Goal: Transaction & Acquisition: Purchase product/service

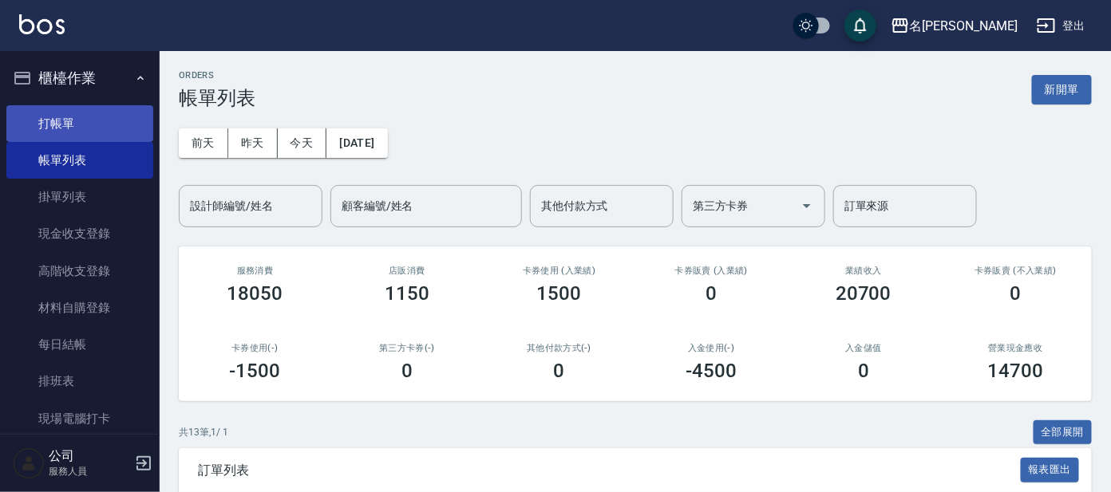
click at [65, 123] on link "打帳單" at bounding box center [79, 123] width 147 height 37
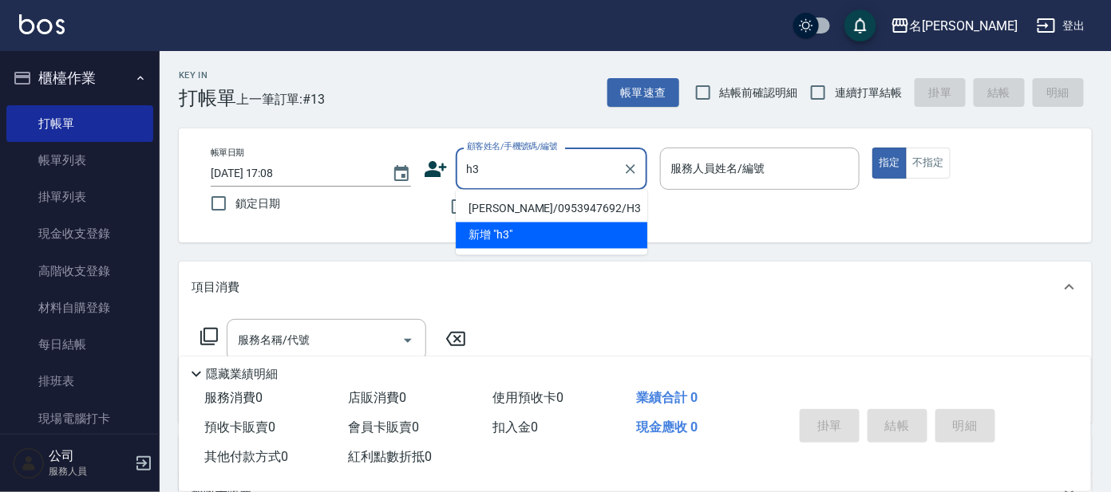
type input "[PERSON_NAME]/0953947692/H3"
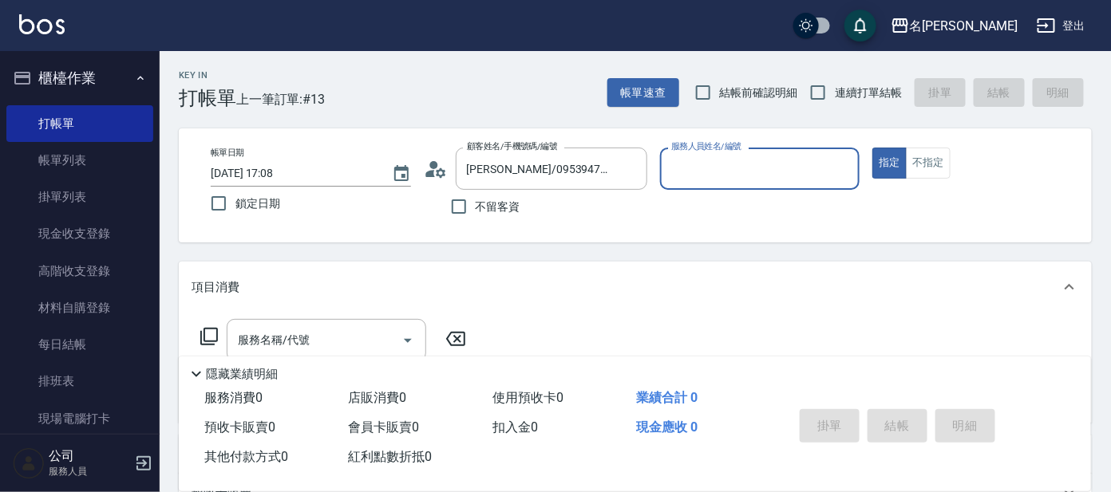
type input "[PERSON_NAME]-8"
click at [872, 148] on button "指定" at bounding box center [889, 163] width 34 height 31
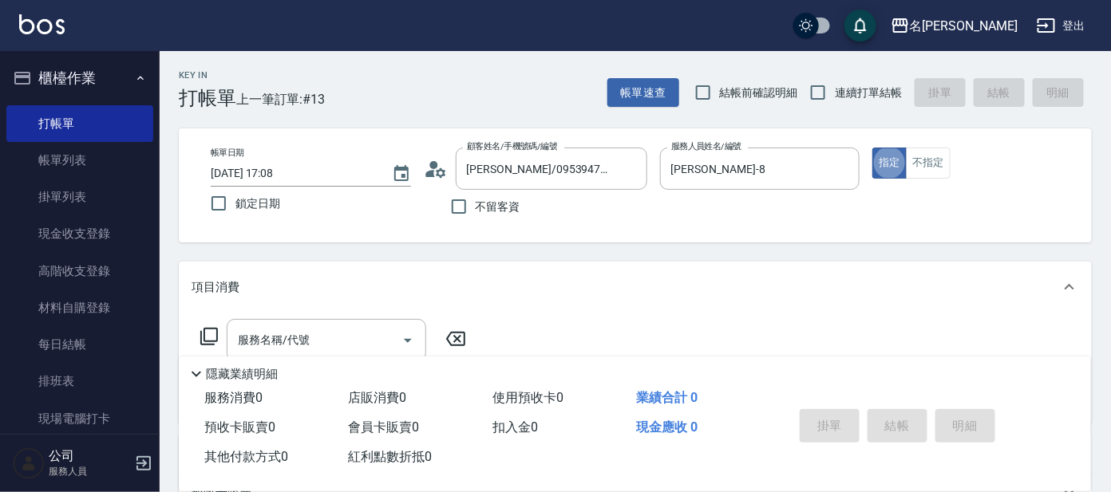
type button "true"
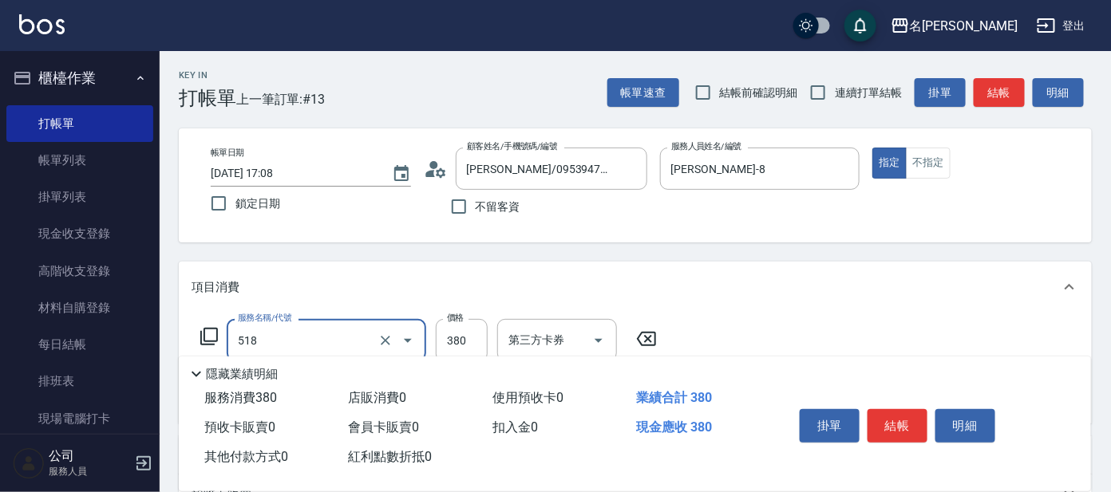
type input "舒壓+洗髮+養髮(518)"
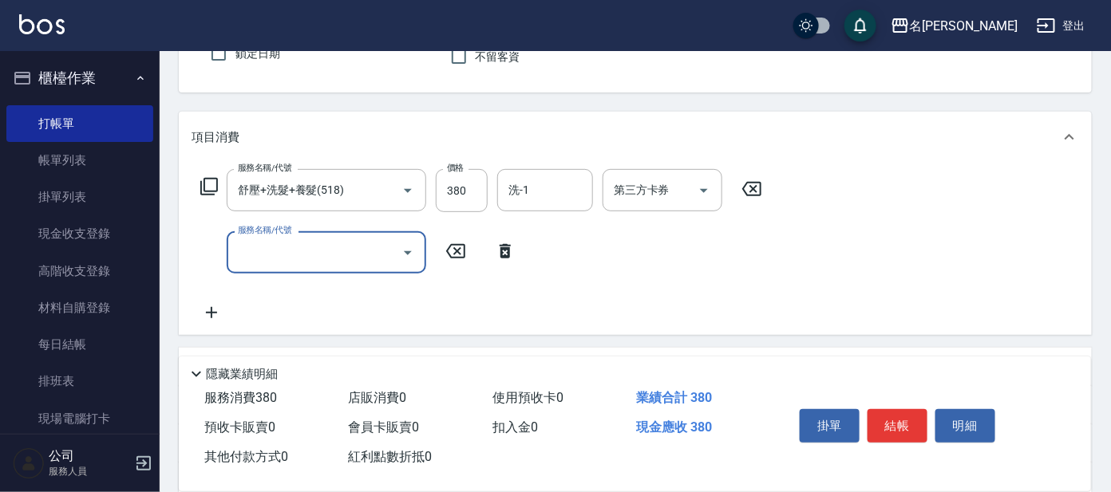
scroll to position [298, 0]
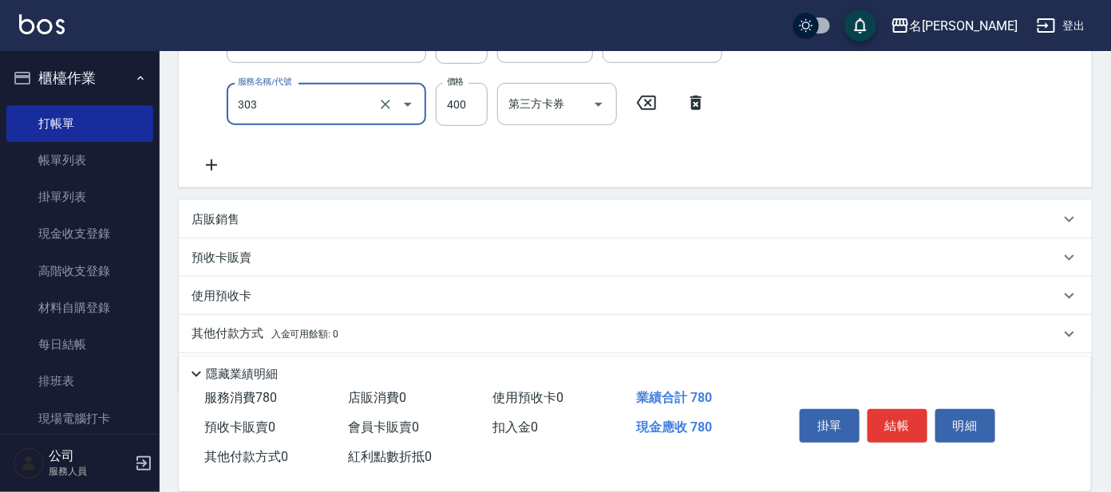
type input "剪髮C級設計師(303)"
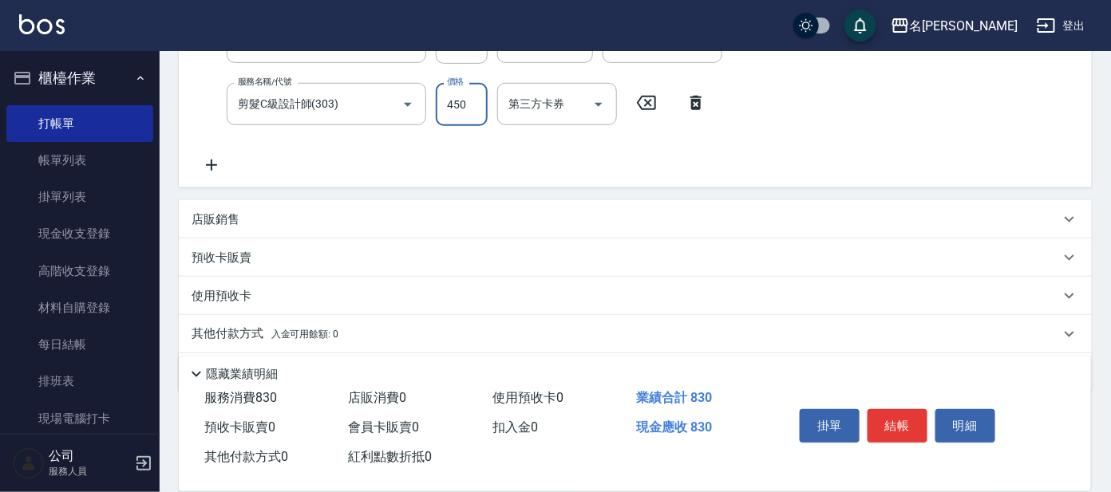
type input "450"
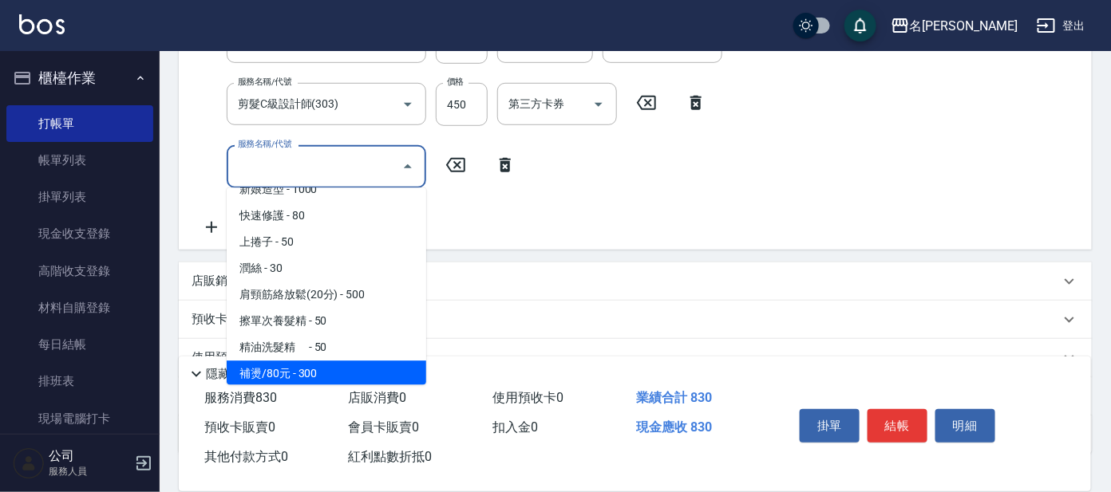
scroll to position [2361, 0]
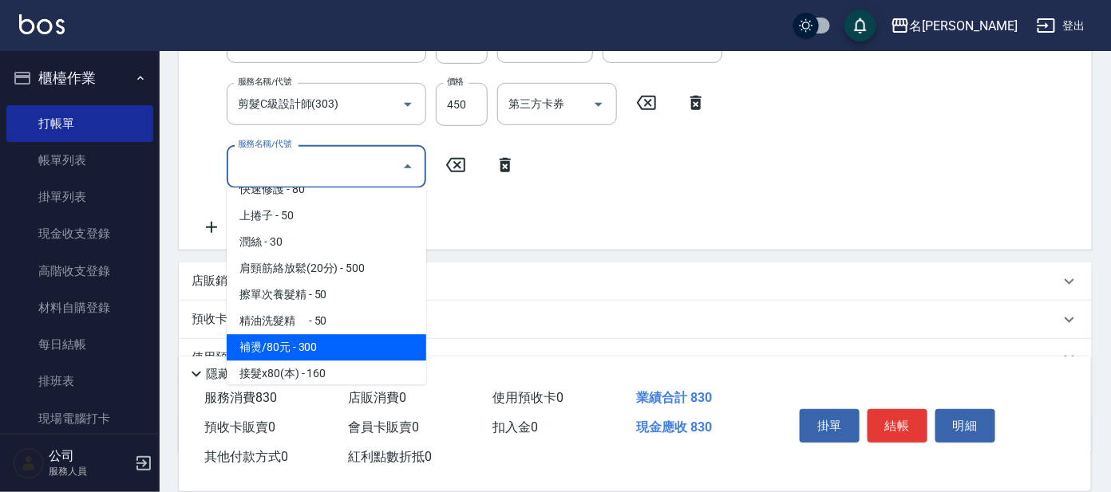
type input "補燙/80元(806)"
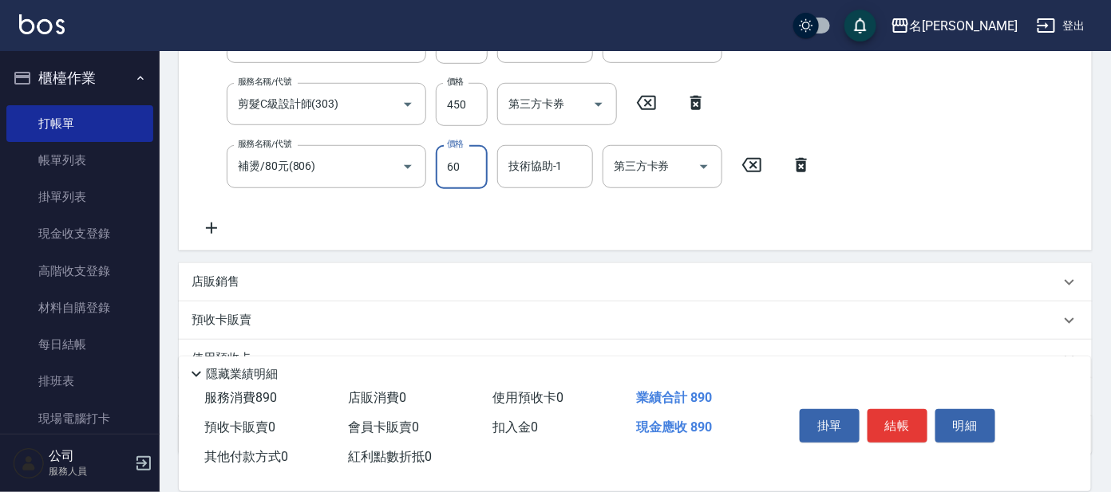
type input "600"
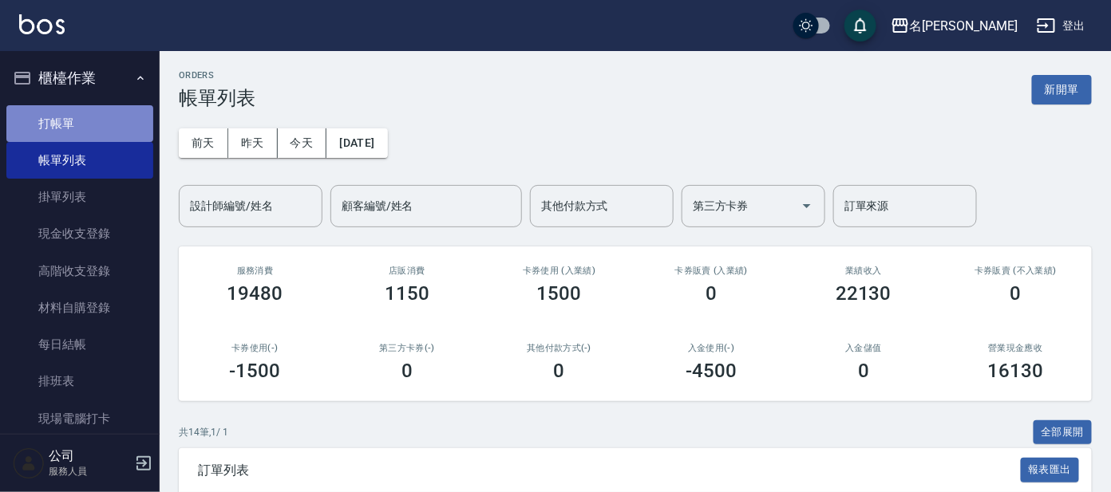
click at [81, 132] on link "打帳單" at bounding box center [79, 123] width 147 height 37
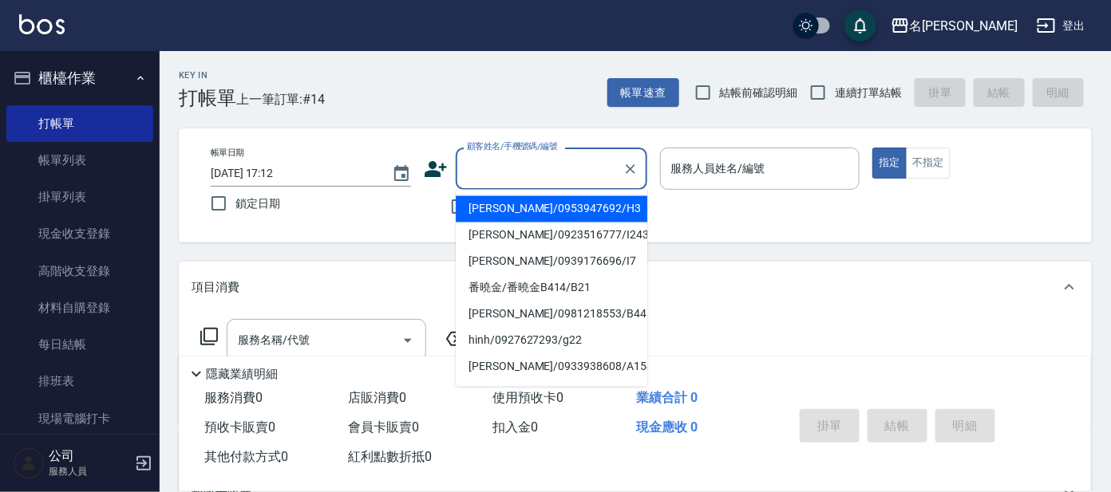
click at [502, 180] on input "顧客姓名/手機號碼/編號" at bounding box center [539, 169] width 153 height 28
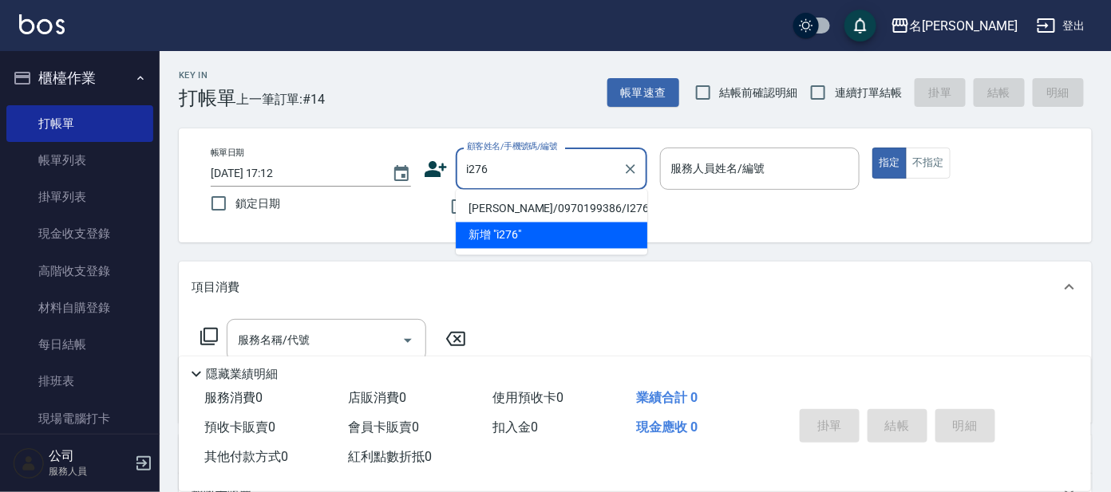
click at [510, 209] on li "[PERSON_NAME]/0970199386/I276" at bounding box center [552, 209] width 192 height 26
type input "[PERSON_NAME]/0970199386/I276"
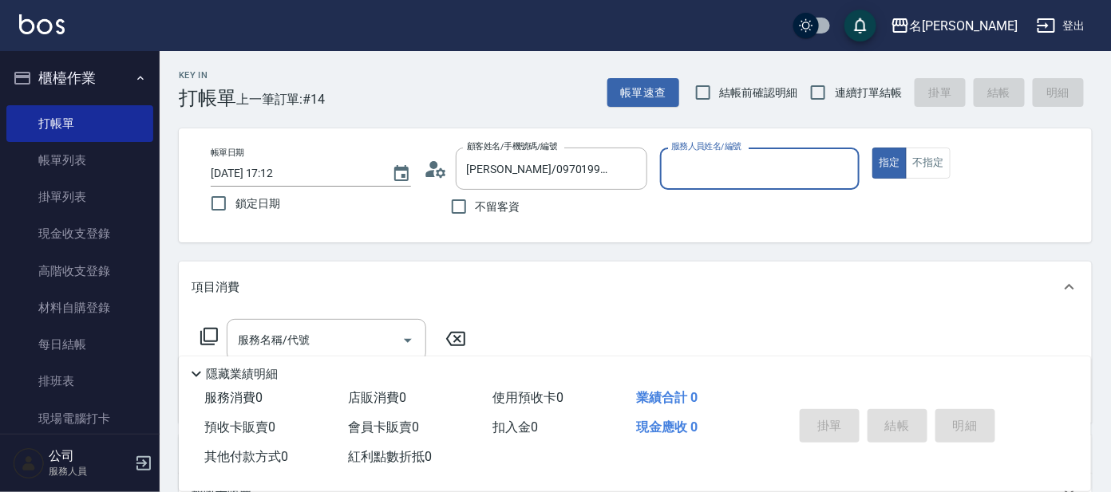
type input "Ada-9"
click at [206, 334] on icon at bounding box center [209, 336] width 19 height 19
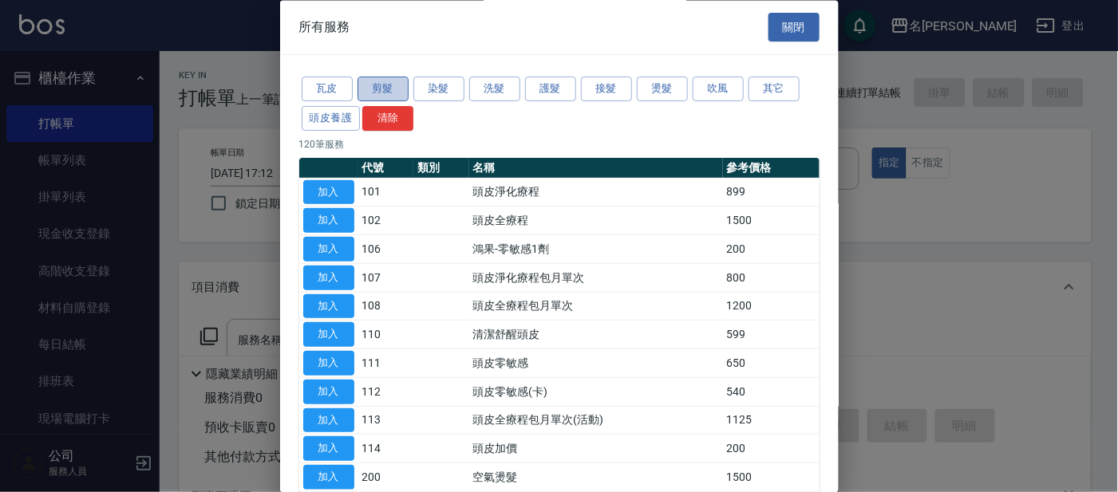
click at [371, 85] on button "剪髮" at bounding box center [383, 89] width 51 height 25
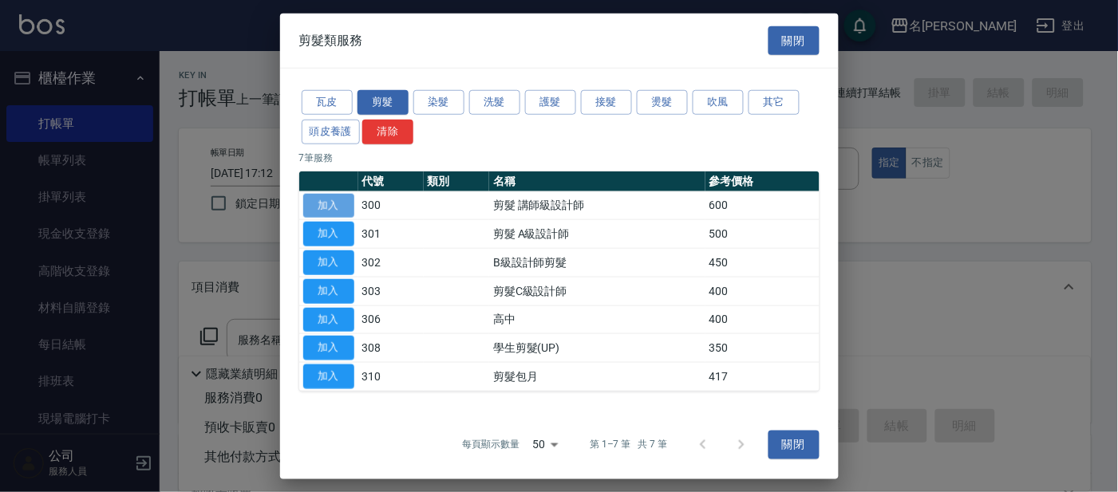
click at [350, 200] on button "加入" at bounding box center [328, 205] width 51 height 25
type input "剪髮 講師級設計師(300)"
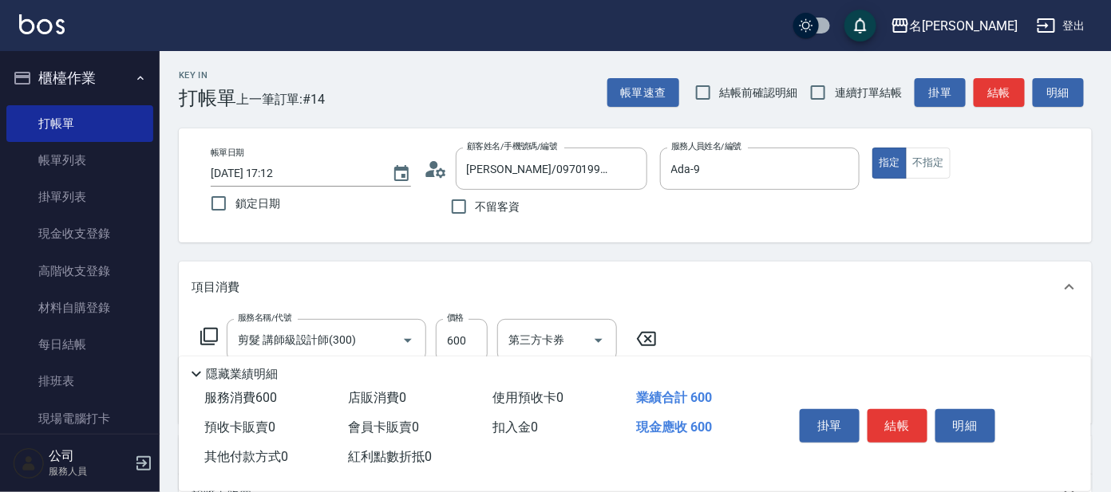
click at [212, 338] on icon at bounding box center [209, 336] width 19 height 19
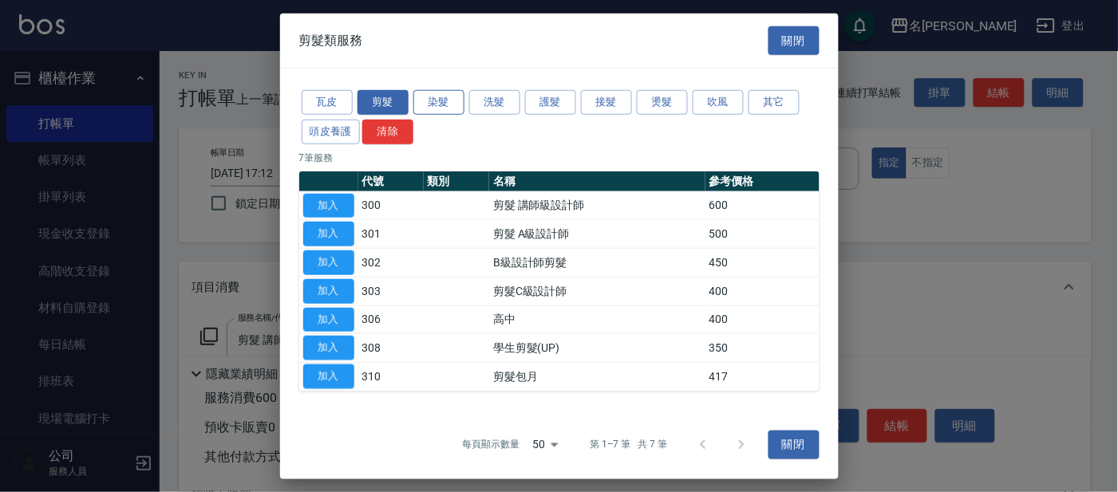
click at [453, 101] on button "染髮" at bounding box center [438, 102] width 51 height 25
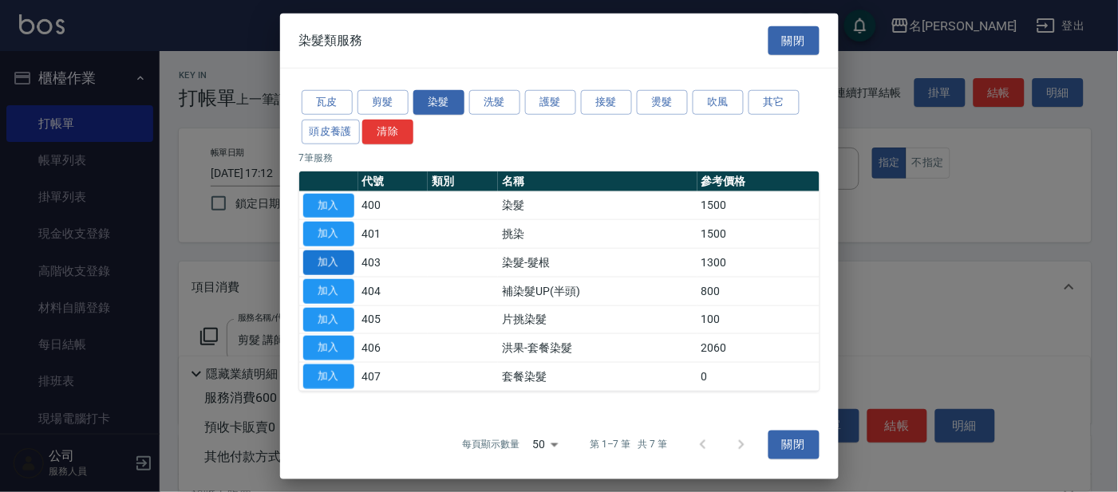
click at [339, 263] on button "加入" at bounding box center [328, 263] width 51 height 25
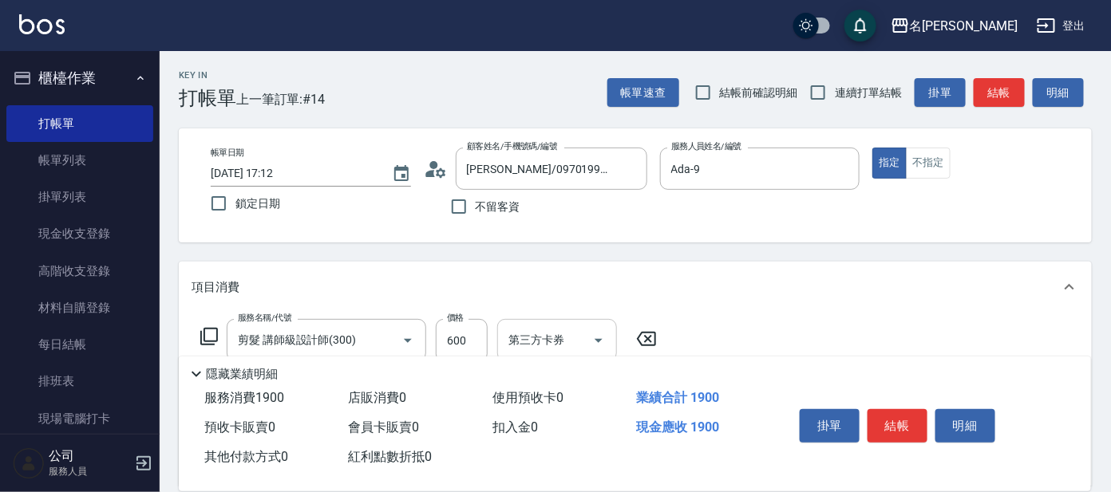
scroll to position [99, 0]
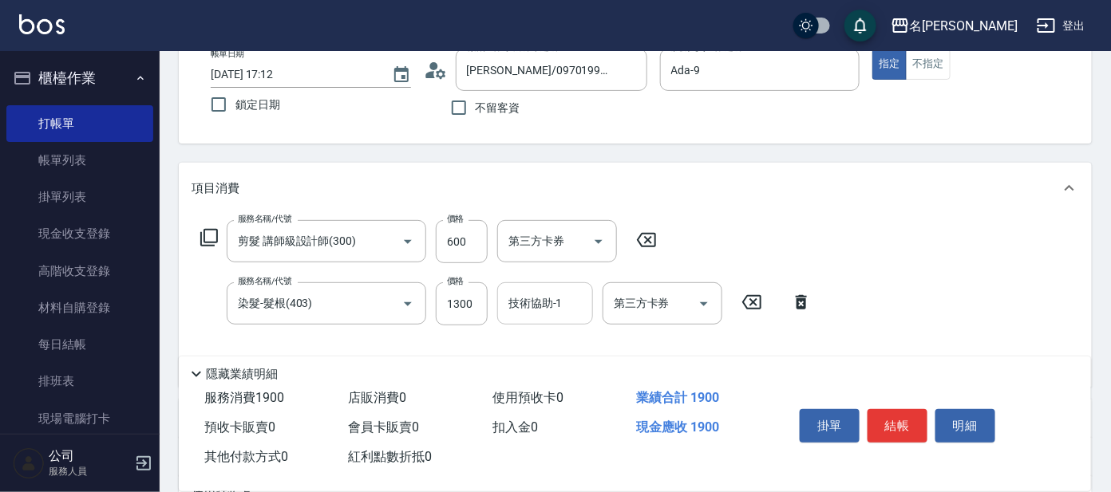
click at [533, 318] on div "技術協助-1" at bounding box center [545, 304] width 96 height 42
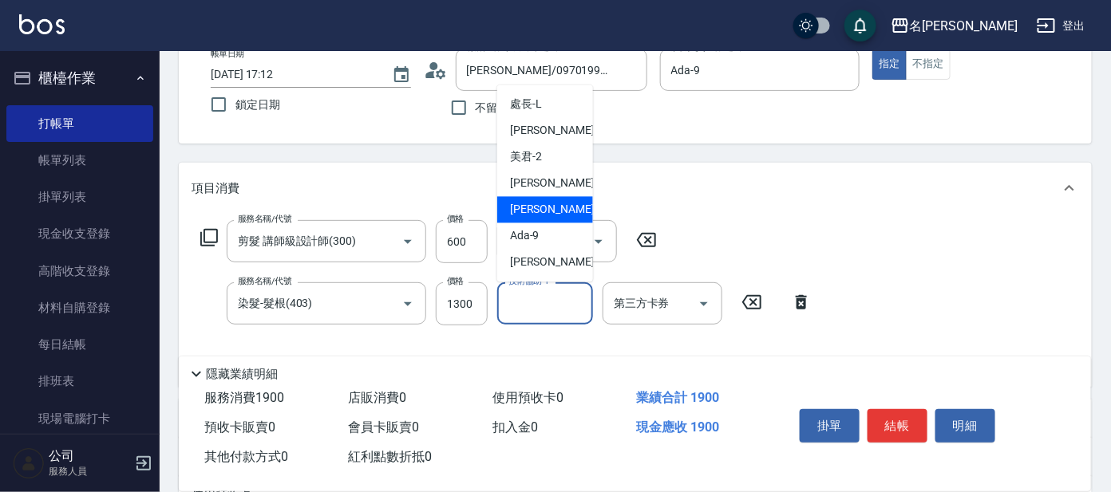
click at [547, 211] on div "[PERSON_NAME] -8" at bounding box center [545, 210] width 96 height 26
type input "[PERSON_NAME]-8"
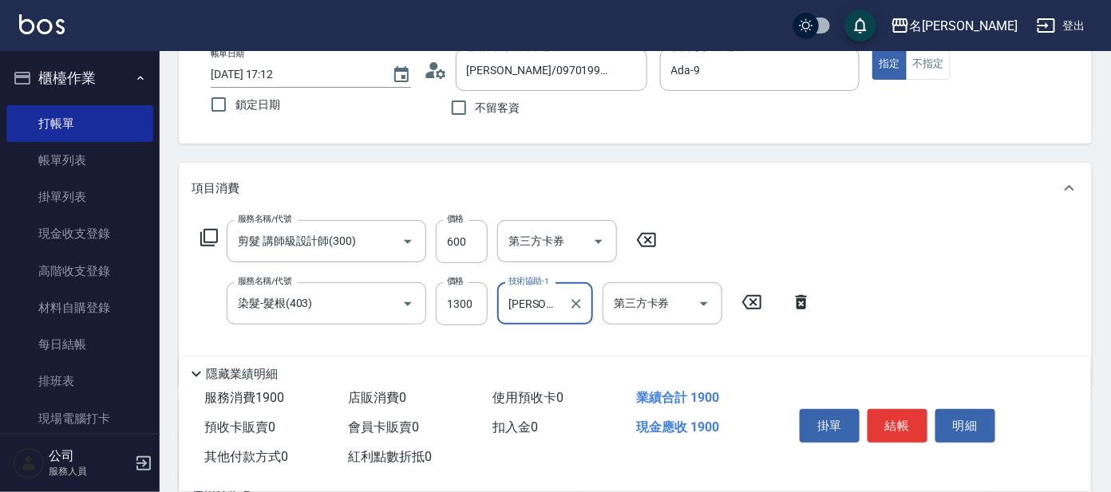
click at [209, 234] on icon at bounding box center [209, 237] width 19 height 19
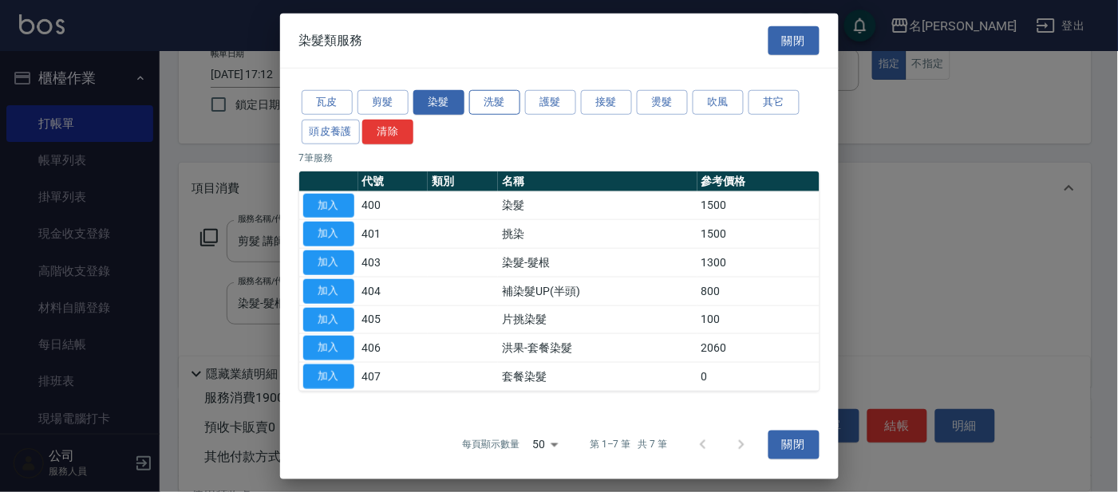
click at [509, 103] on button "洗髮" at bounding box center [494, 102] width 51 height 25
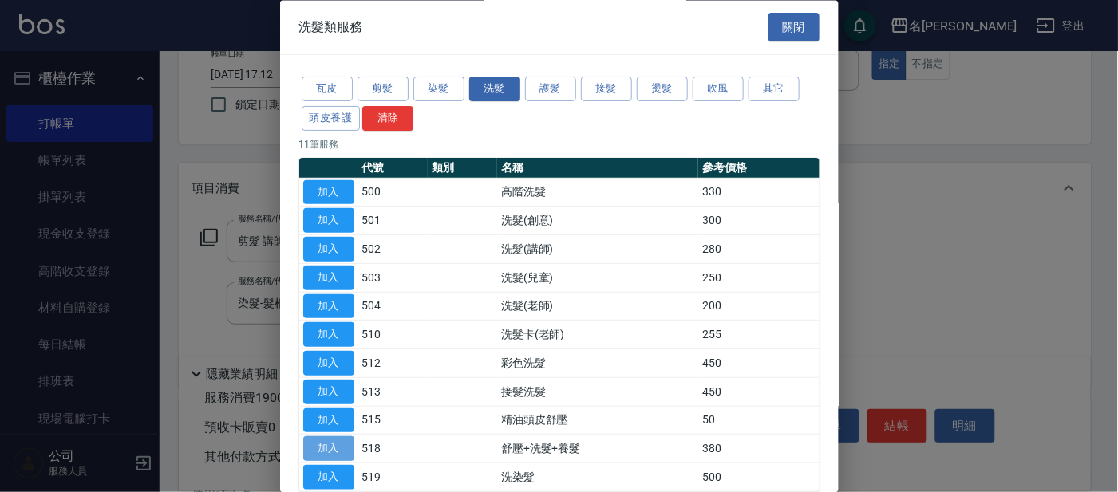
click at [338, 448] on button "加入" at bounding box center [328, 449] width 51 height 25
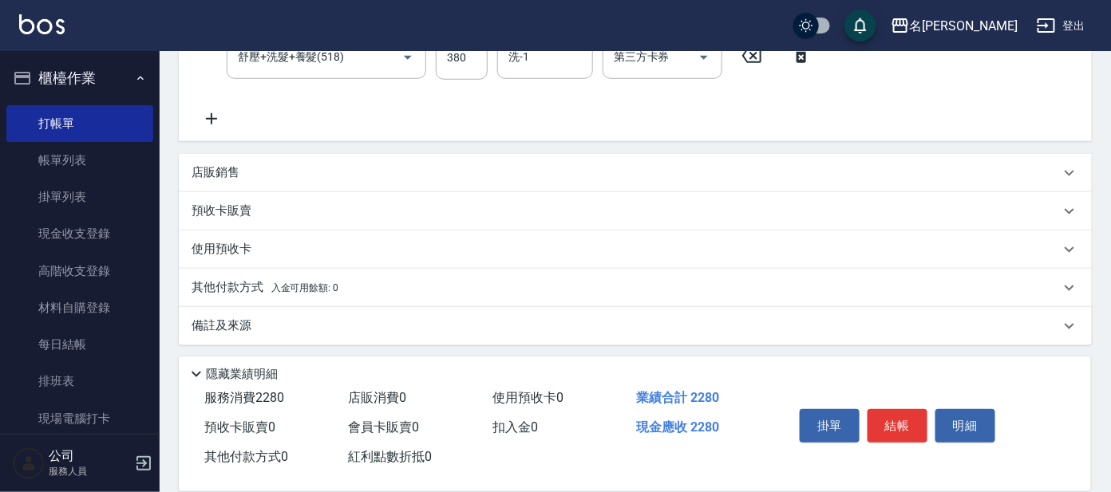
scroll to position [409, 0]
click at [286, 163] on div "店販銷售" at bounding box center [626, 171] width 868 height 17
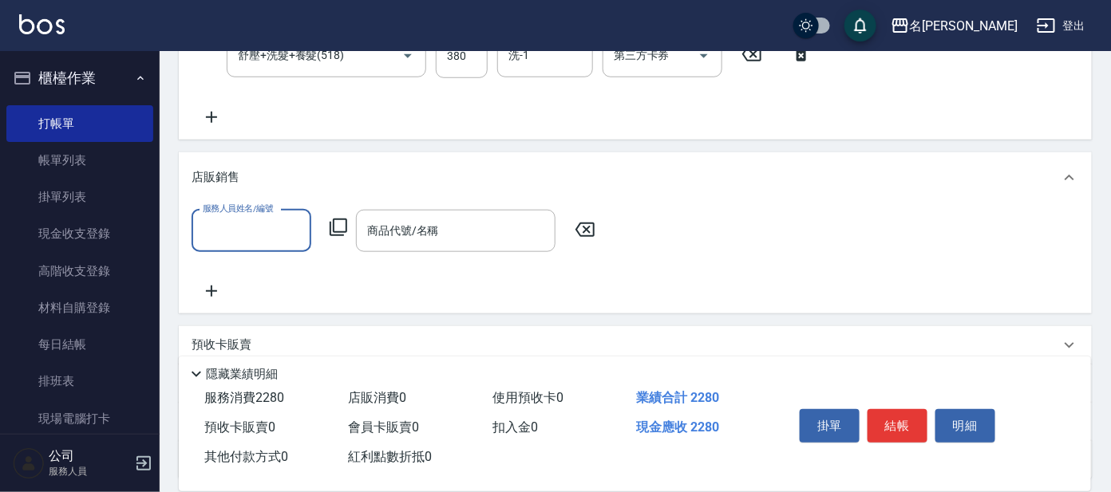
scroll to position [0, 0]
click at [267, 227] on input "服務人員姓名/編號" at bounding box center [251, 231] width 105 height 28
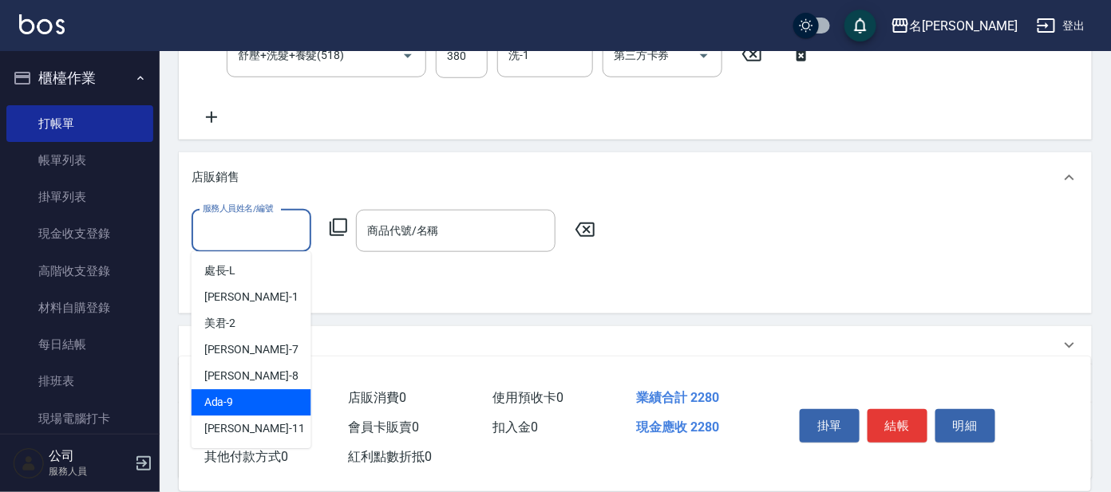
click at [246, 396] on div "Ada -9" at bounding box center [252, 403] width 120 height 26
type input "Ada-9"
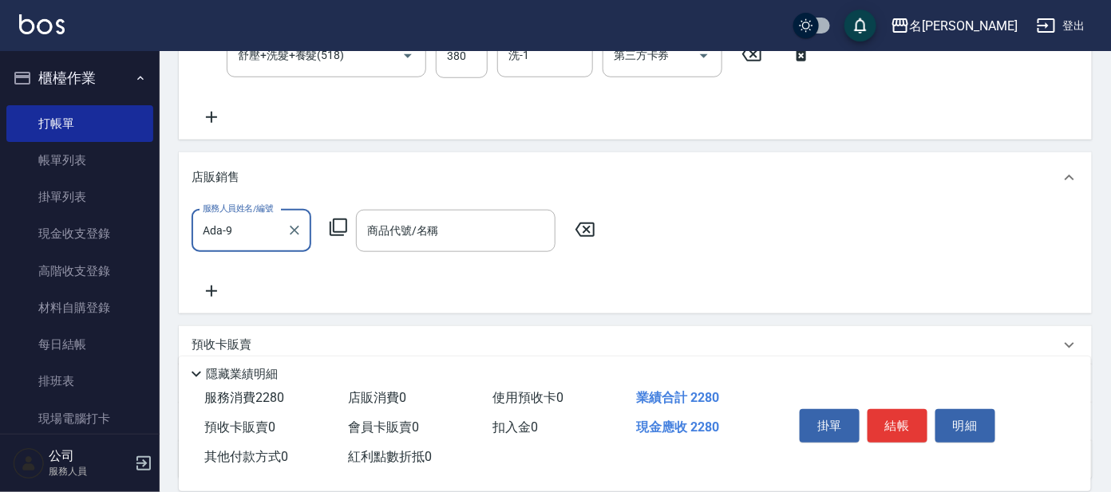
click at [343, 227] on icon at bounding box center [338, 227] width 19 height 19
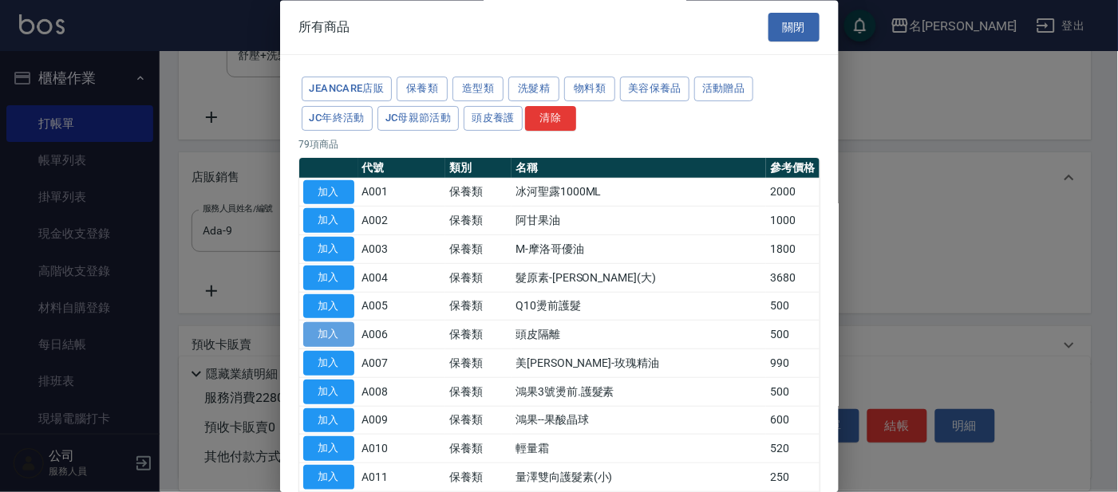
click at [332, 332] on button "加入" at bounding box center [328, 335] width 51 height 25
type input "頭皮隔離"
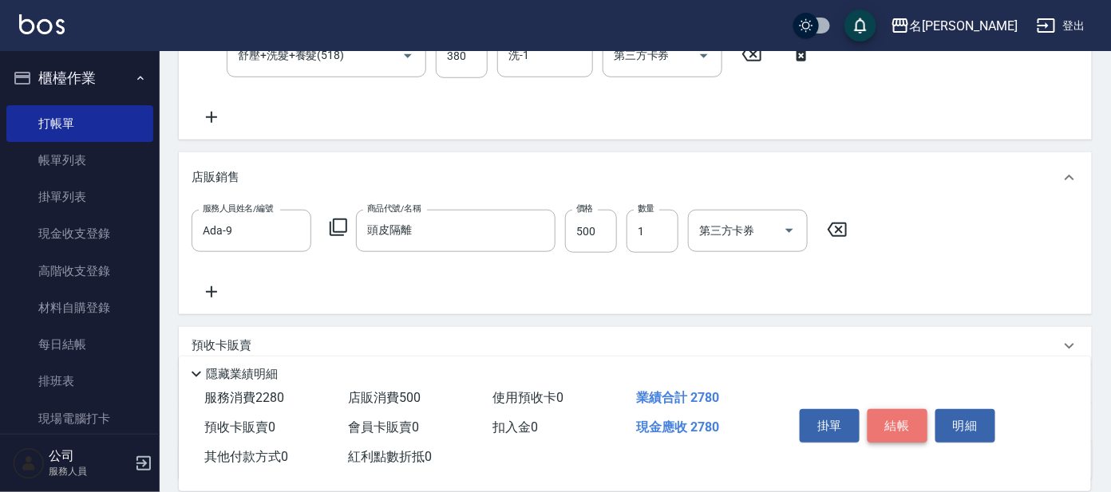
click at [892, 425] on button "結帳" at bounding box center [897, 426] width 60 height 34
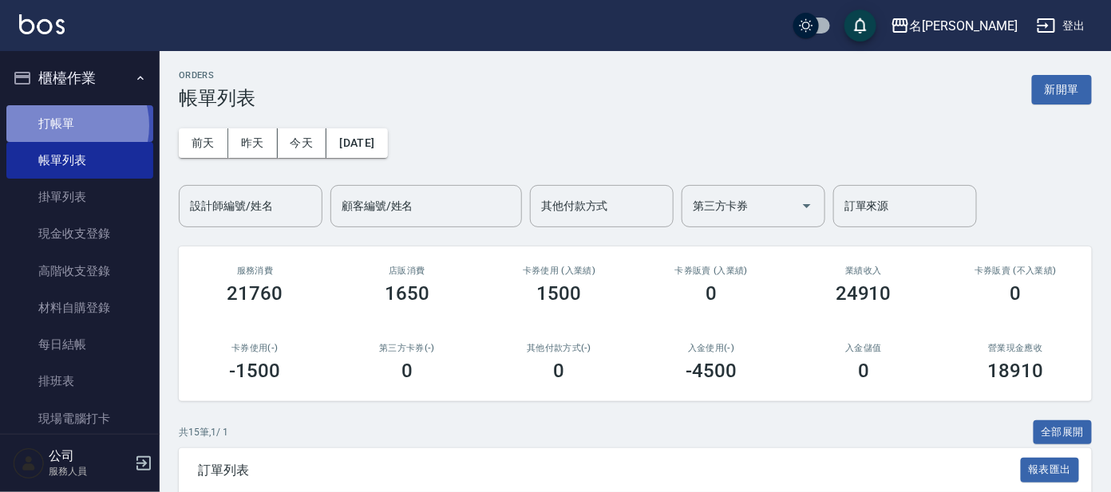
click at [65, 125] on link "打帳單" at bounding box center [79, 123] width 147 height 37
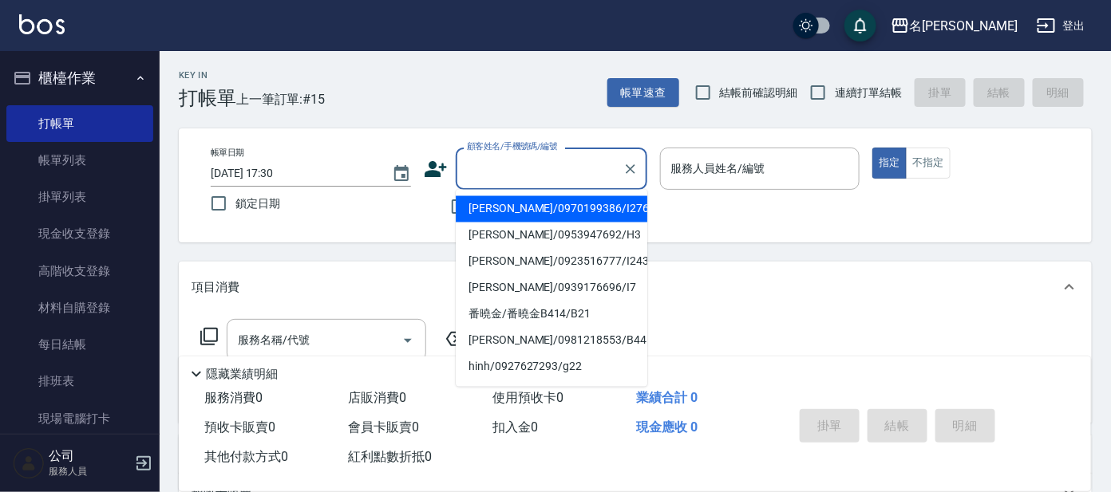
click at [568, 169] on input "顧客姓名/手機號碼/編號" at bounding box center [539, 169] width 153 height 28
click at [559, 152] on div "顧客姓名/手機號碼/編號" at bounding box center [552, 169] width 192 height 42
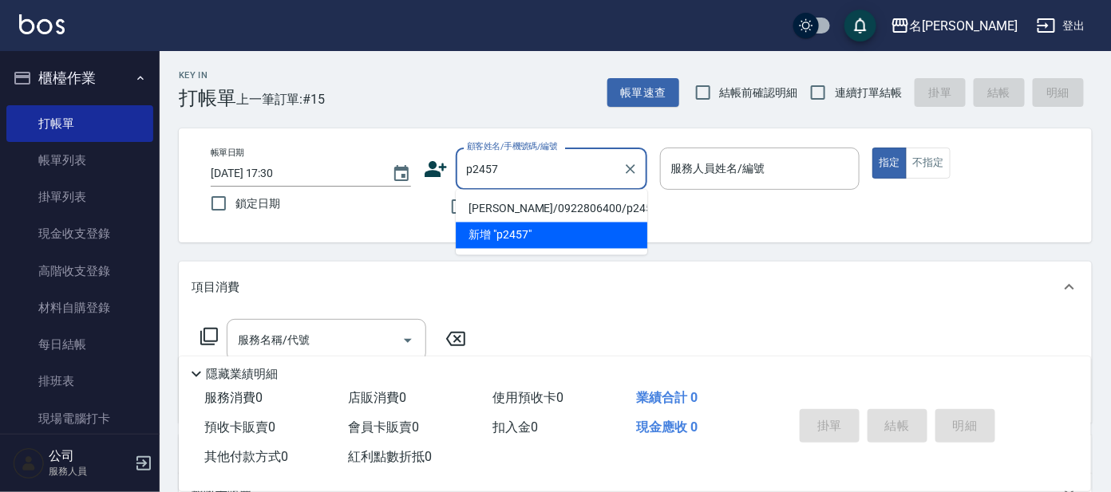
click at [500, 209] on li "[PERSON_NAME]/0922806400/p2457" at bounding box center [552, 209] width 192 height 26
type input "[PERSON_NAME]/0922806400/p2457"
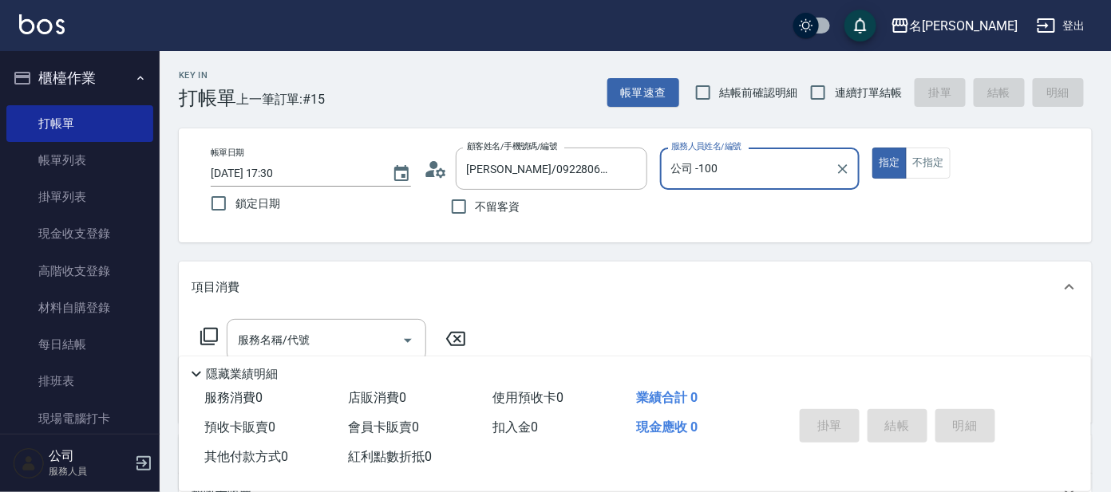
click at [741, 178] on input "公司 -100" at bounding box center [748, 169] width 162 height 28
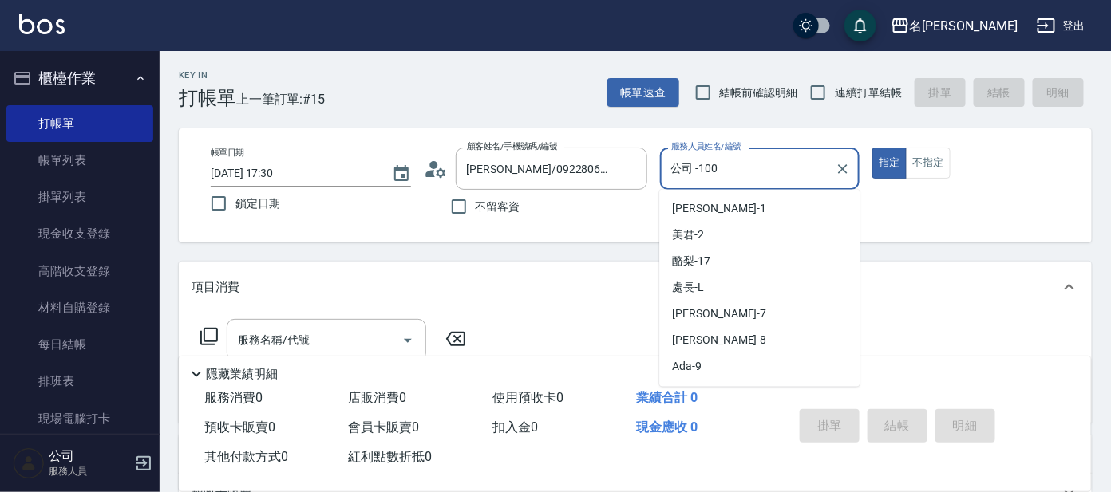
scroll to position [72, 0]
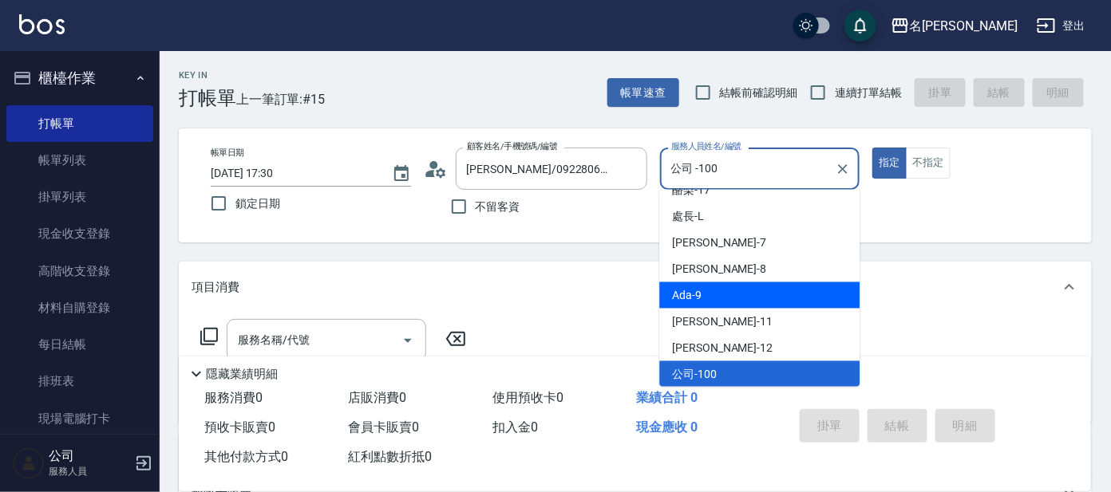
click at [701, 283] on div "Ada -9" at bounding box center [759, 296] width 200 height 26
type input "Ada-9"
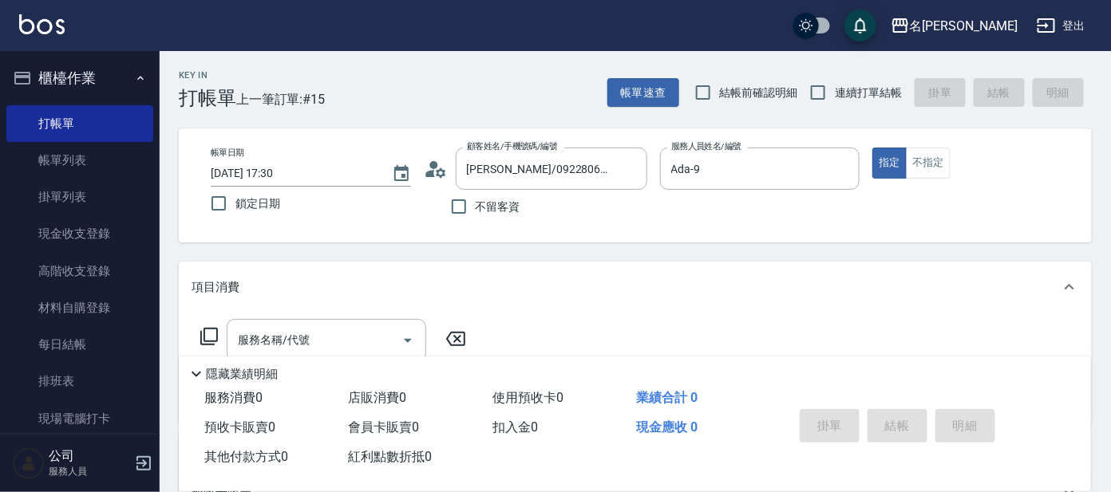
click at [215, 338] on icon at bounding box center [209, 336] width 19 height 19
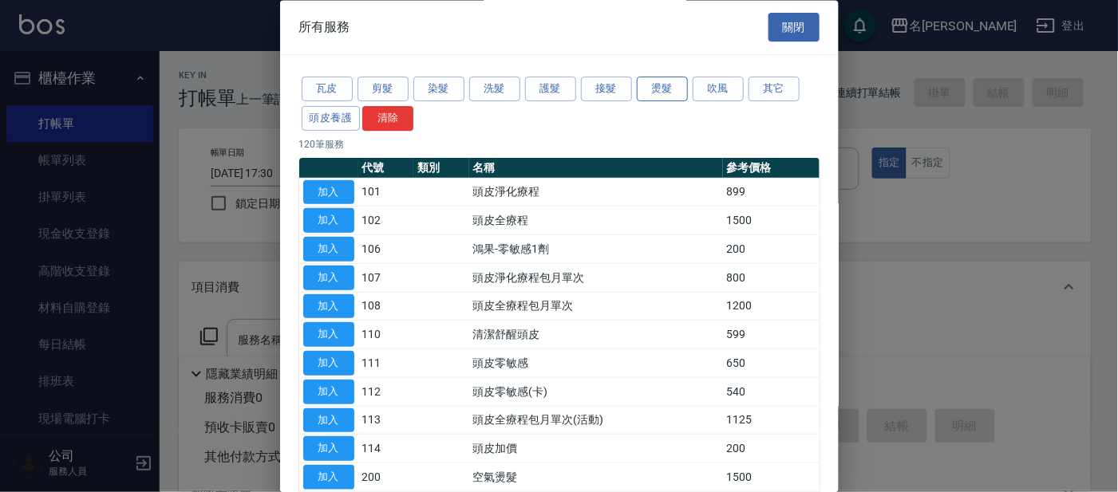
click at [659, 92] on button "燙髮" at bounding box center [662, 89] width 51 height 25
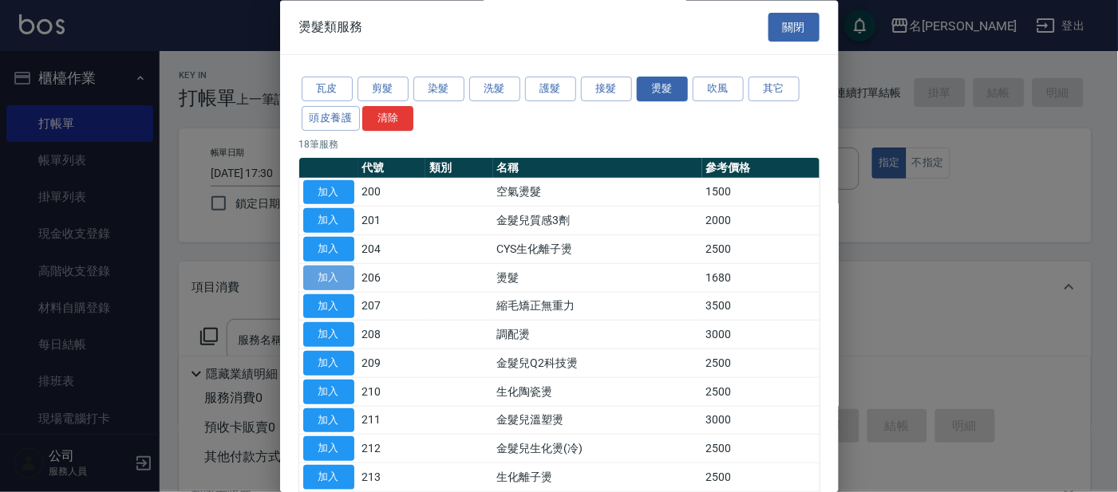
click at [326, 282] on button "加入" at bounding box center [328, 278] width 51 height 25
type input "燙髮(206)"
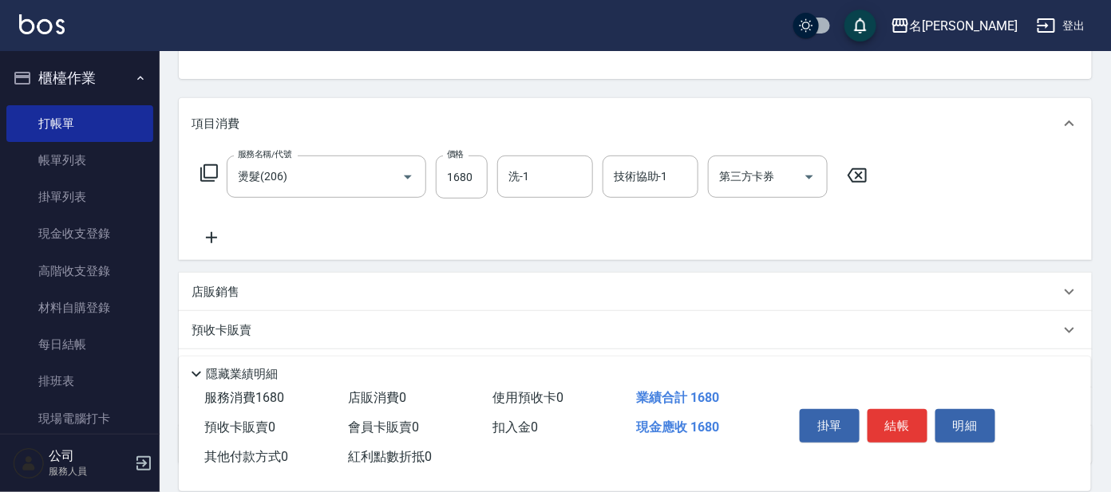
scroll to position [199, 0]
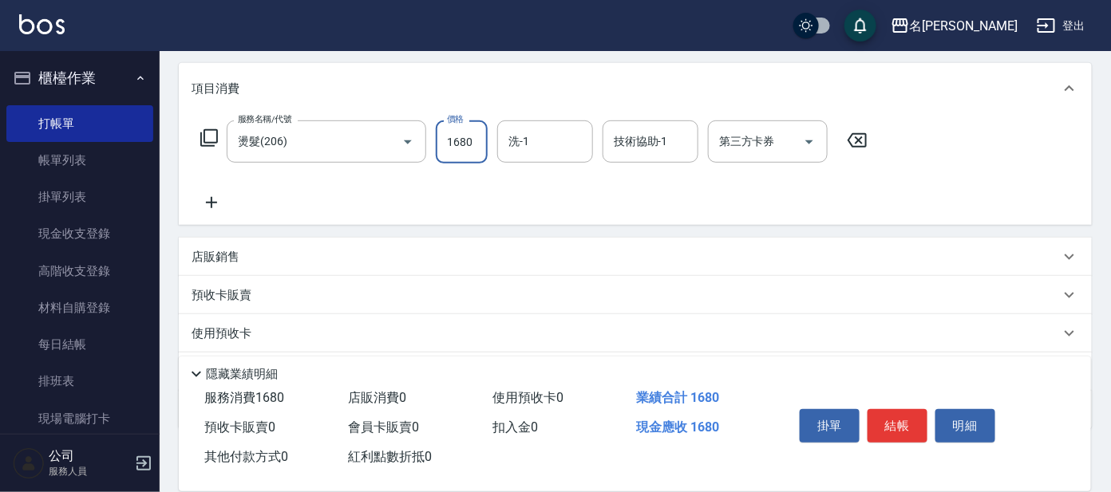
click at [463, 138] on input "1680" at bounding box center [462, 142] width 52 height 43
type input "4000"
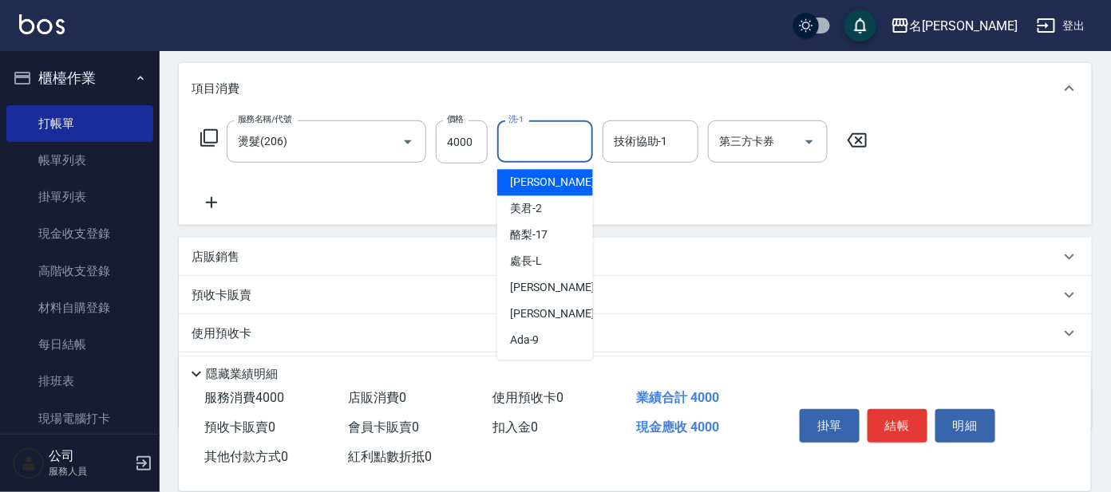
click at [533, 144] on input "洗-1" at bounding box center [544, 142] width 81 height 28
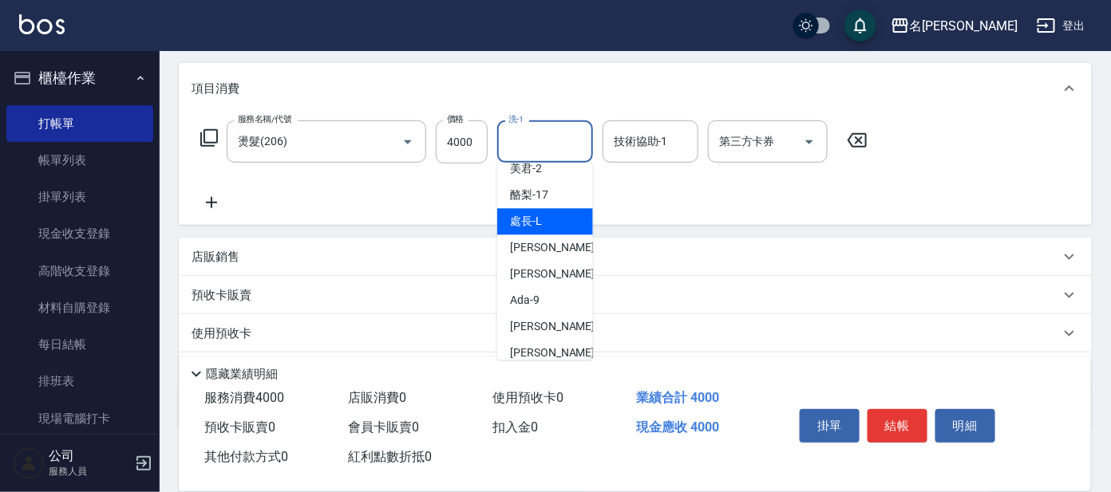
scroll to position [79, 0]
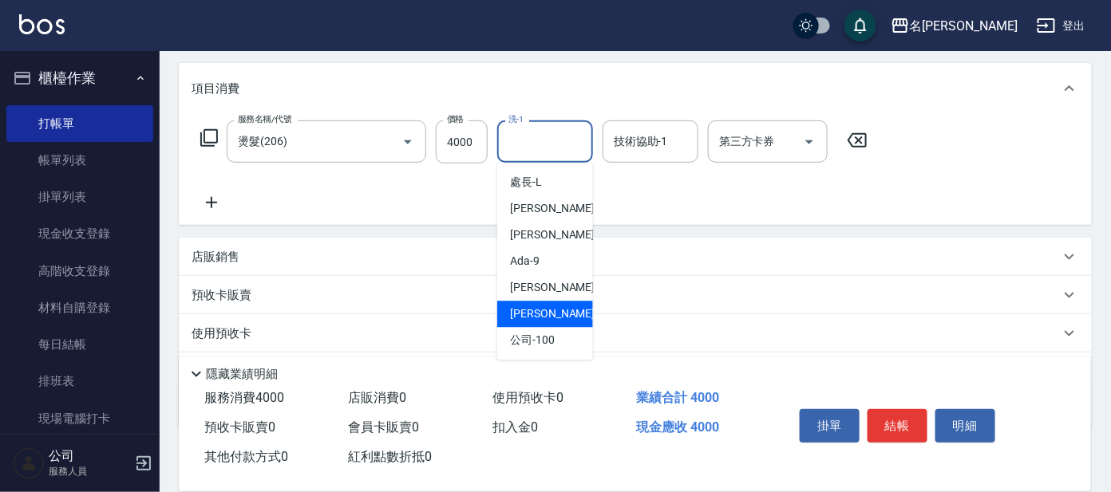
click at [515, 312] on span "云潔 -12" at bounding box center [560, 314] width 101 height 17
type input "云潔-12"
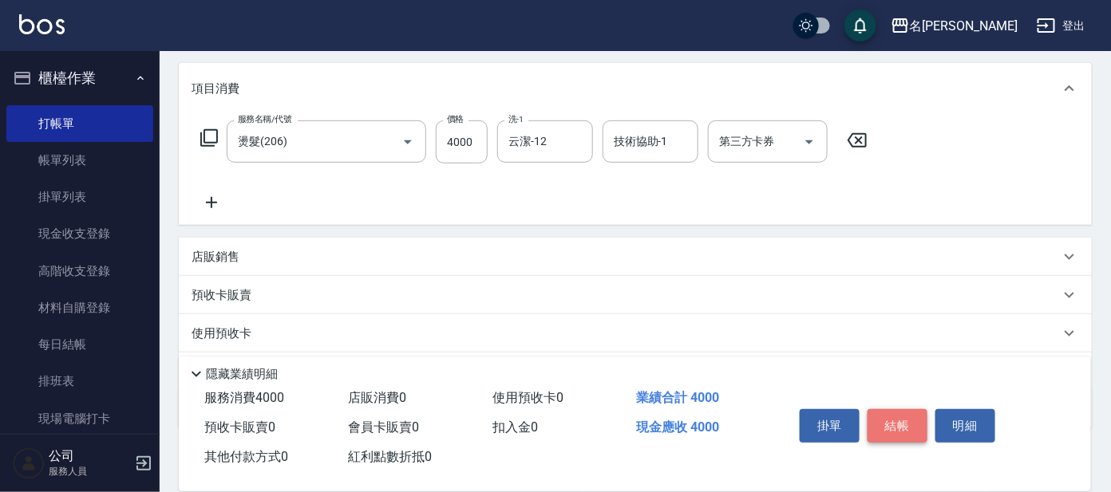
click at [907, 431] on button "結帳" at bounding box center [897, 426] width 60 height 34
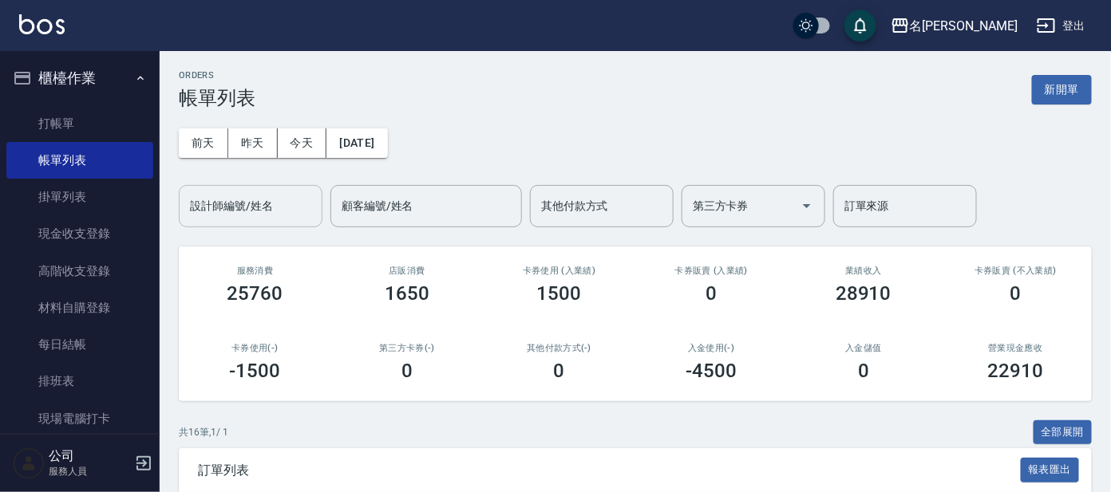
click at [248, 208] on input "設計師編號/姓名" at bounding box center [250, 206] width 129 height 28
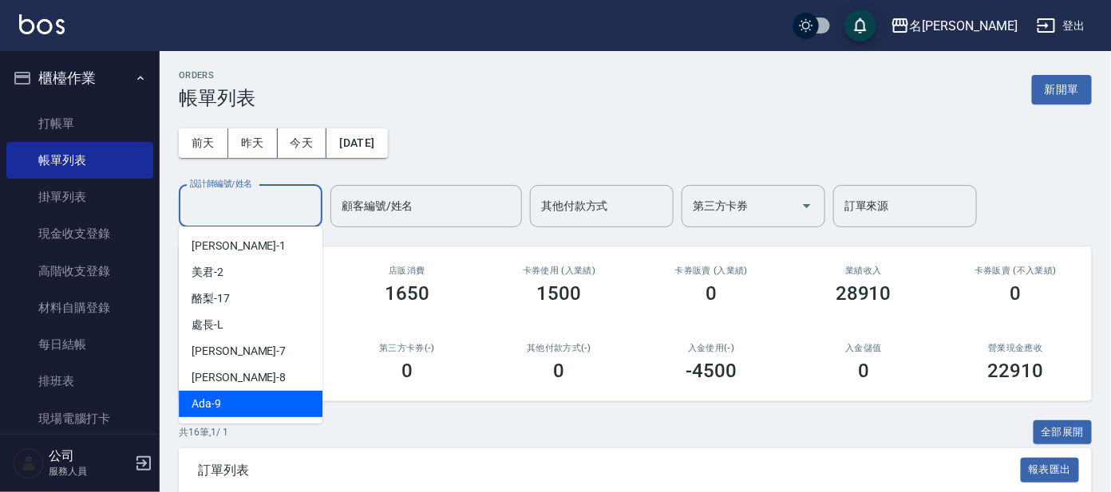
click at [203, 399] on span "Ada -9" at bounding box center [207, 404] width 30 height 17
type input "Ada-9"
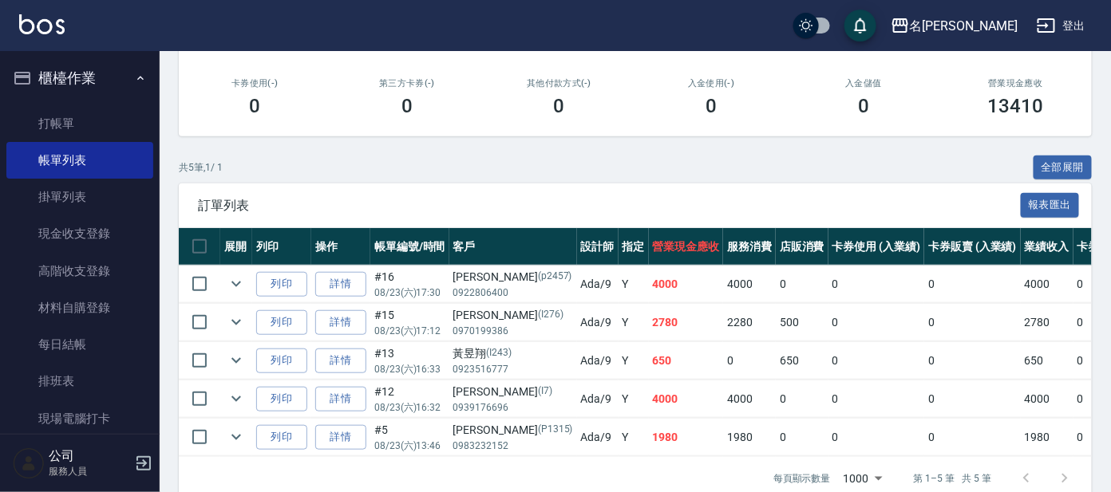
scroll to position [298, 0]
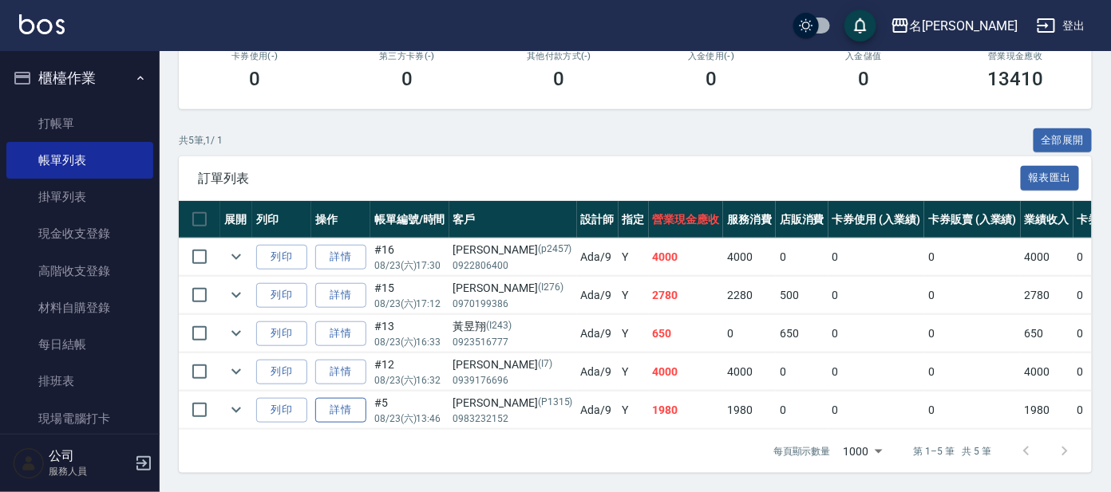
click at [338, 407] on link "詳情" at bounding box center [340, 410] width 51 height 25
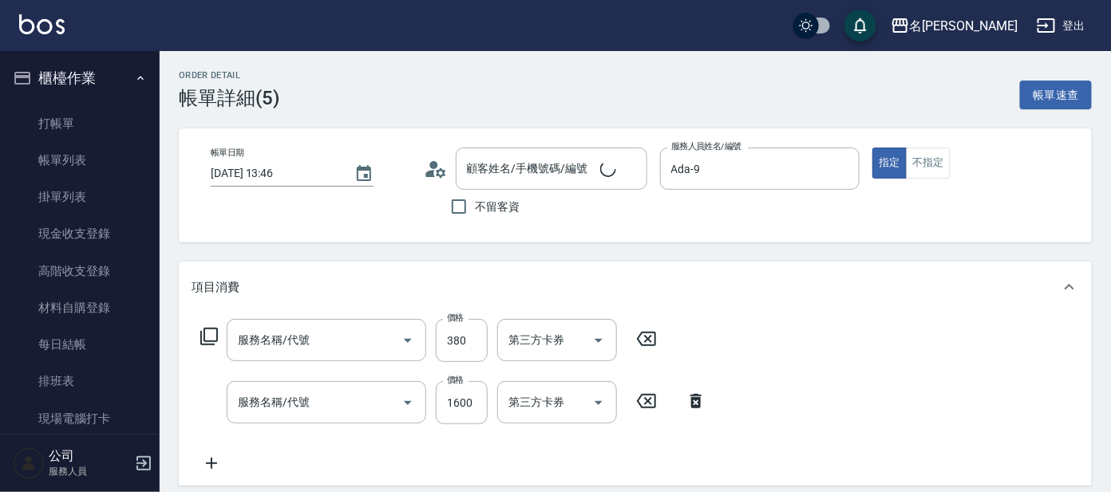
type input "[DATE] 13:46"
type input "Ada-9"
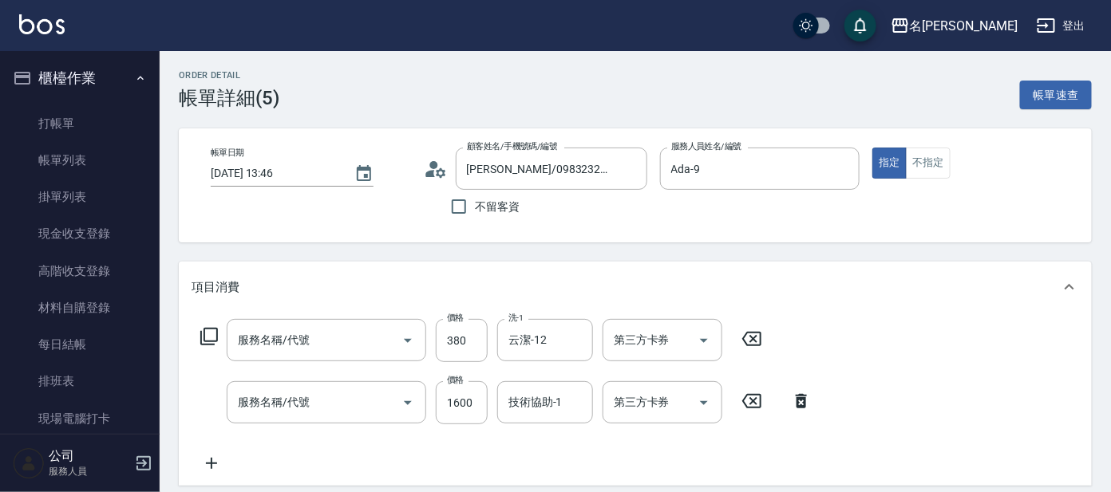
type input "[PERSON_NAME]/0983232152/P1315"
type input "舒壓+洗髮+養髮(518)"
type input "染髮(400)"
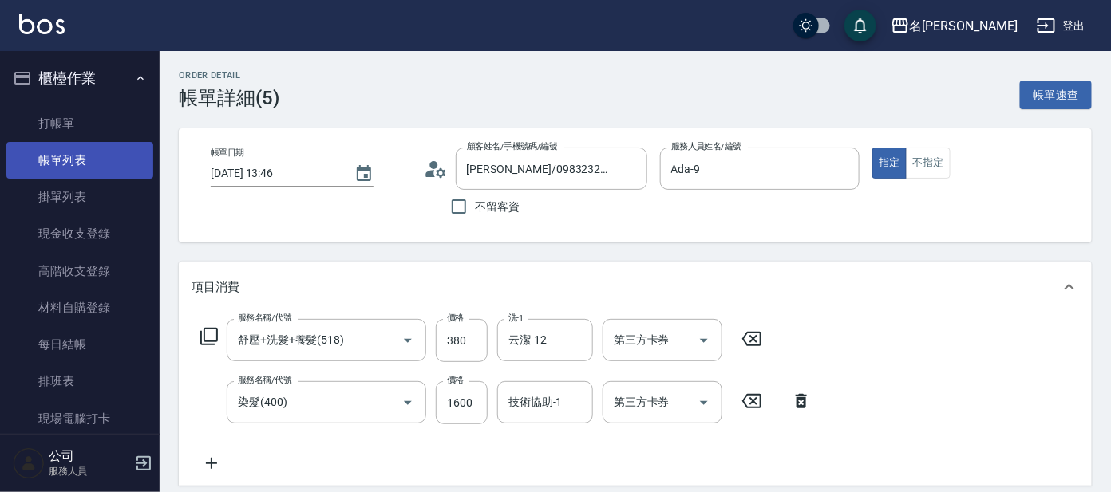
click at [72, 161] on link "帳單列表" at bounding box center [79, 160] width 147 height 37
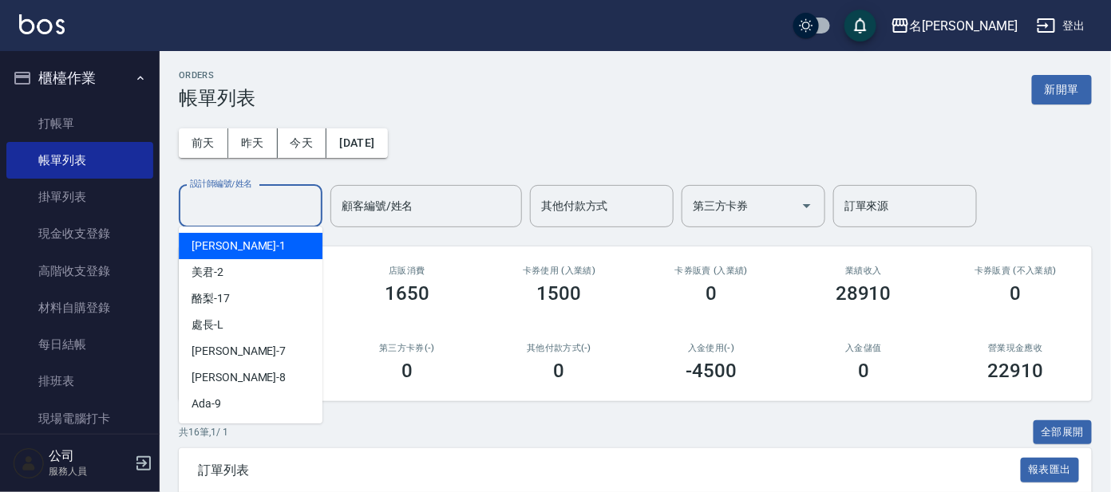
click at [278, 198] on input "設計師編號/姓名" at bounding box center [250, 206] width 129 height 28
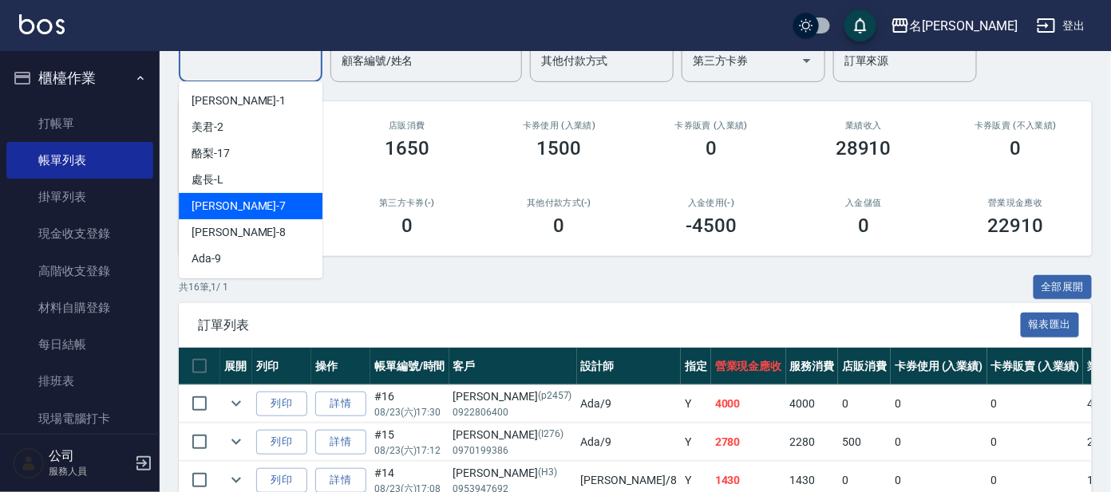
scroll to position [398, 0]
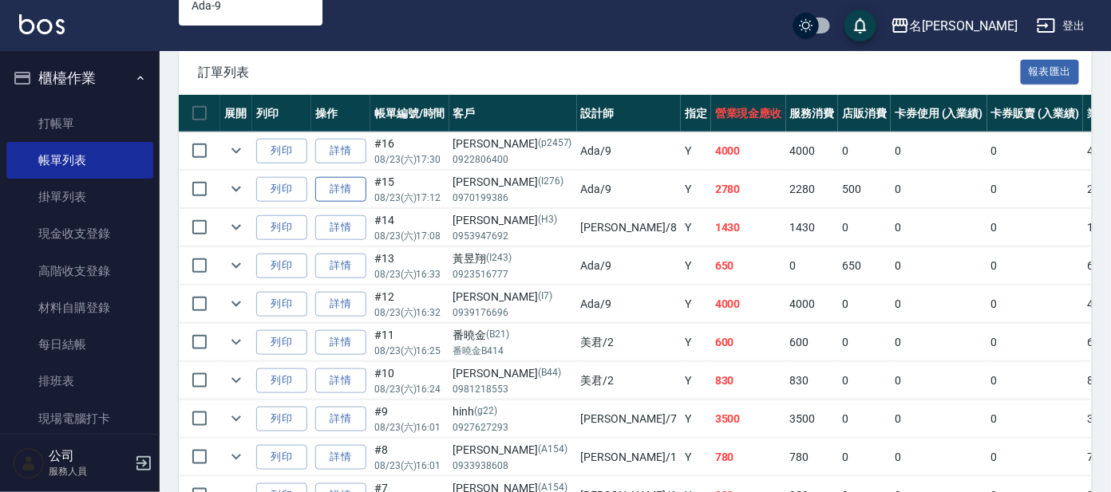
click at [338, 188] on link "詳情" at bounding box center [340, 189] width 51 height 25
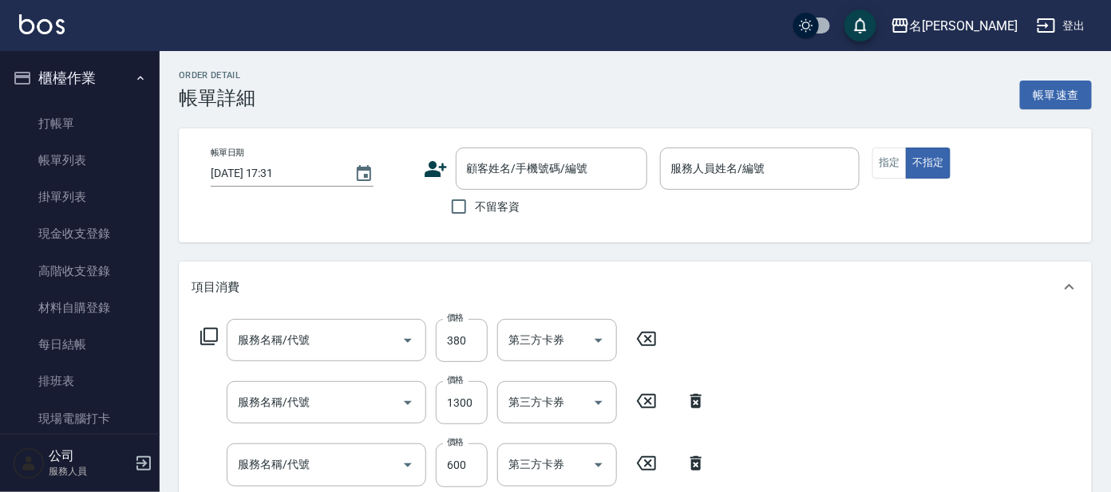
type input "[DATE] 17:12"
type input "Ada-9"
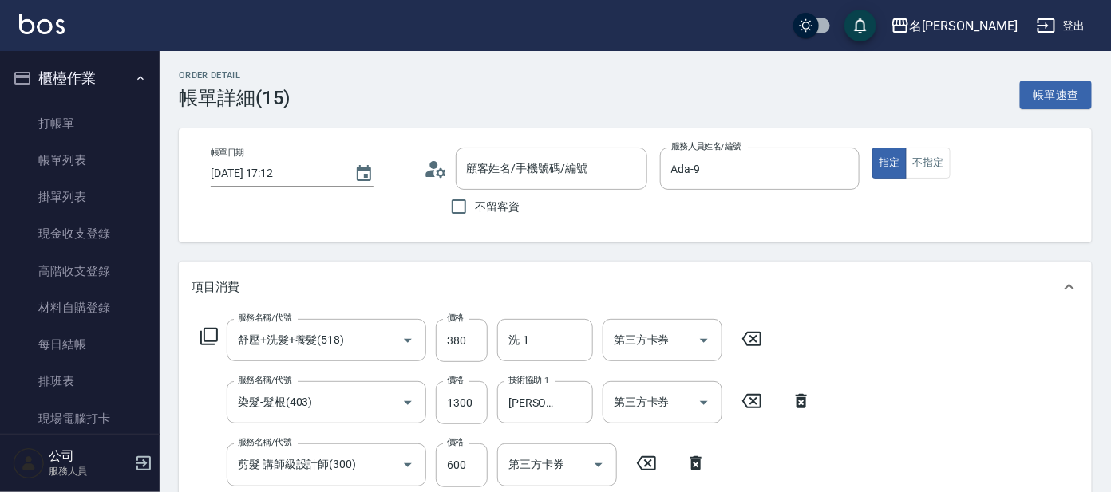
type input "舒壓+洗髮+養髮(518)"
type input "染髮-髮根(403)"
type input "剪髮 講師級設計師(300)"
type input "[PERSON_NAME]/0970199386/I276"
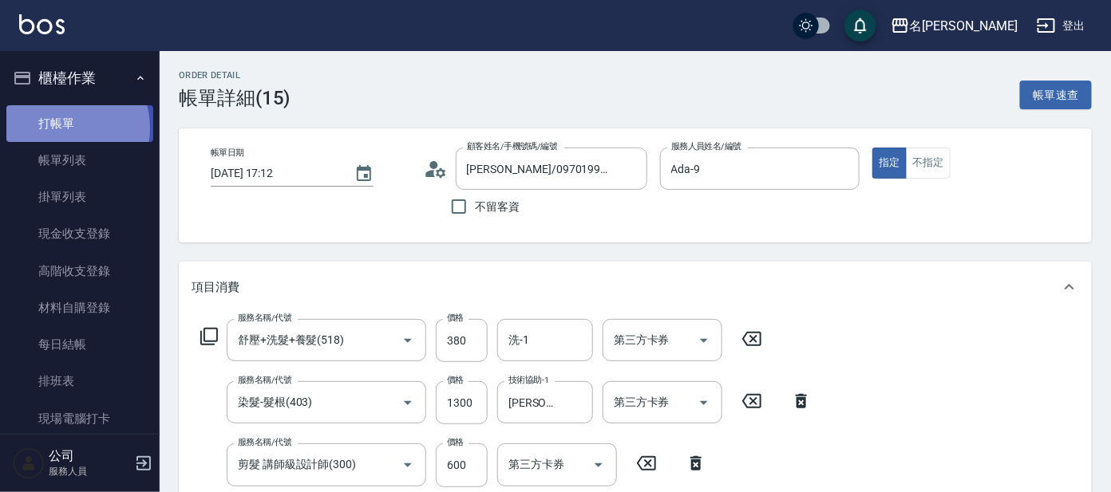
click at [64, 128] on link "打帳單" at bounding box center [79, 123] width 147 height 37
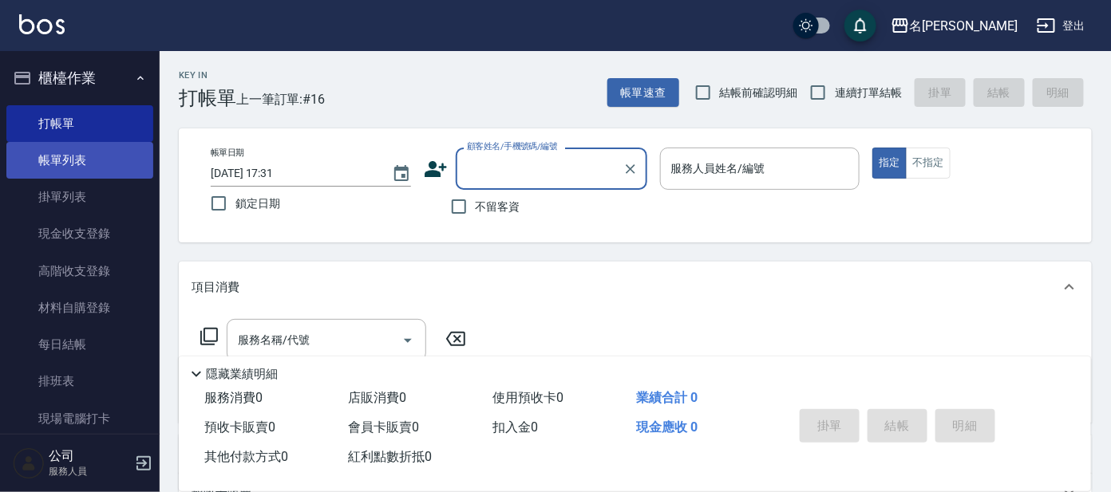
click at [65, 168] on link "帳單列表" at bounding box center [79, 160] width 147 height 37
click at [62, 164] on link "帳單列表" at bounding box center [79, 160] width 147 height 37
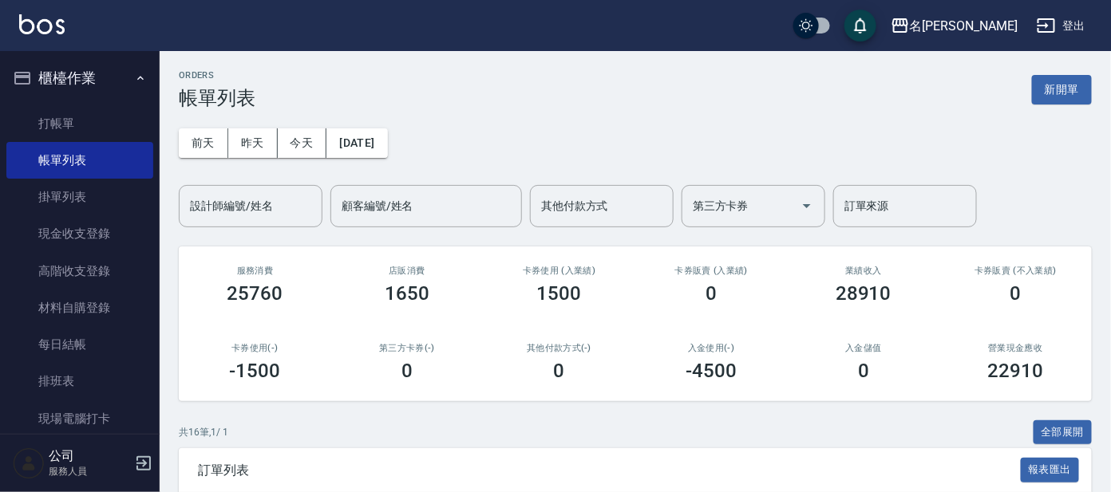
click at [262, 223] on div "設計師編號/姓名" at bounding box center [251, 206] width 144 height 42
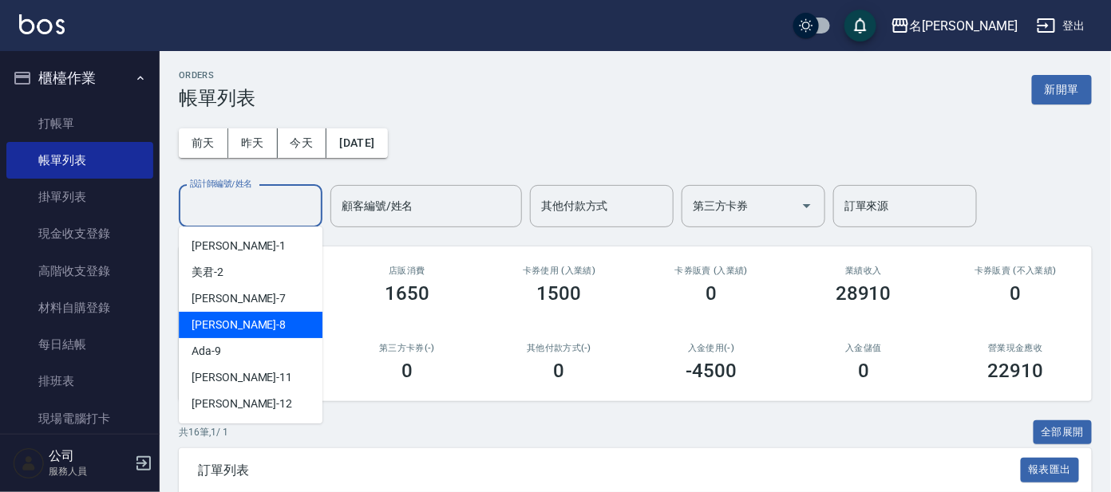
click at [228, 334] on div "[PERSON_NAME] -8" at bounding box center [251, 325] width 144 height 26
type input "[PERSON_NAME]-8"
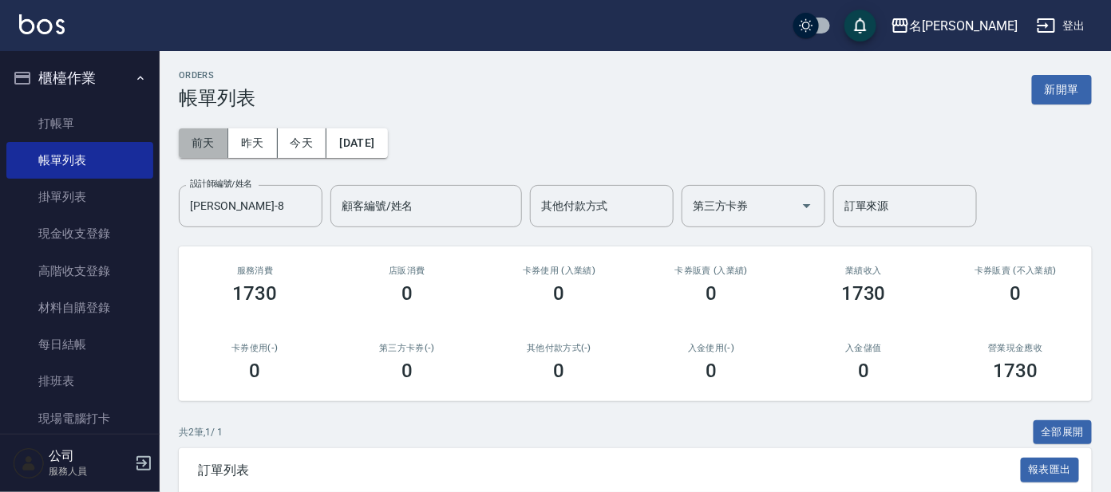
click at [215, 144] on button "前天" at bounding box center [203, 143] width 49 height 30
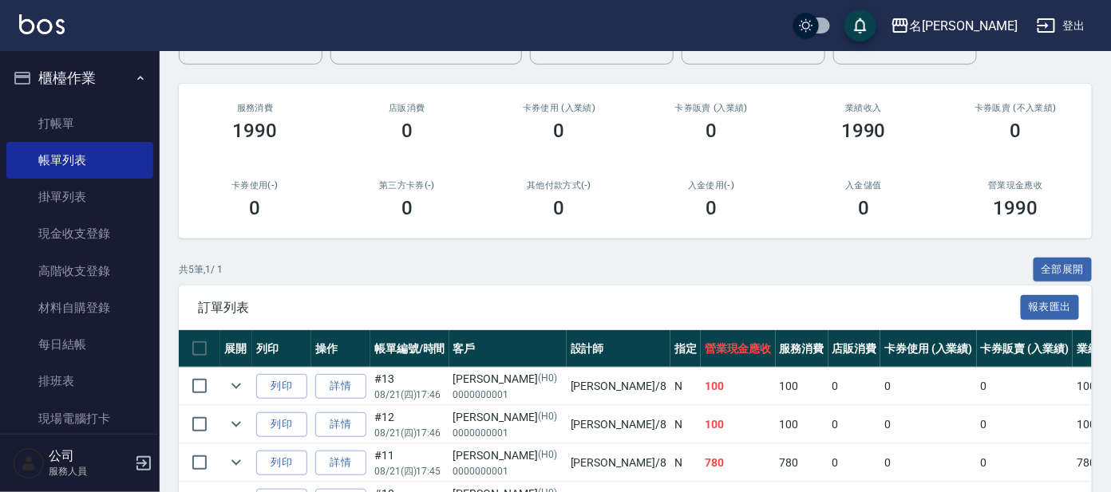
scroll to position [306, 0]
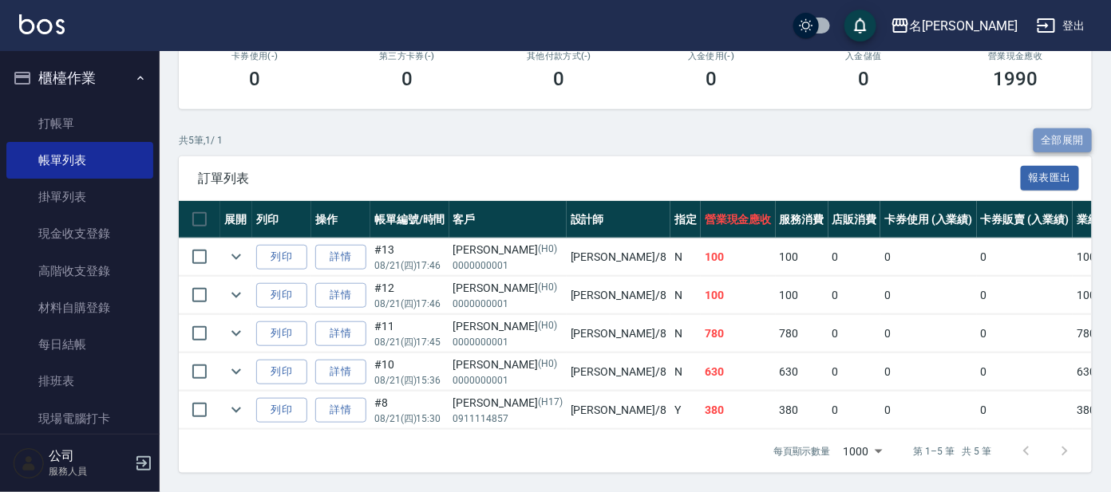
click at [1049, 128] on button "全部展開" at bounding box center [1062, 140] width 59 height 25
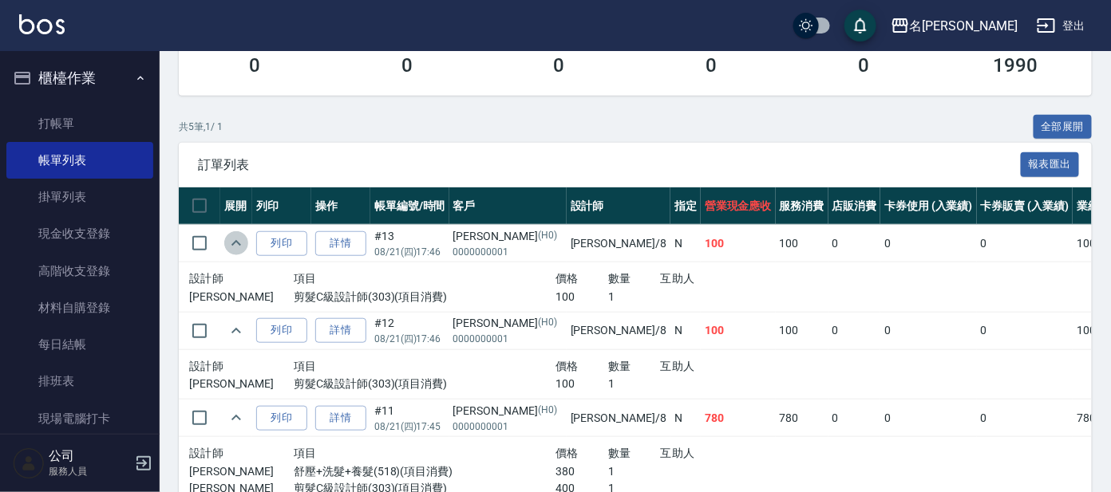
click at [227, 240] on icon "expand row" at bounding box center [236, 243] width 19 height 19
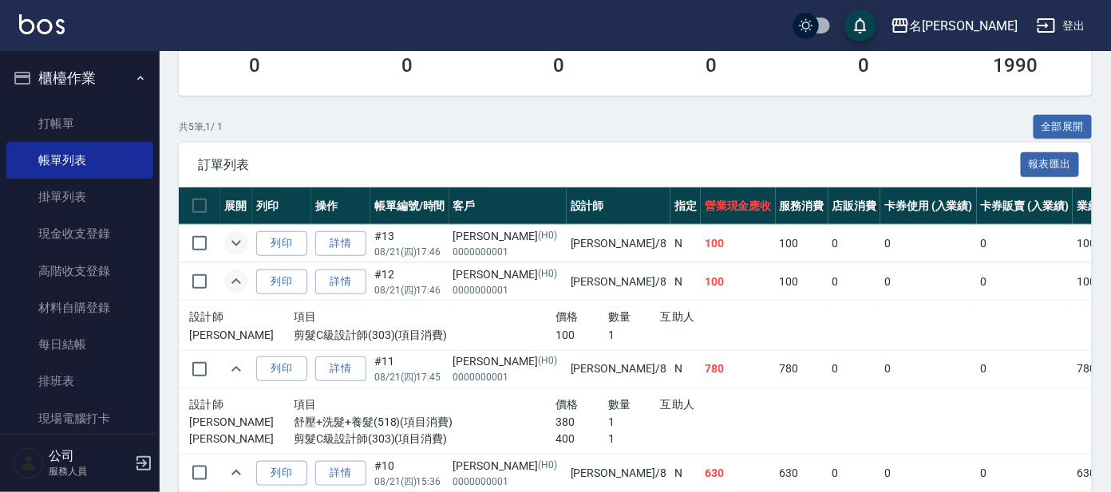
click at [231, 279] on icon "expand row" at bounding box center [236, 281] width 19 height 19
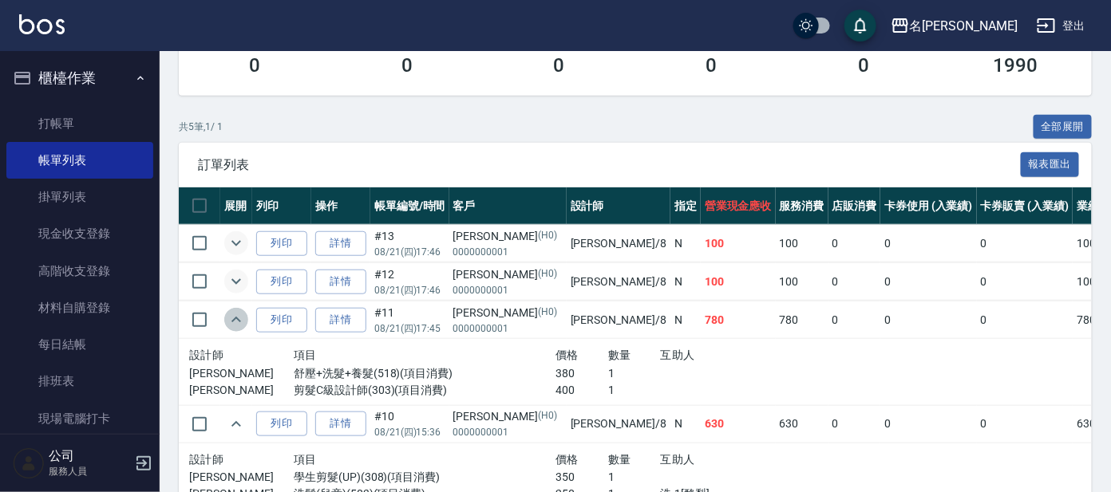
click at [228, 326] on icon "expand row" at bounding box center [236, 319] width 19 height 19
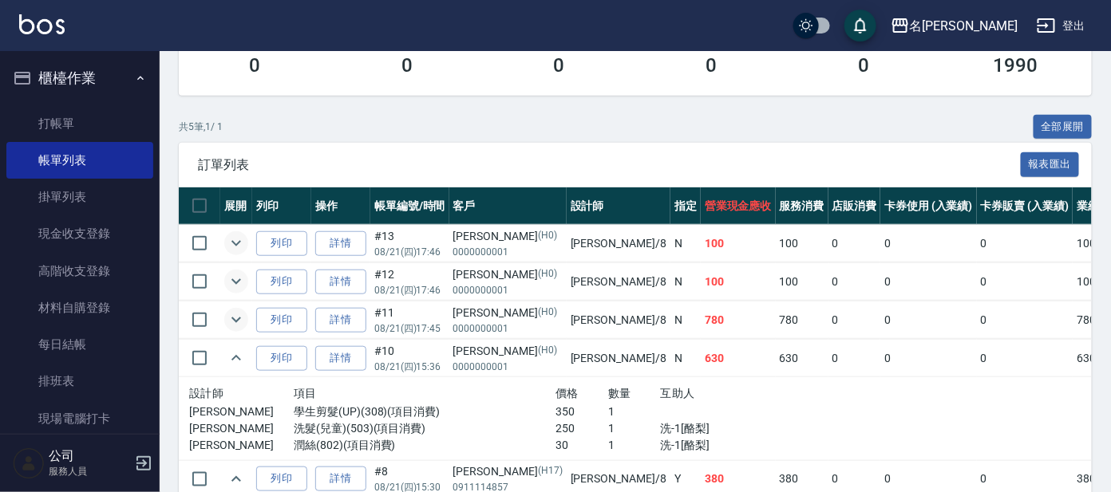
click at [107, 77] on button "櫃檯作業" at bounding box center [79, 77] width 147 height 41
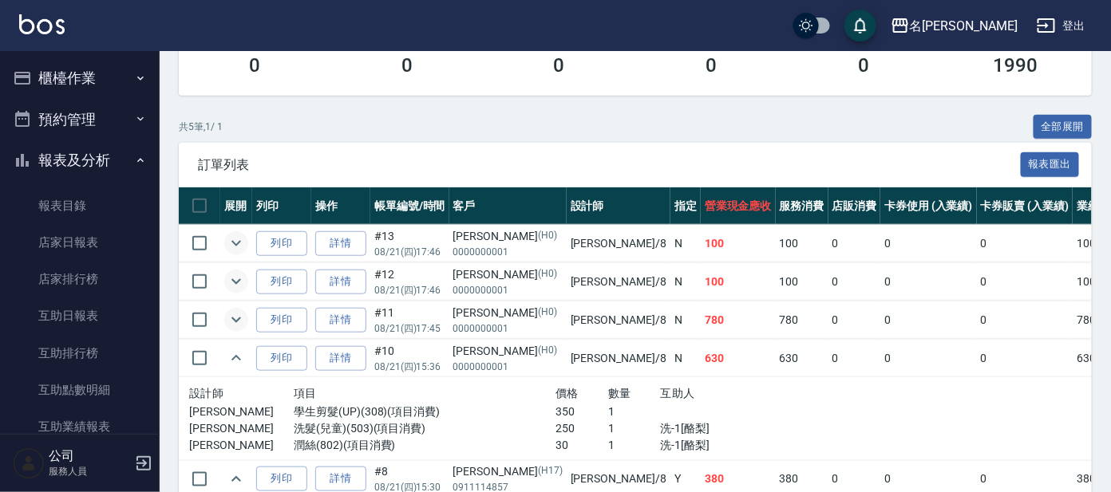
click at [106, 172] on button "報表及分析" at bounding box center [79, 160] width 147 height 41
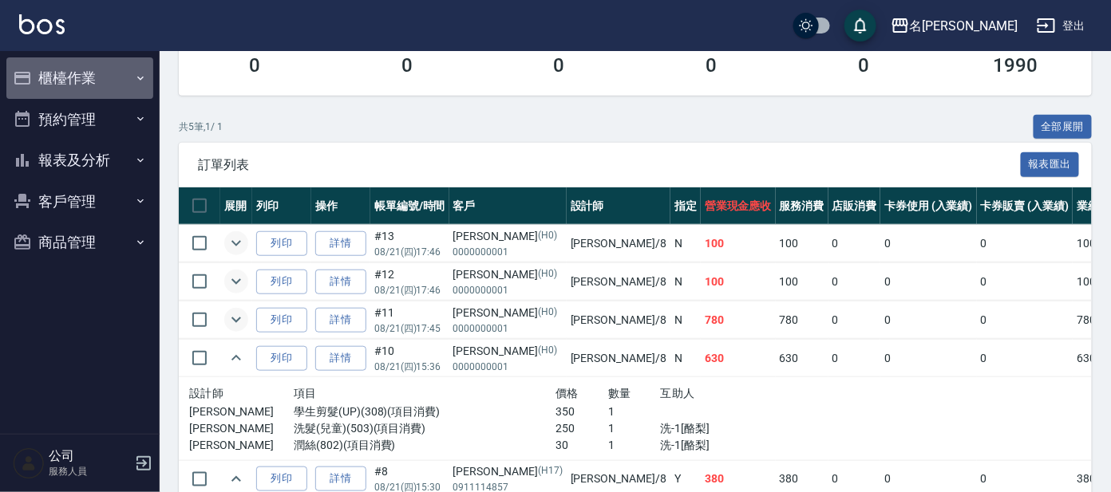
click at [128, 75] on button "櫃檯作業" at bounding box center [79, 77] width 147 height 41
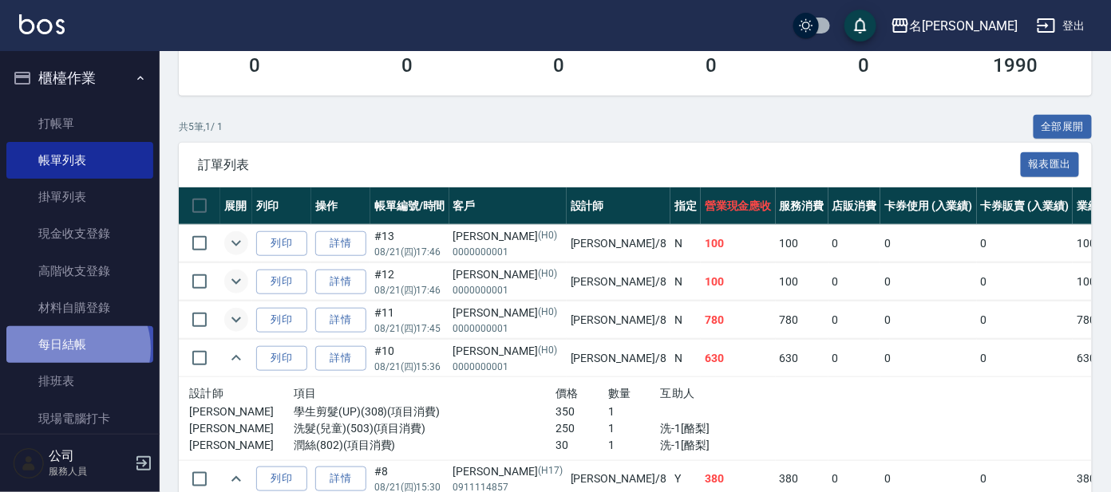
click at [75, 349] on link "每日結帳" at bounding box center [79, 344] width 147 height 37
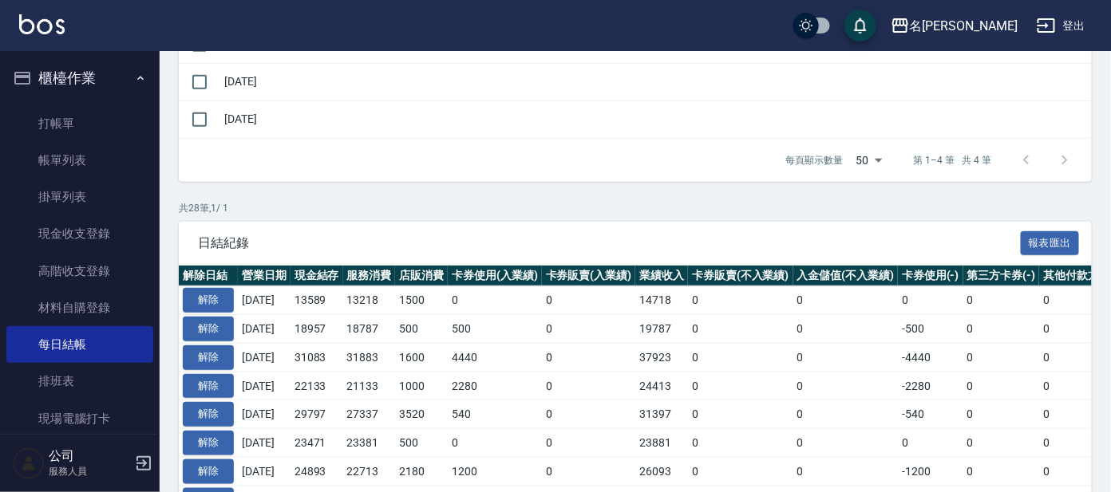
scroll to position [298, 0]
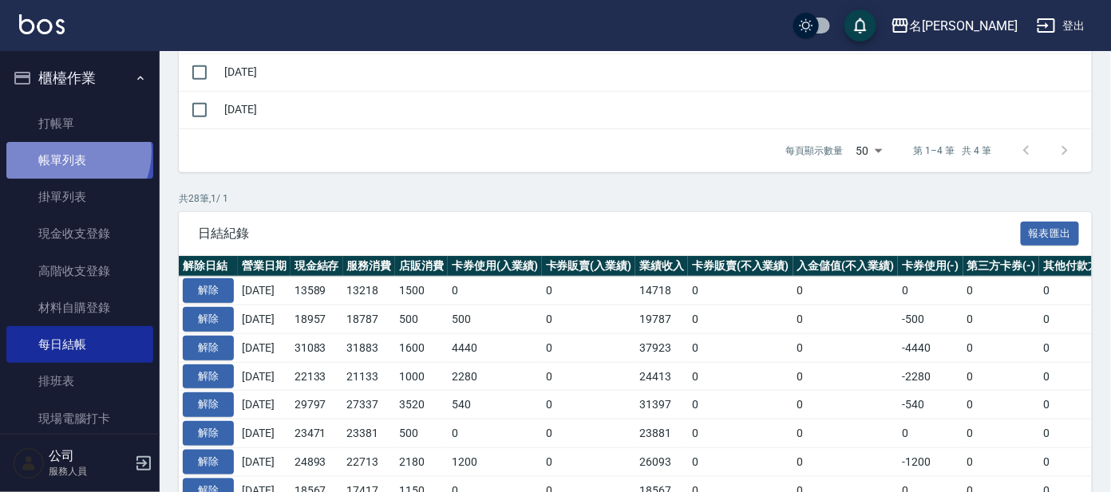
click at [69, 152] on link "帳單列表" at bounding box center [79, 160] width 147 height 37
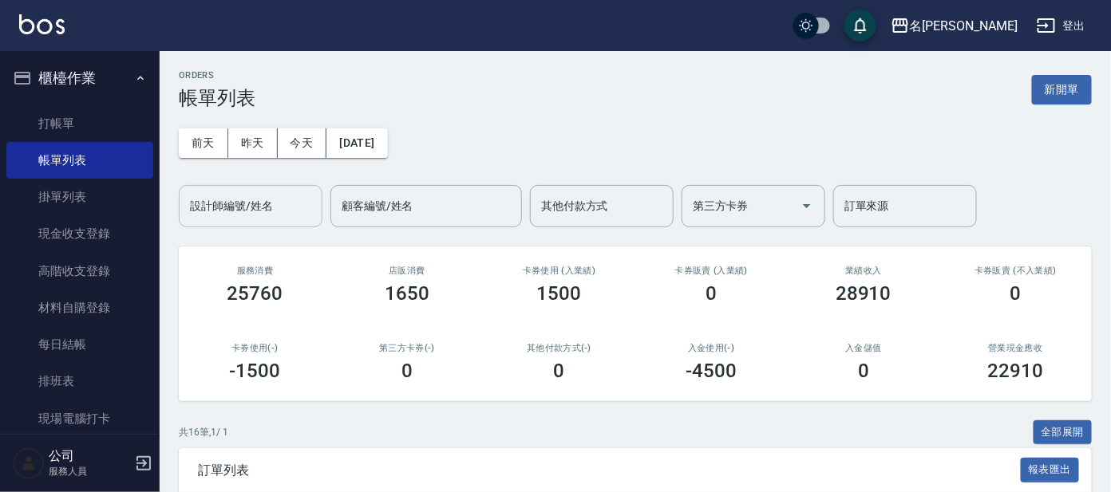
scroll to position [99, 0]
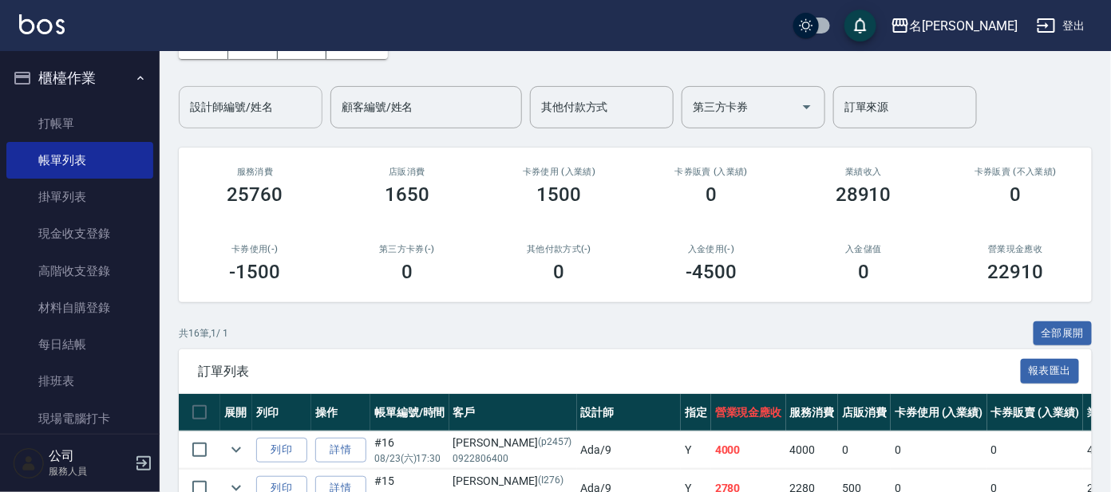
click at [276, 112] on input "設計師編號/姓名" at bounding box center [250, 107] width 129 height 28
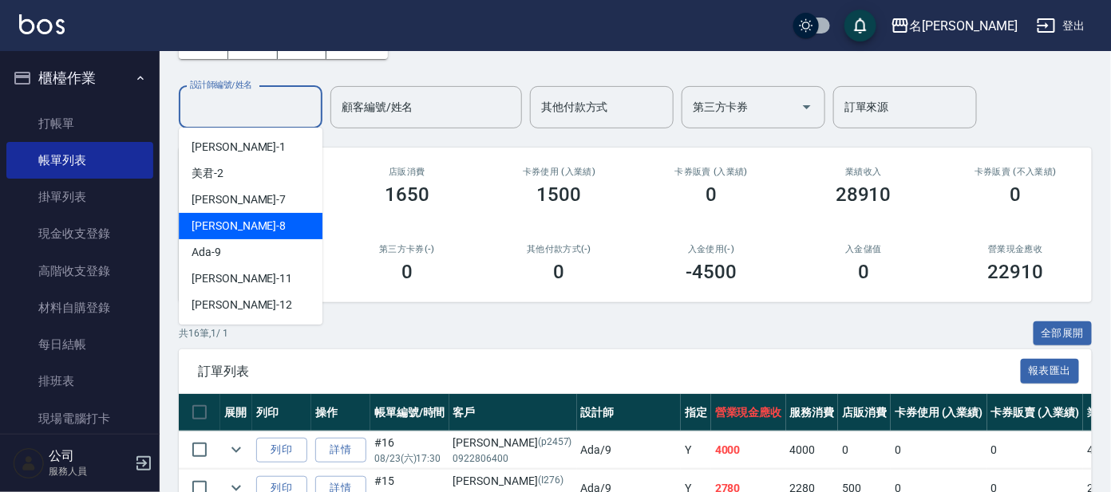
click at [271, 232] on div "[PERSON_NAME] -8" at bounding box center [251, 226] width 144 height 26
type input "[PERSON_NAME]-8"
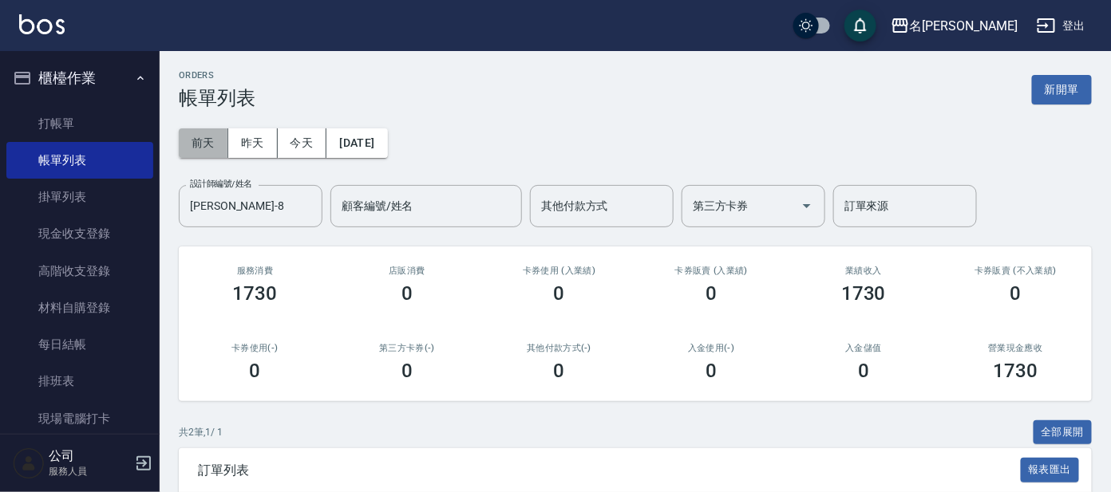
click at [207, 140] on button "前天" at bounding box center [203, 143] width 49 height 30
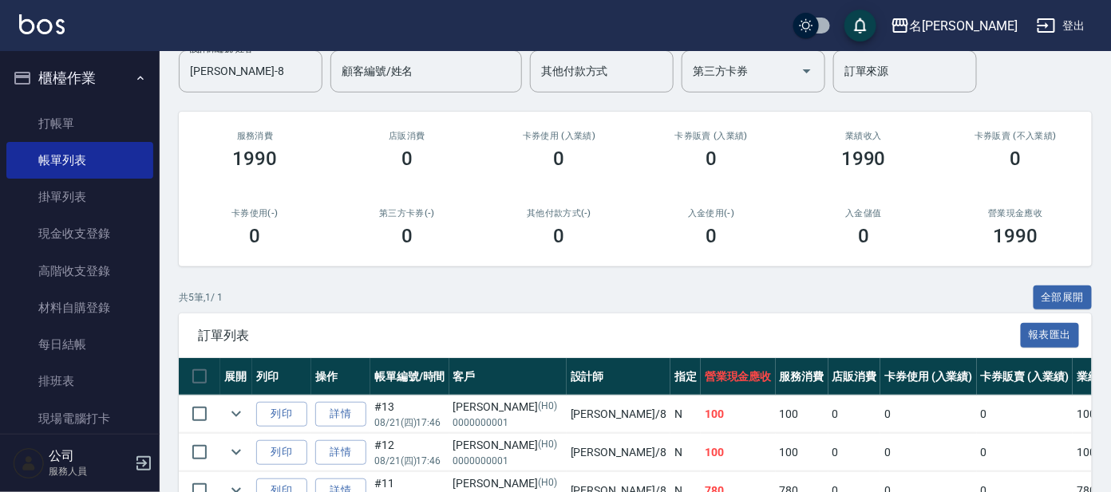
scroll to position [298, 0]
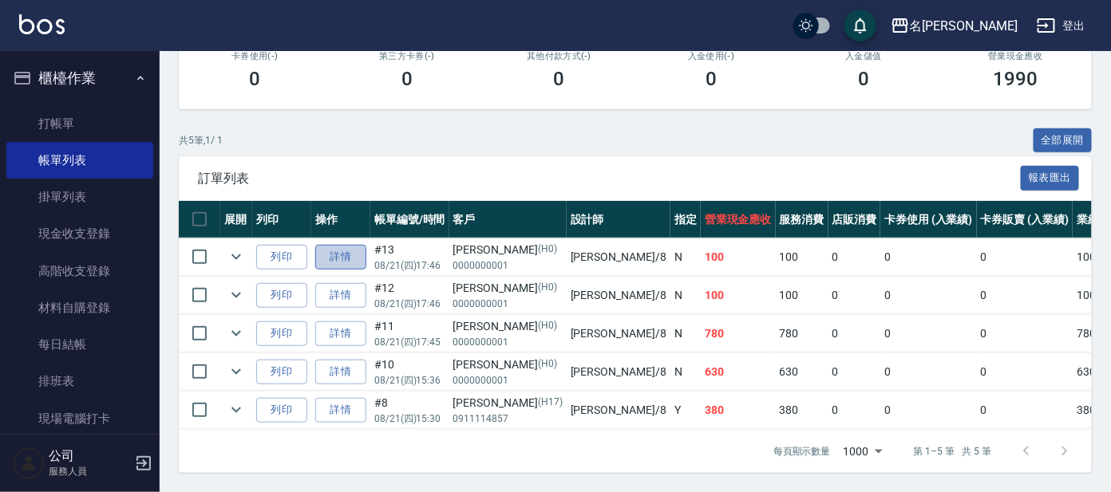
click at [348, 245] on link "詳情" at bounding box center [340, 257] width 51 height 25
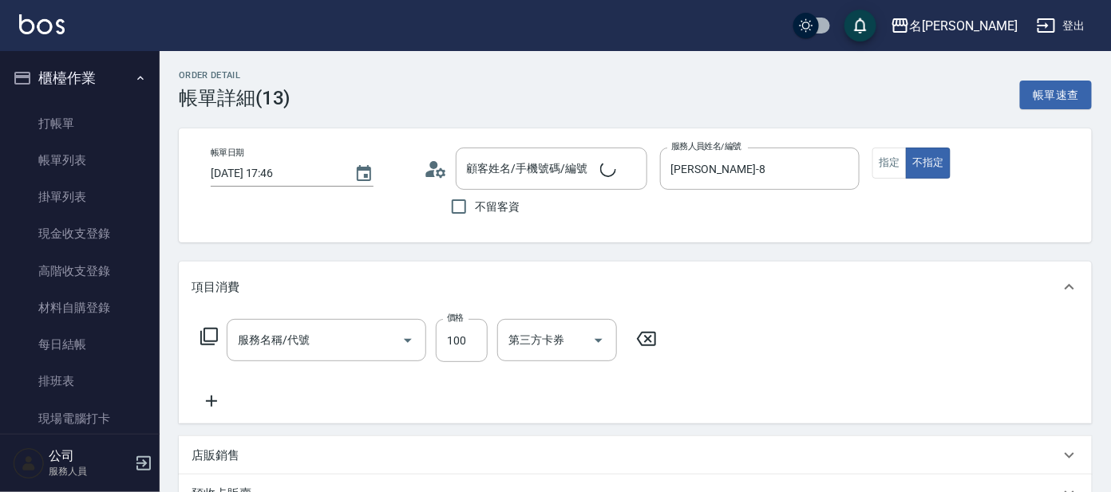
type input "[DATE] 17:46"
type input "[PERSON_NAME]-8"
click at [883, 178] on button "指定" at bounding box center [889, 163] width 34 height 31
type input "[PERSON_NAME]/0000000001/H0"
type input "剪髮C級設計師(303)"
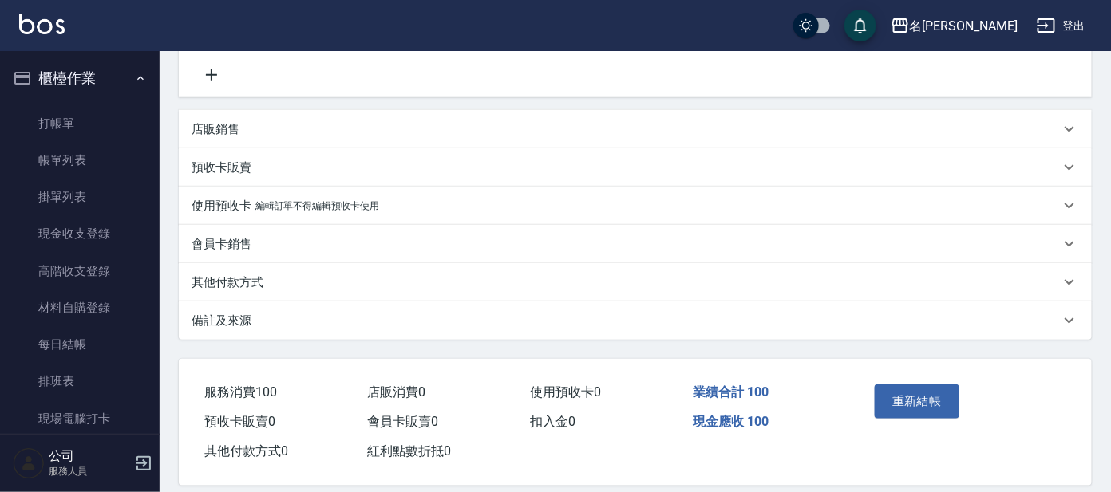
scroll to position [342, 0]
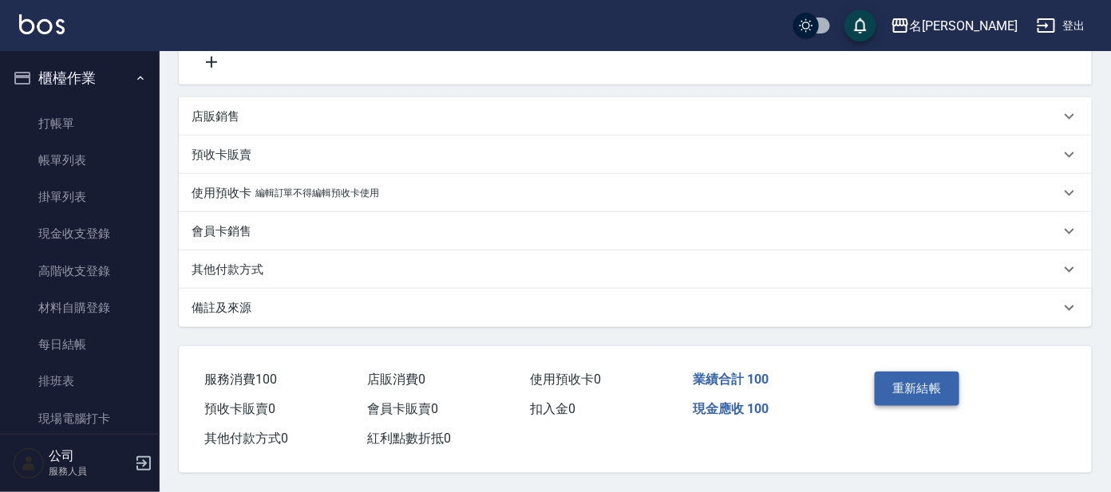
click at [899, 394] on button "重新結帳" at bounding box center [917, 389] width 85 height 34
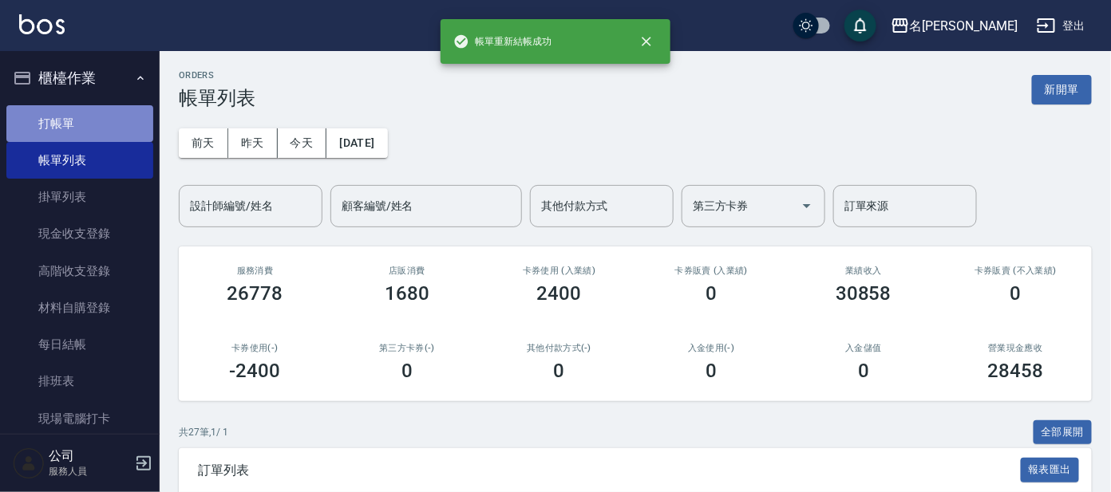
click at [85, 122] on link "打帳單" at bounding box center [79, 123] width 147 height 37
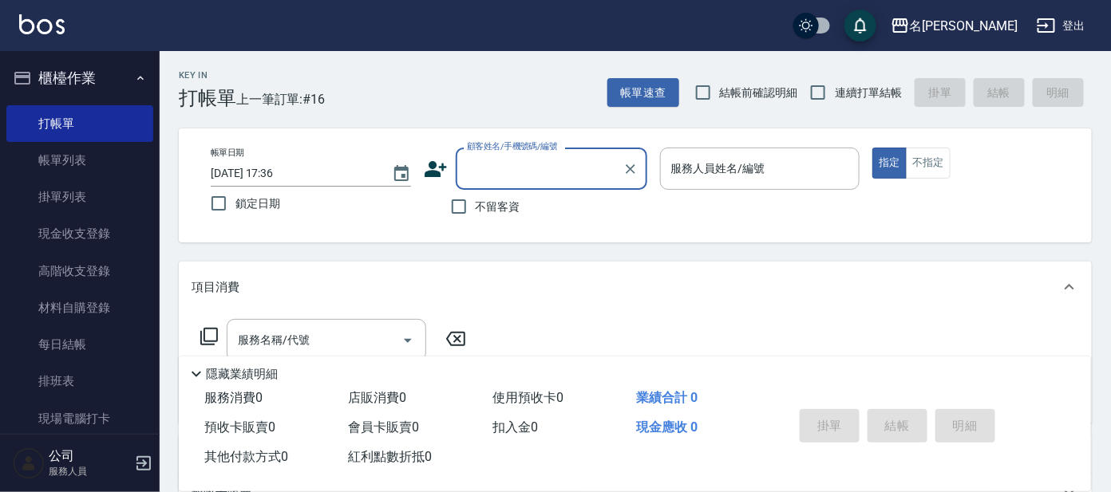
drag, startPoint x: 565, startPoint y: 173, endPoint x: 560, endPoint y: 180, distance: 8.6
click at [562, 177] on input "顧客姓名/手機號碼/編號" at bounding box center [539, 169] width 153 height 28
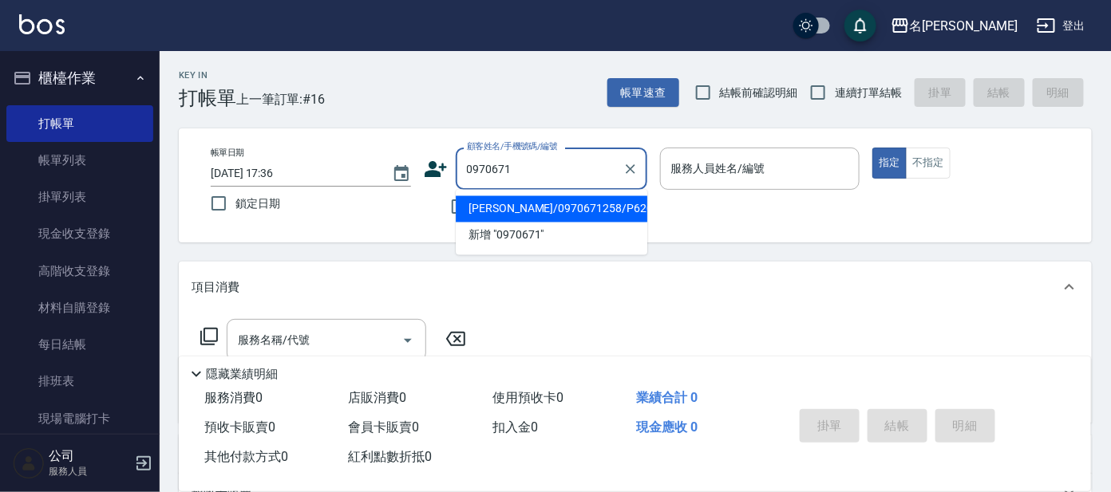
click at [602, 207] on li "[PERSON_NAME]/0970671258/P620" at bounding box center [552, 209] width 192 height 26
type input "[PERSON_NAME]/0970671258/P620"
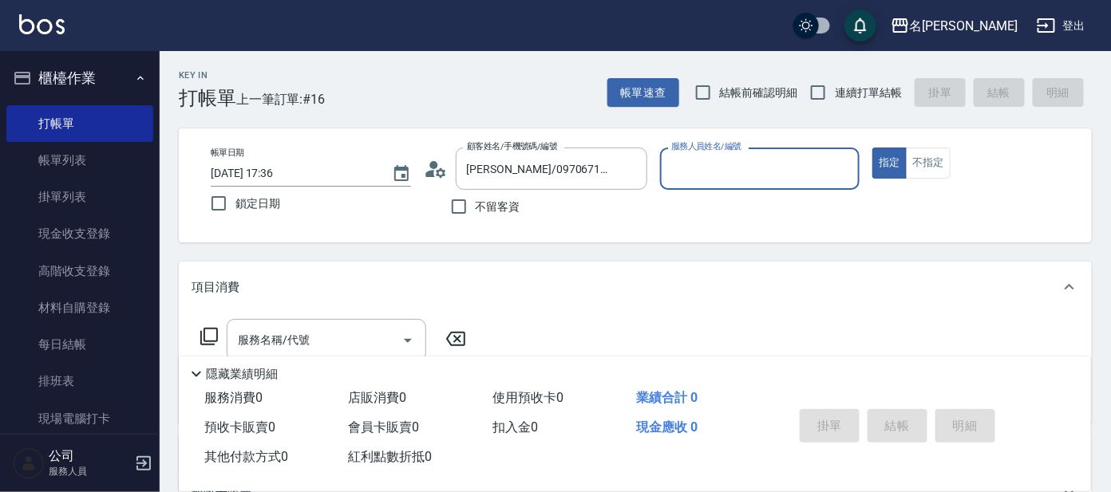
click at [677, 176] on input "服務人員姓名/編號" at bounding box center [760, 169] width 186 height 28
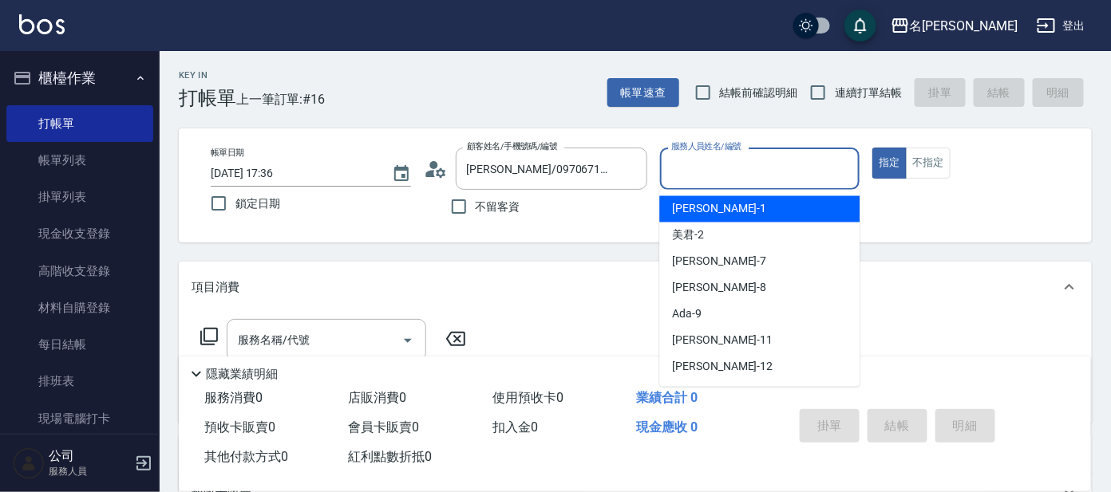
click at [697, 209] on span "宥里 -1" at bounding box center [719, 209] width 94 height 17
type input "宥里-1"
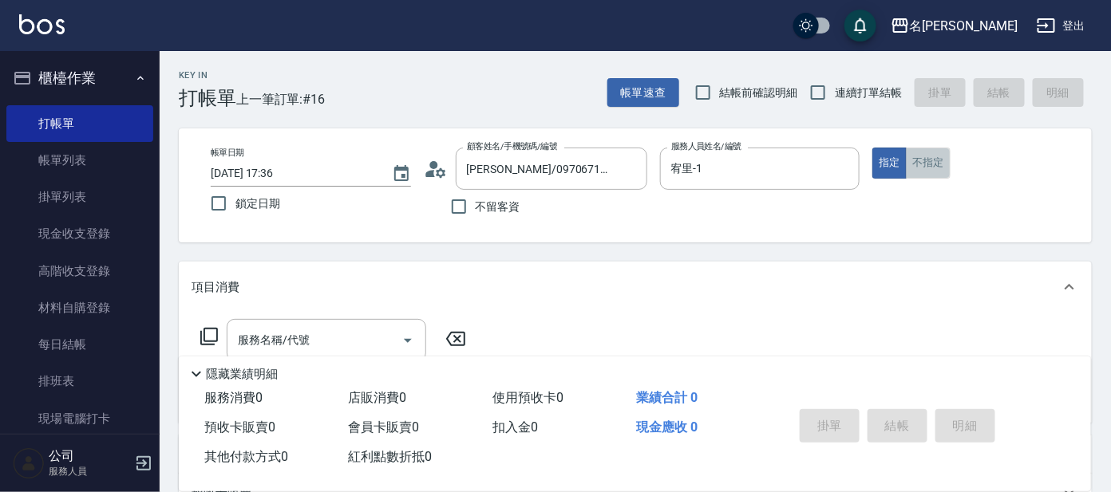
click at [938, 172] on button "不指定" at bounding box center [928, 163] width 45 height 31
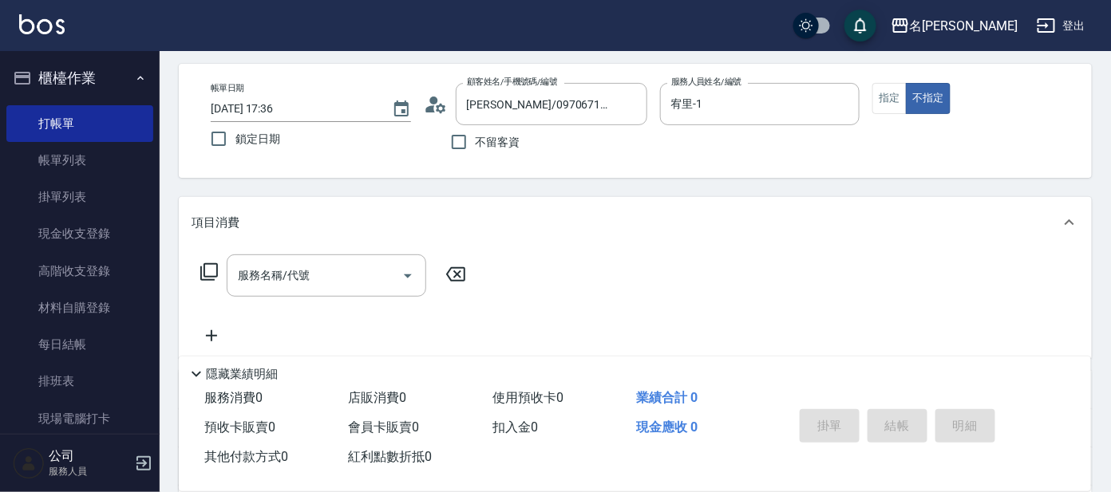
scroll to position [99, 0]
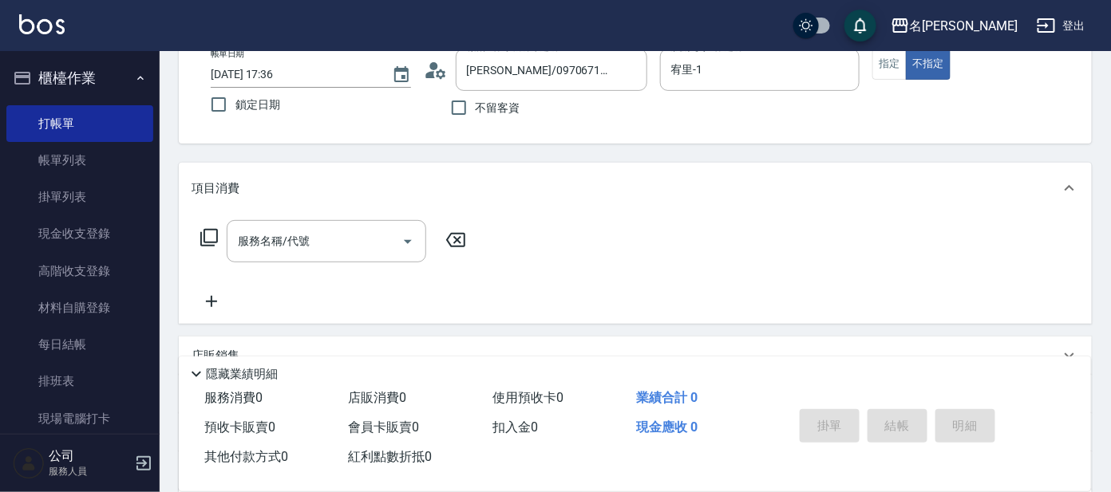
click at [205, 229] on icon at bounding box center [209, 238] width 18 height 18
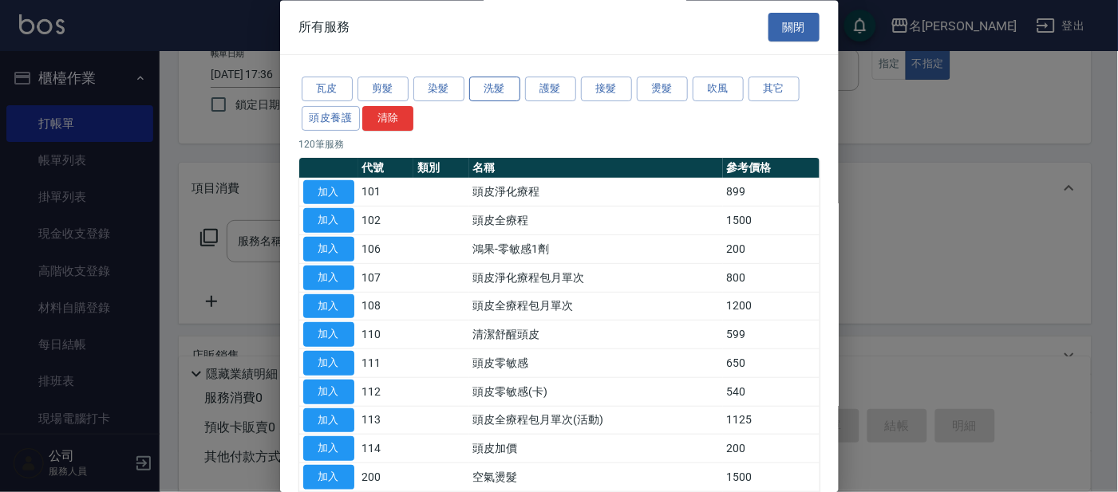
click at [500, 88] on button "洗髮" at bounding box center [494, 89] width 51 height 25
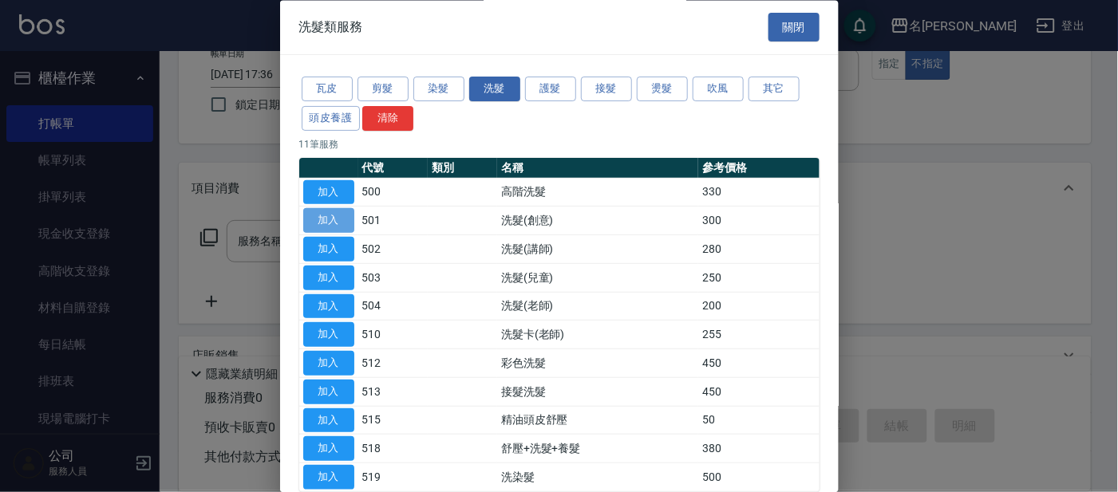
click at [335, 209] on button "加入" at bounding box center [328, 221] width 51 height 25
type input "洗髮(創意)(501)"
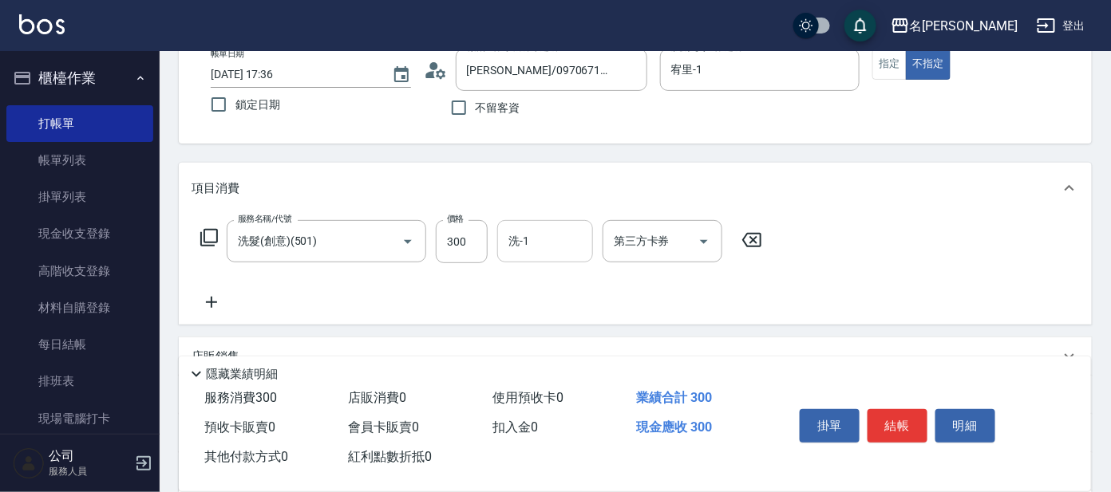
drag, startPoint x: 573, startPoint y: 214, endPoint x: 568, endPoint y: 240, distance: 26.8
click at [573, 222] on div "服務名稱/代號 洗髮(創意)(501) 服務名稱/代號 價格 300 價格 洗-1 洗-1 第三方卡券 第三方卡券" at bounding box center [635, 269] width 913 height 111
click at [566, 243] on input "洗-1" at bounding box center [544, 241] width 81 height 28
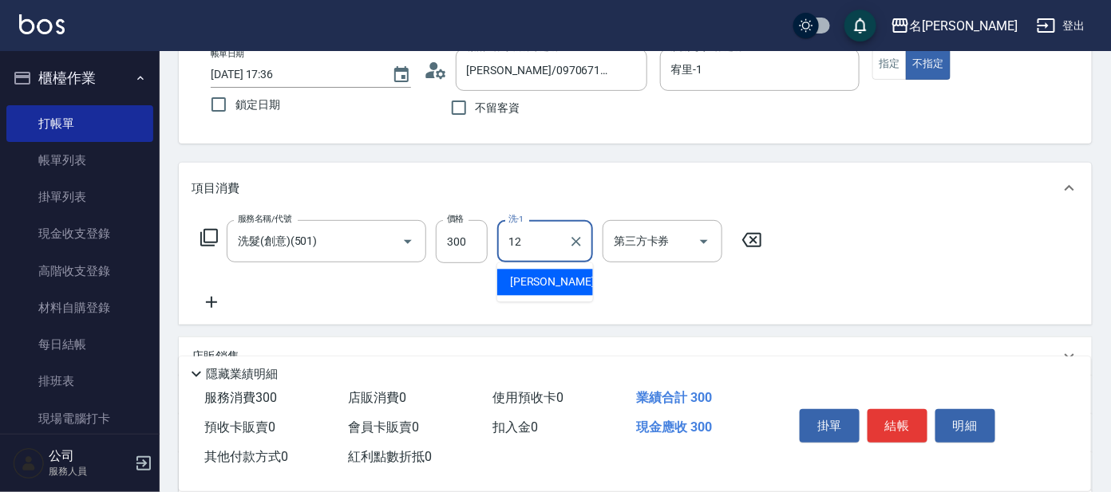
click at [555, 286] on div "云潔 -12" at bounding box center [545, 283] width 96 height 26
type input "云潔-12"
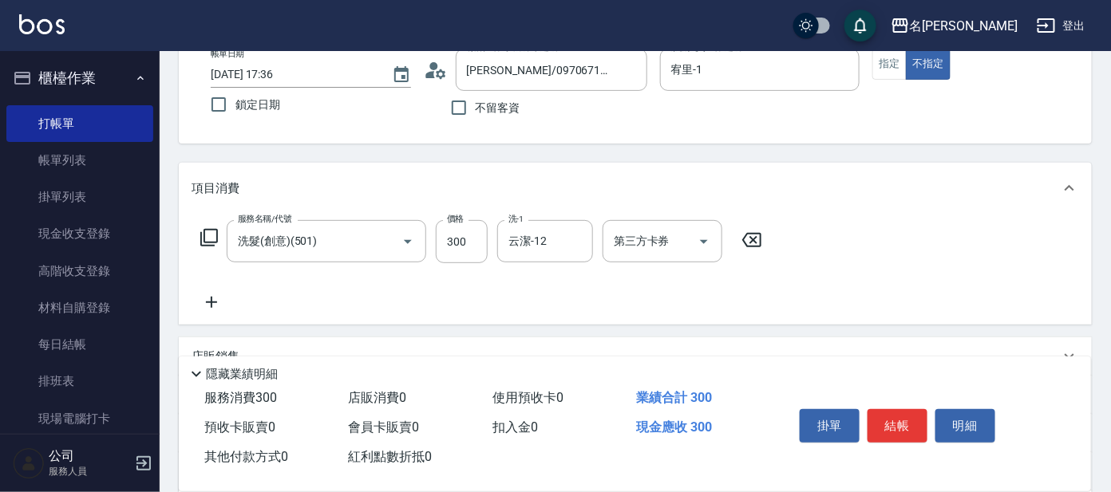
click at [211, 240] on icon at bounding box center [209, 237] width 19 height 19
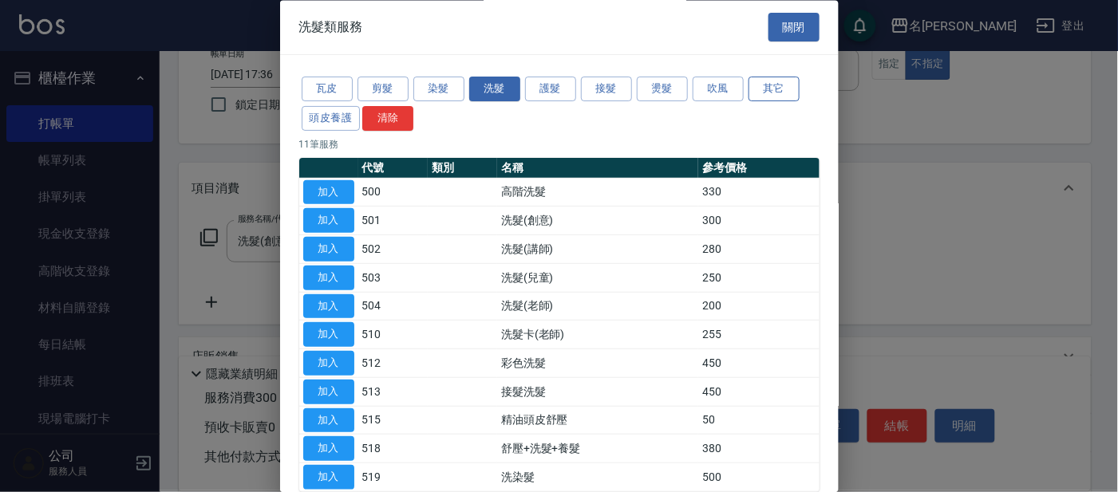
click at [758, 93] on button "其它" at bounding box center [774, 89] width 51 height 25
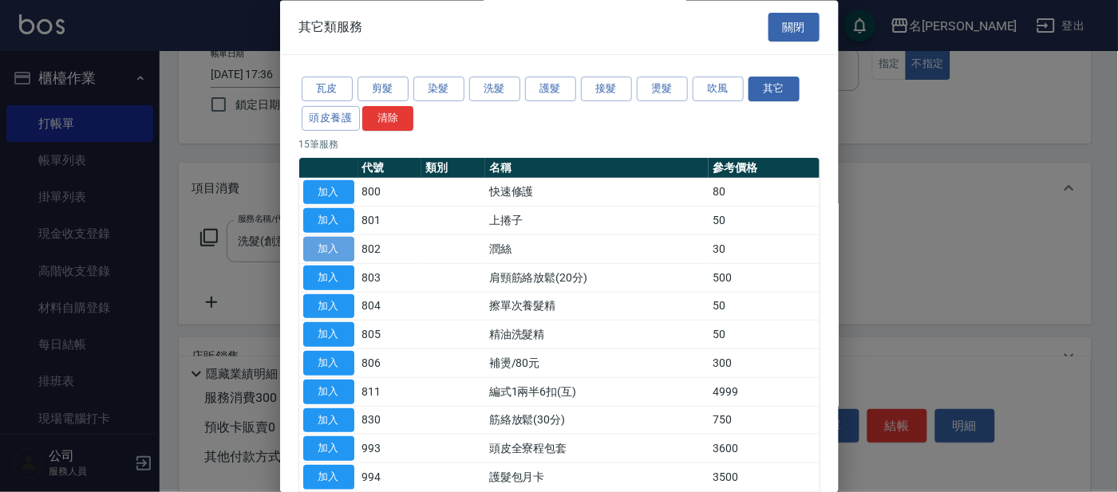
click at [330, 248] on button "加入" at bounding box center [328, 250] width 51 height 25
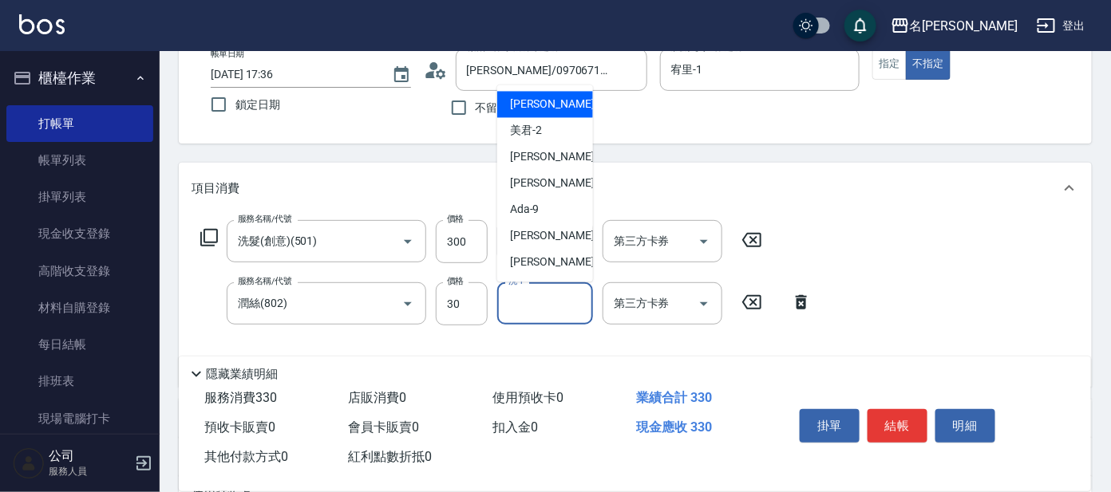
click at [531, 298] on input "洗-1" at bounding box center [544, 304] width 81 height 28
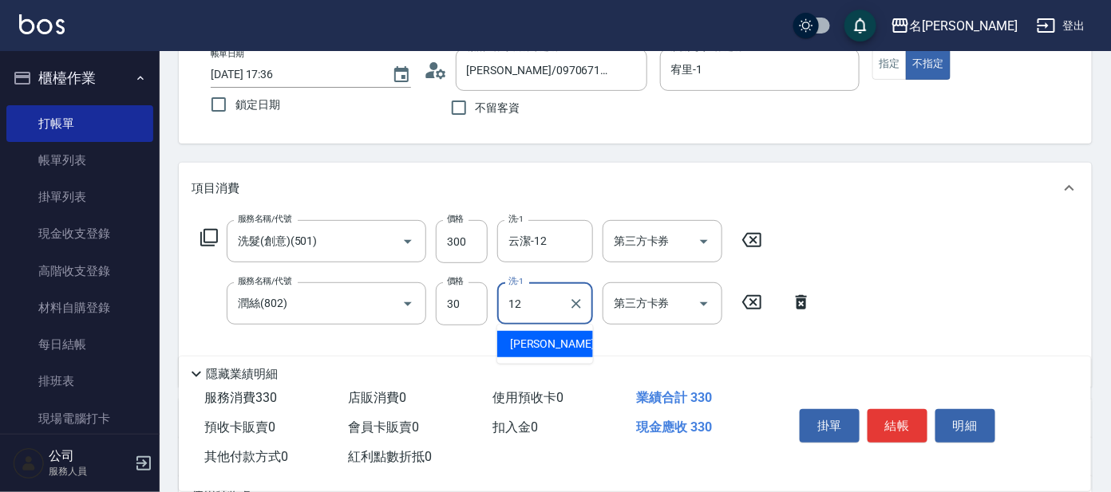
click at [553, 344] on div "云潔 -12" at bounding box center [545, 344] width 96 height 26
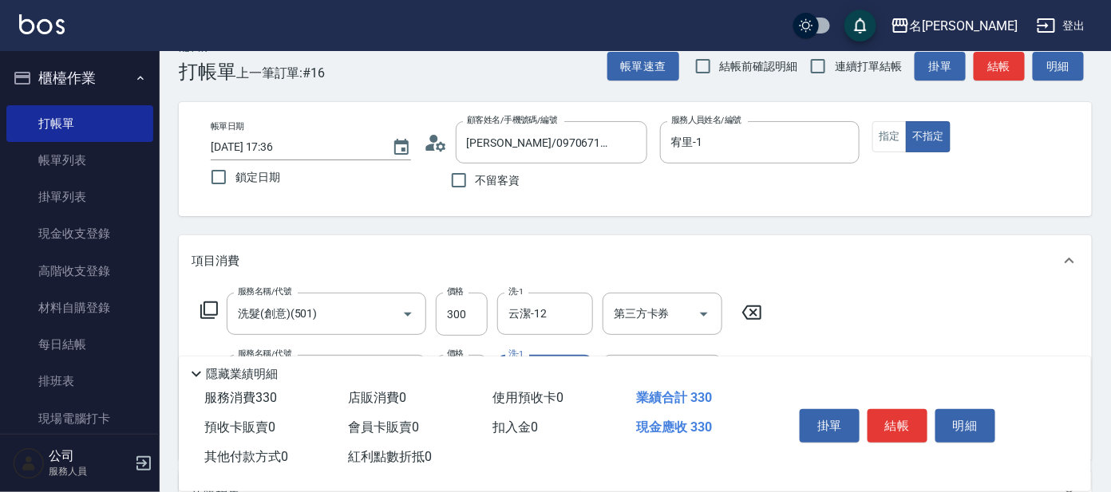
scroll to position [0, 0]
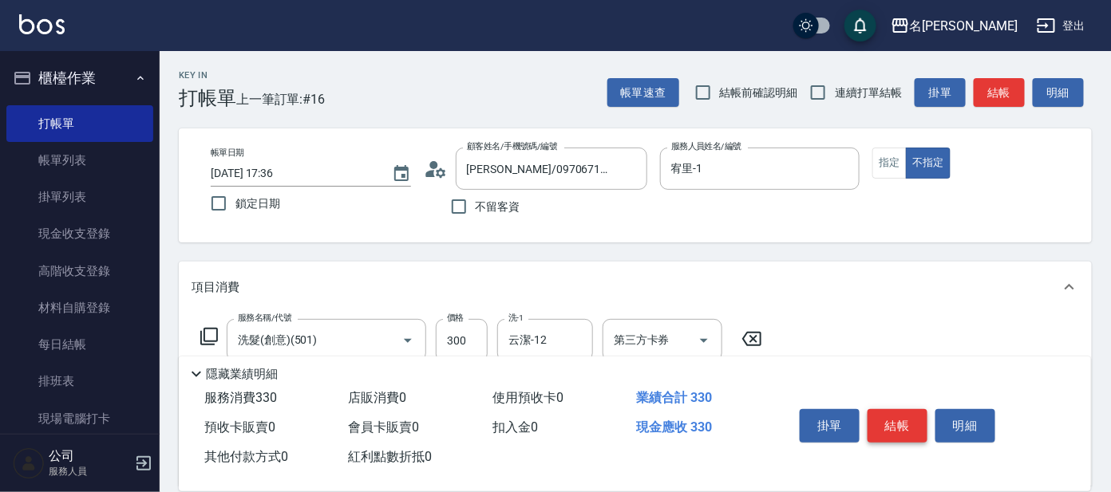
type input "云潔-12"
click at [887, 423] on button "結帳" at bounding box center [897, 426] width 60 height 34
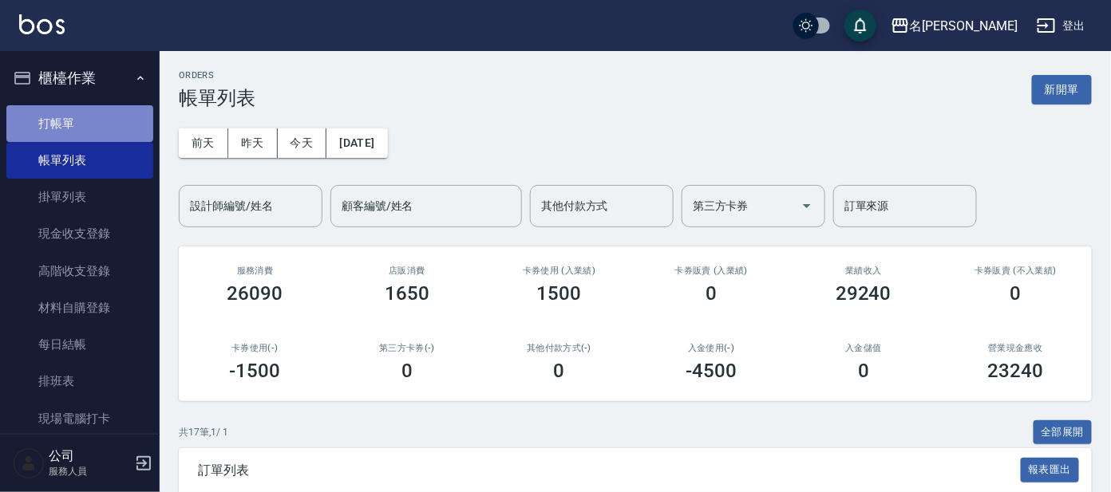
click at [91, 125] on link "打帳單" at bounding box center [79, 123] width 147 height 37
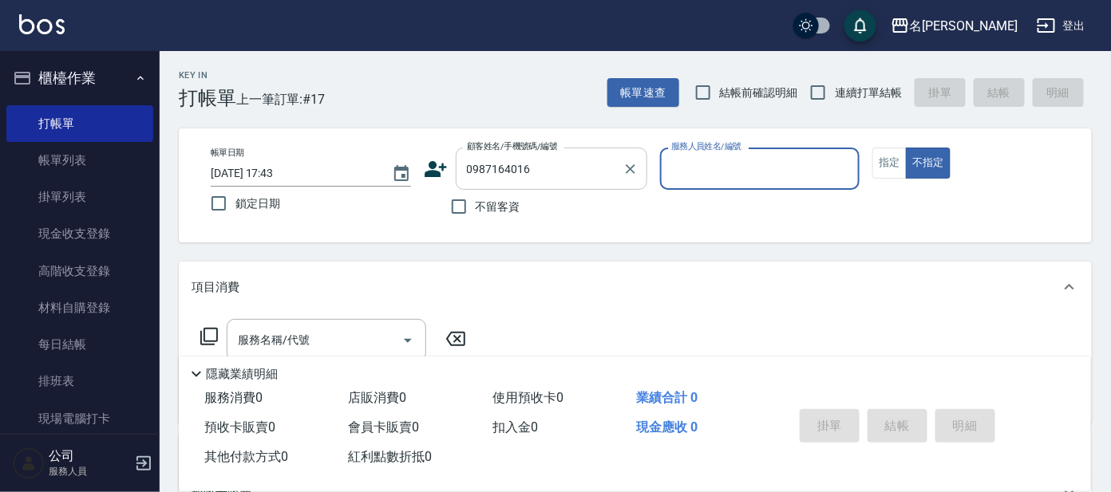
type input "0987164016"
click at [629, 168] on icon "Clear" at bounding box center [631, 169] width 10 height 10
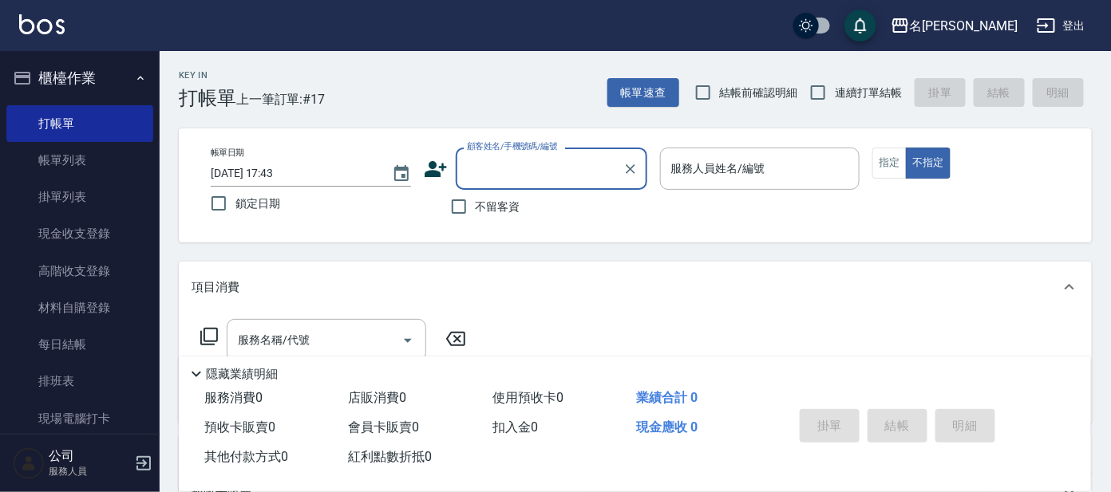
click at [531, 152] on label "顧客姓名/手機號碼/編號" at bounding box center [512, 146] width 91 height 12
click at [531, 155] on input "顧客姓名/手機號碼/編號" at bounding box center [539, 169] width 153 height 28
click at [516, 177] on input "顧客姓名/手機號碼/編號" at bounding box center [539, 169] width 153 height 28
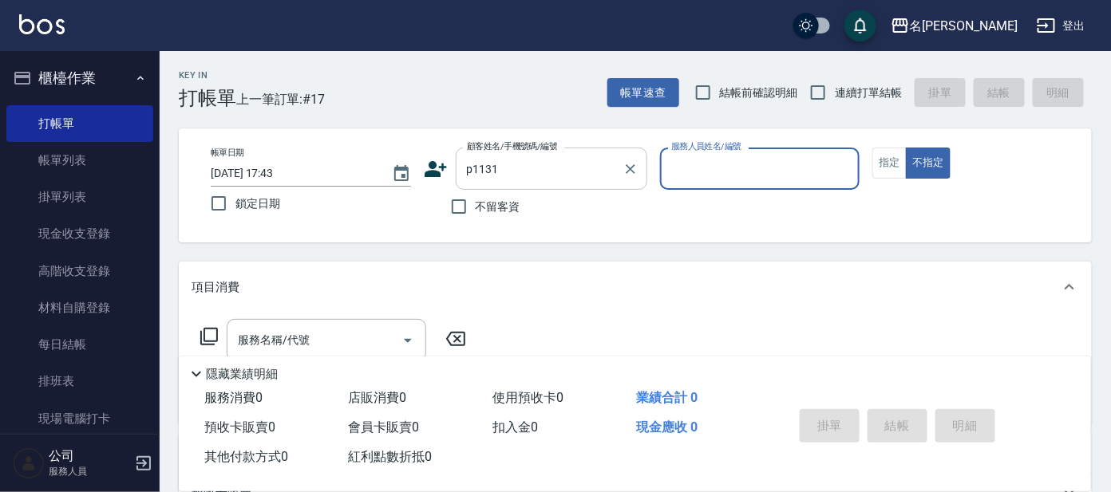
click at [515, 164] on input "p1131" at bounding box center [539, 169] width 153 height 28
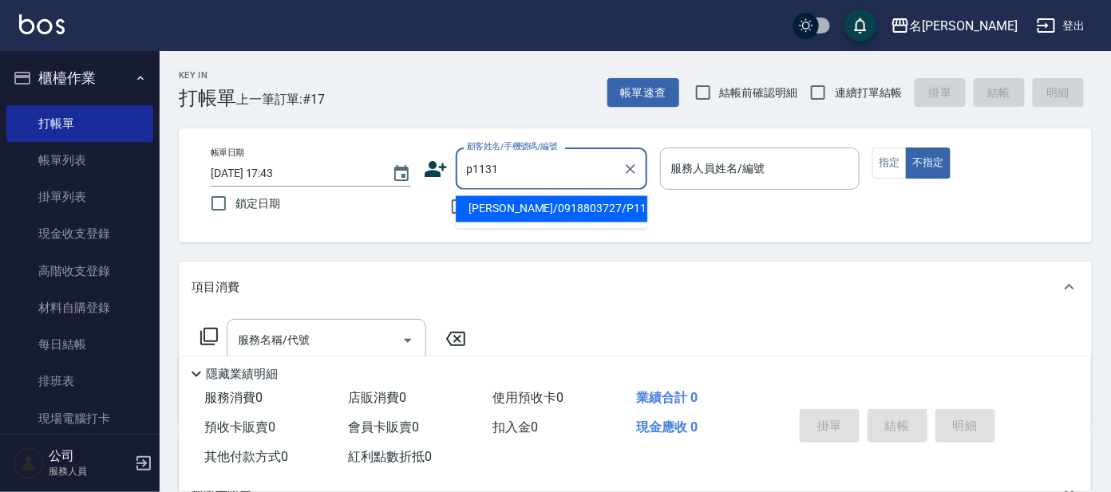
click at [535, 219] on li "[PERSON_NAME]/0918803727/P1131" at bounding box center [552, 209] width 192 height 26
type input "[PERSON_NAME]/0918803727/P1131"
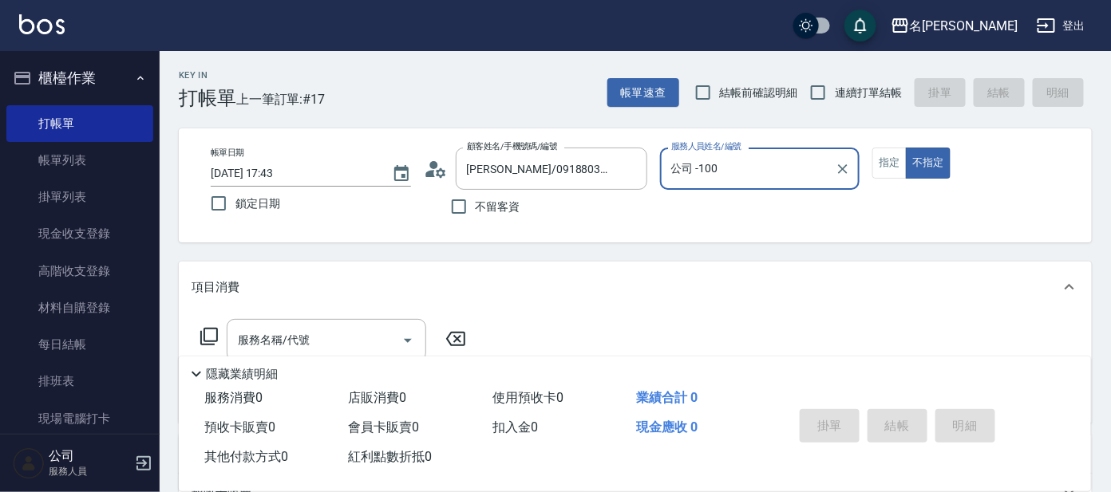
click at [709, 179] on input "公司 -100" at bounding box center [748, 169] width 162 height 28
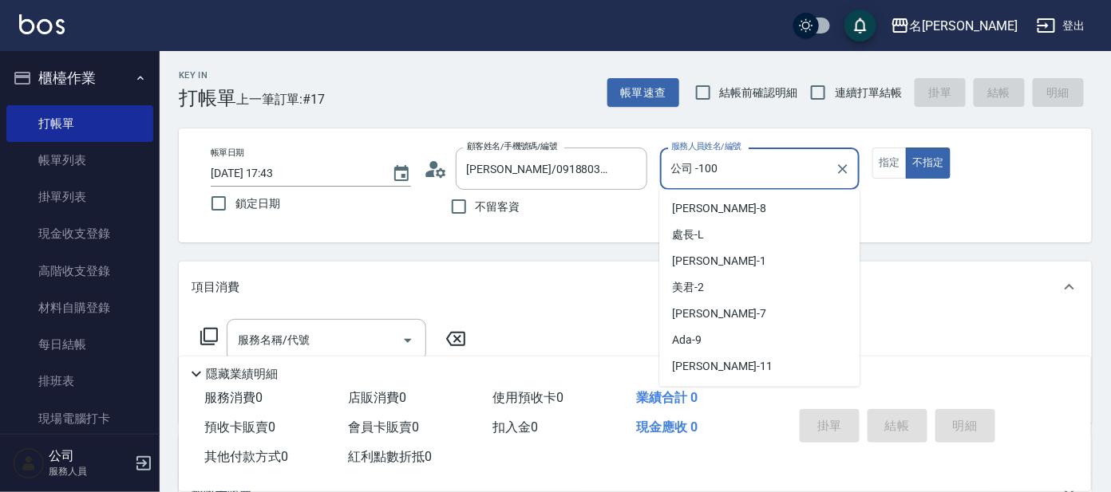
scroll to position [72, 0]
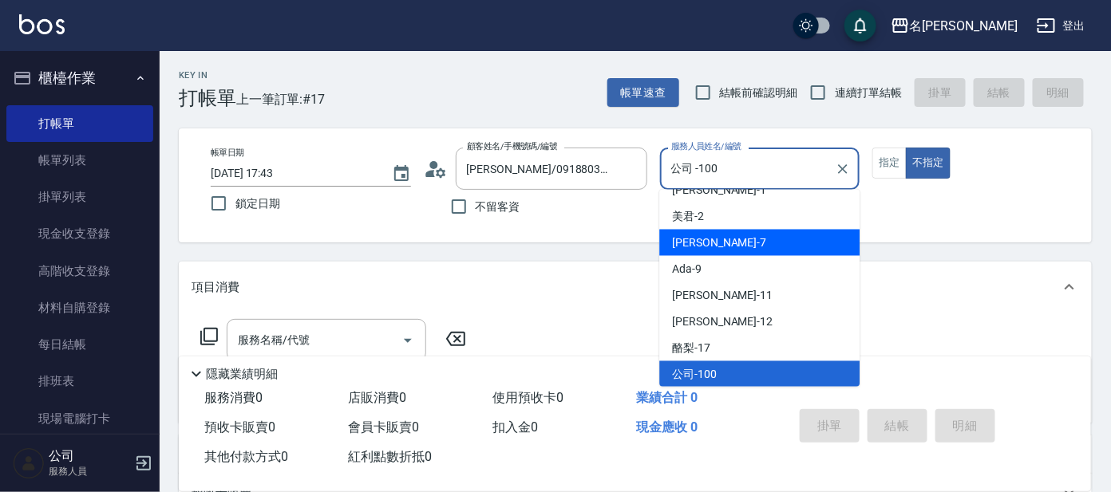
click at [686, 243] on span "[PERSON_NAME] -7" at bounding box center [719, 243] width 94 height 17
type input "[PERSON_NAME]-7"
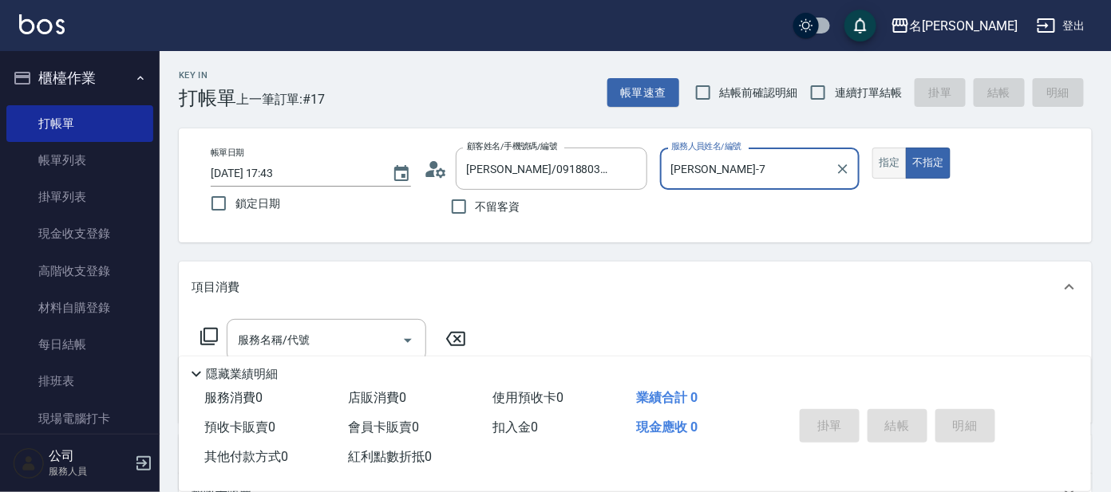
drag, startPoint x: 885, startPoint y: 161, endPoint x: 880, endPoint y: 172, distance: 11.4
click at [884, 165] on button "指定" at bounding box center [889, 163] width 34 height 31
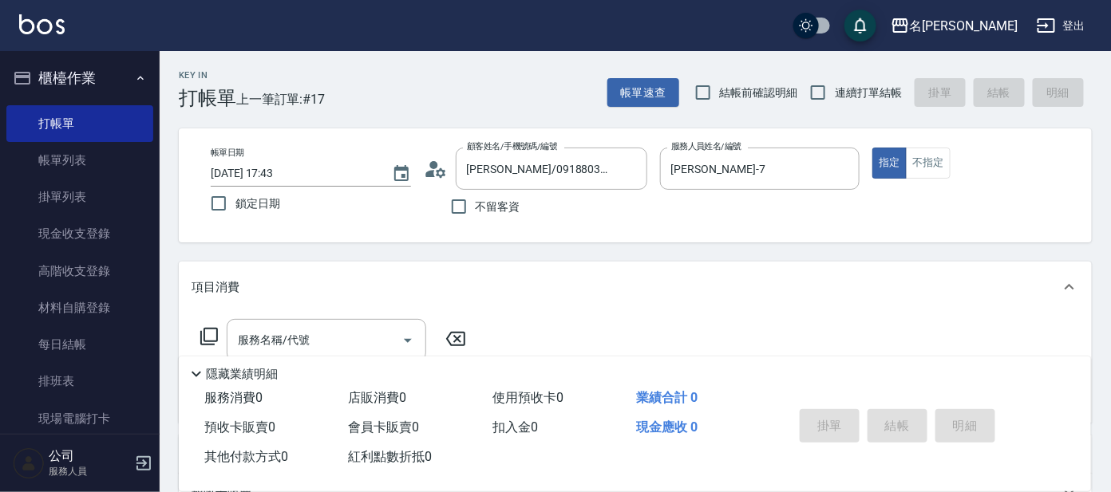
click at [208, 337] on icon at bounding box center [209, 336] width 19 height 19
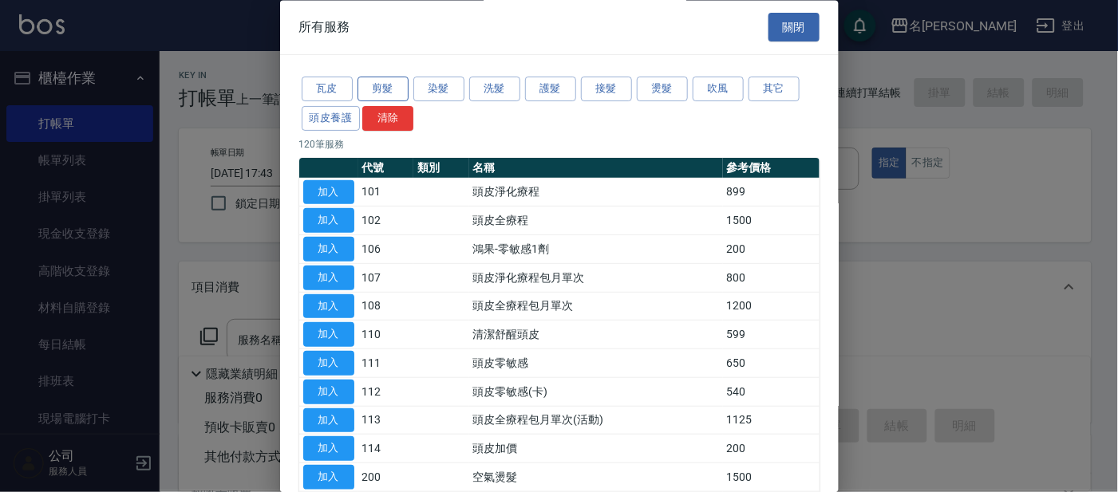
click at [375, 89] on button "剪髮" at bounding box center [383, 89] width 51 height 25
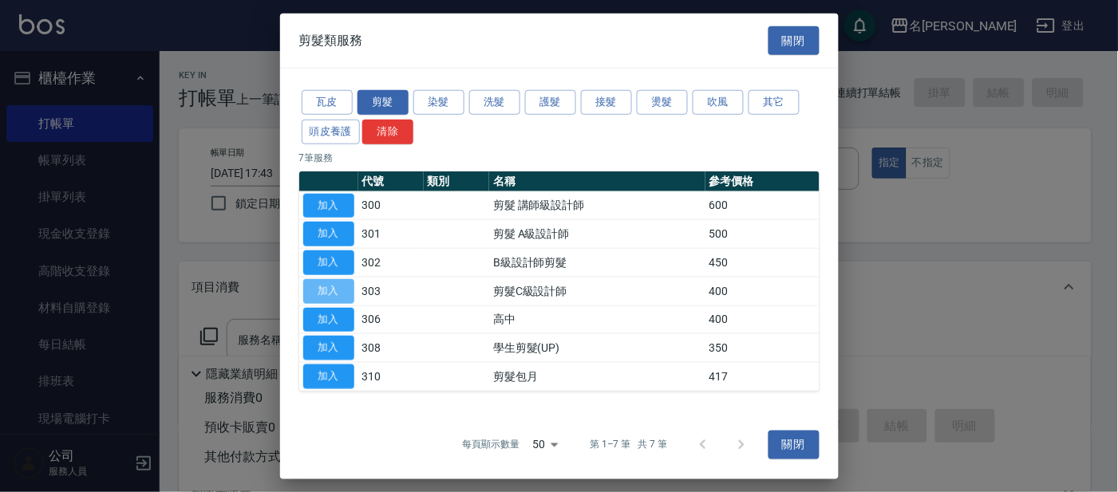
click at [338, 287] on button "加入" at bounding box center [328, 291] width 51 height 25
type input "剪髮C級設計師(303)"
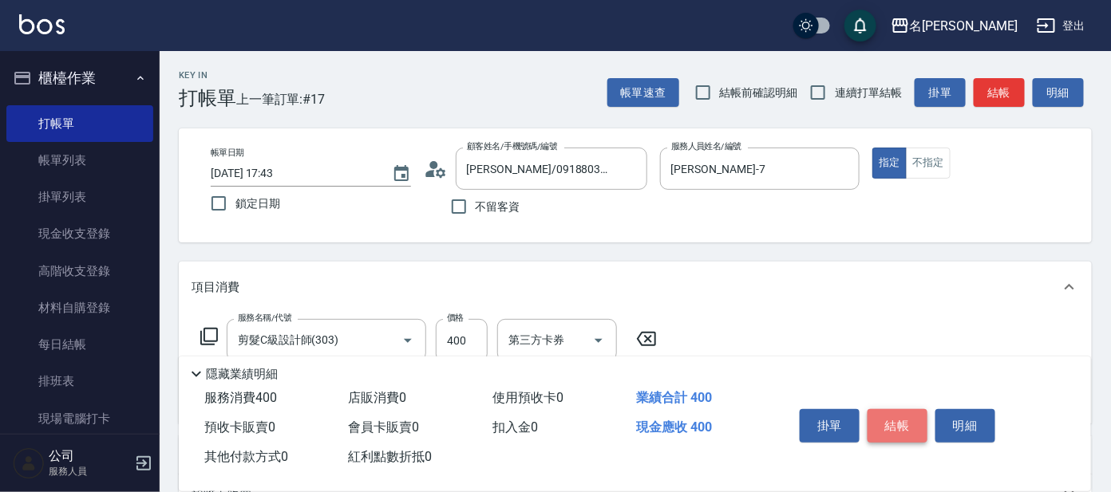
click at [920, 430] on button "結帳" at bounding box center [897, 426] width 60 height 34
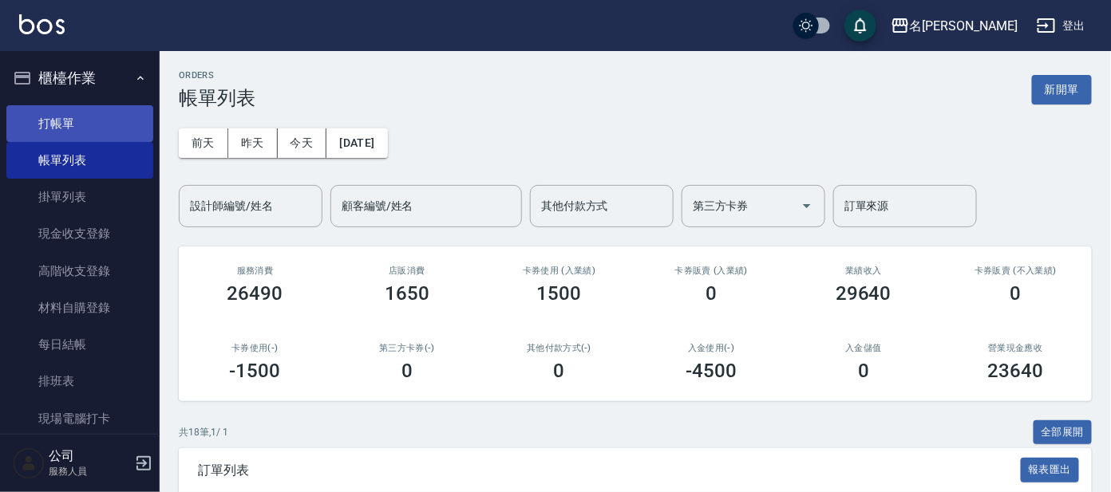
click at [50, 113] on link "打帳單" at bounding box center [79, 123] width 147 height 37
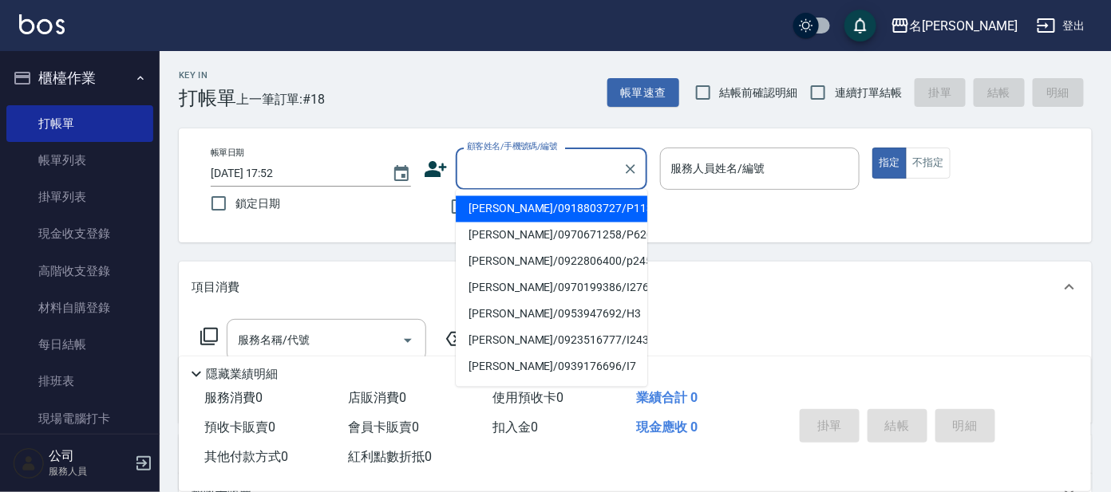
click at [517, 163] on input "顧客姓名/手機號碼/編號" at bounding box center [539, 169] width 153 height 28
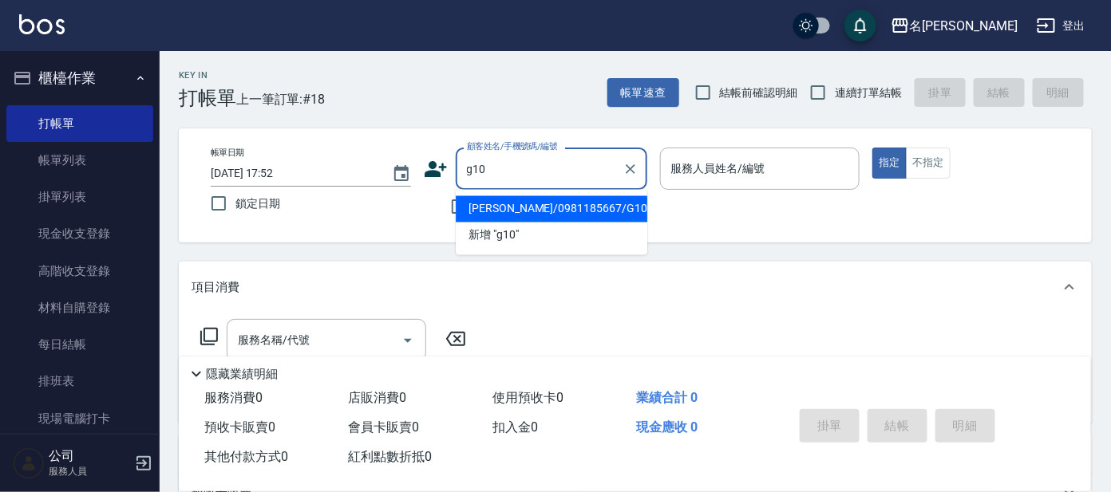
click at [507, 211] on li "[PERSON_NAME]/0981185667/G10" at bounding box center [552, 209] width 192 height 26
type input "[PERSON_NAME]/0981185667/G10"
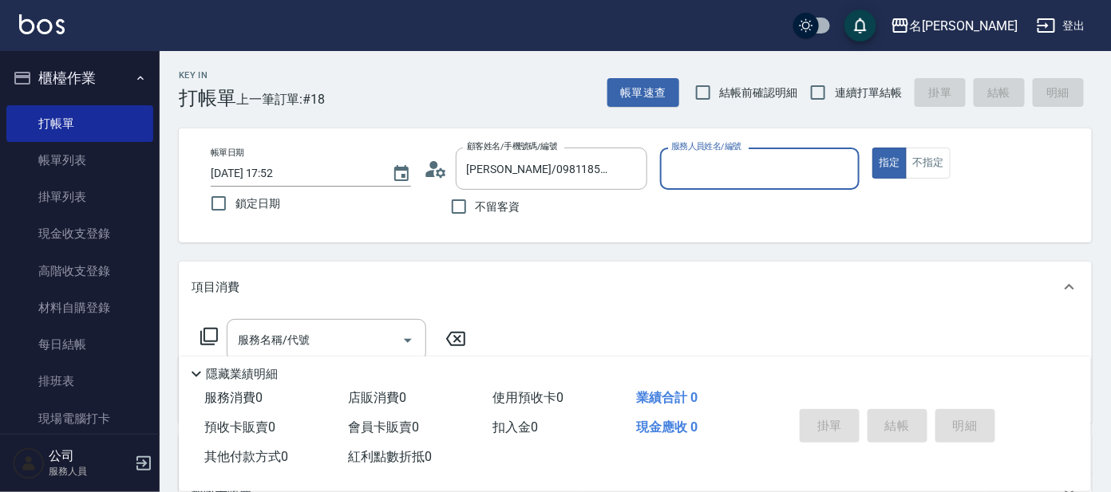
type input "[PERSON_NAME]-7"
click at [728, 161] on input "[PERSON_NAME]-7" at bounding box center [748, 169] width 162 height 28
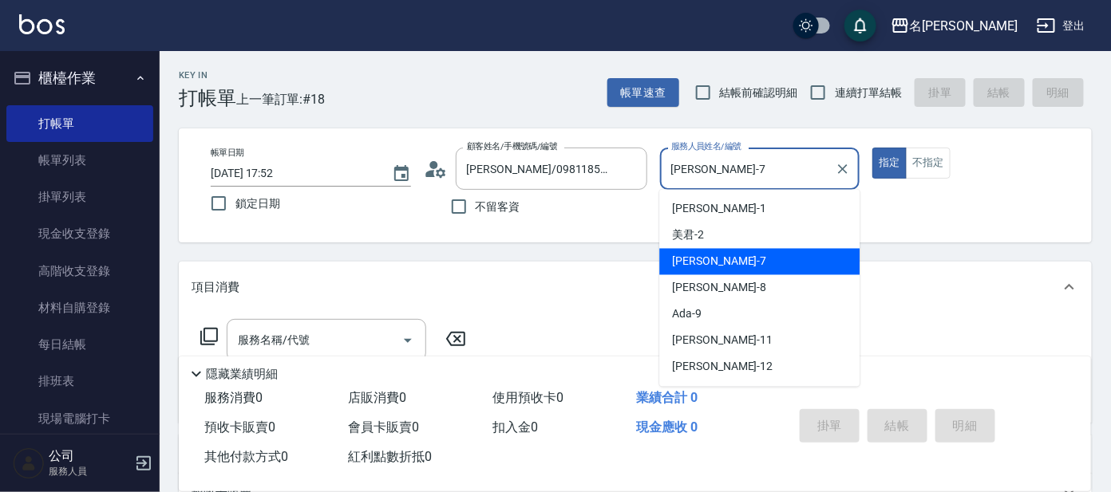
click at [209, 331] on icon at bounding box center [209, 336] width 19 height 19
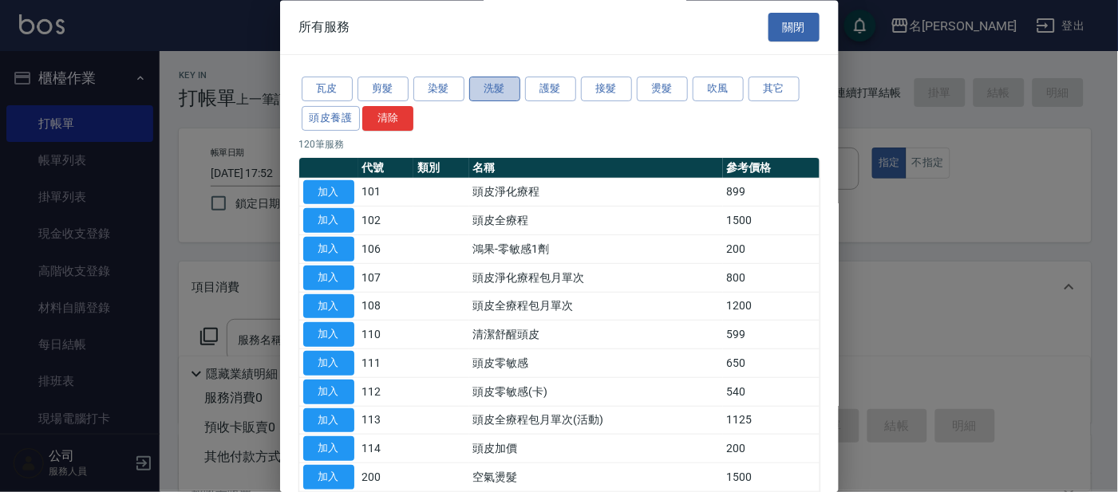
drag, startPoint x: 500, startPoint y: 83, endPoint x: 502, endPoint y: 97, distance: 13.8
click at [499, 86] on button "洗髮" at bounding box center [494, 89] width 51 height 25
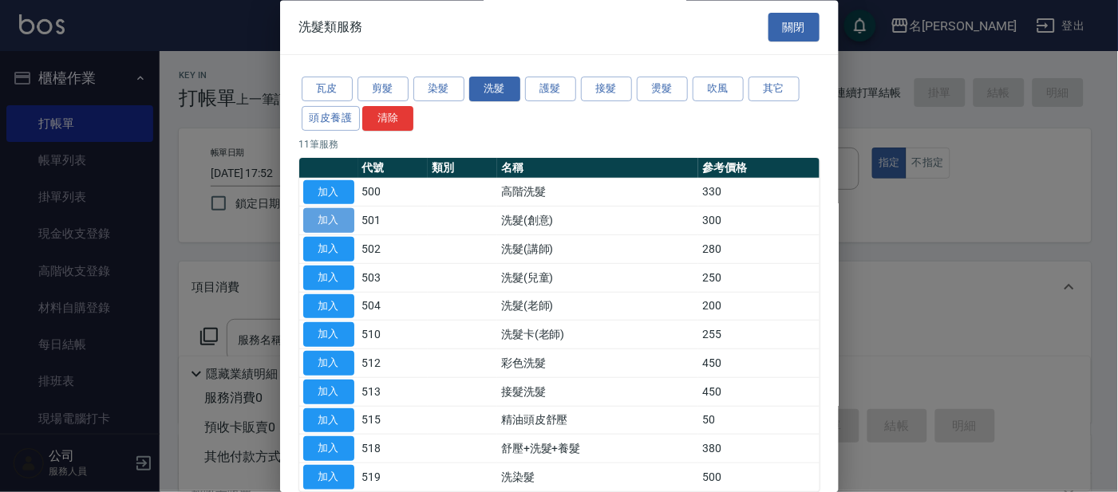
click at [330, 219] on button "加入" at bounding box center [328, 221] width 51 height 25
type input "洗髮(創意)(501)"
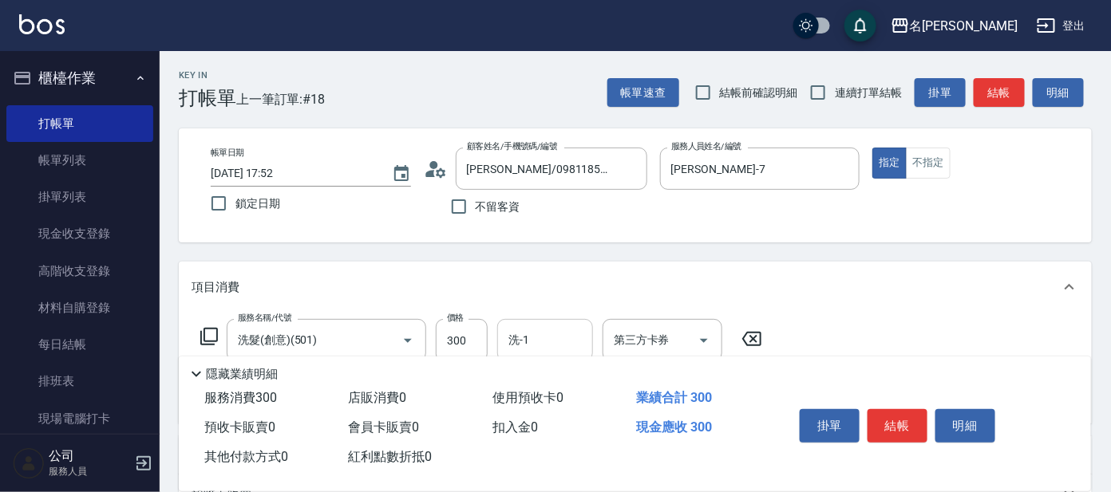
click at [575, 342] on input "洗-1" at bounding box center [544, 340] width 81 height 28
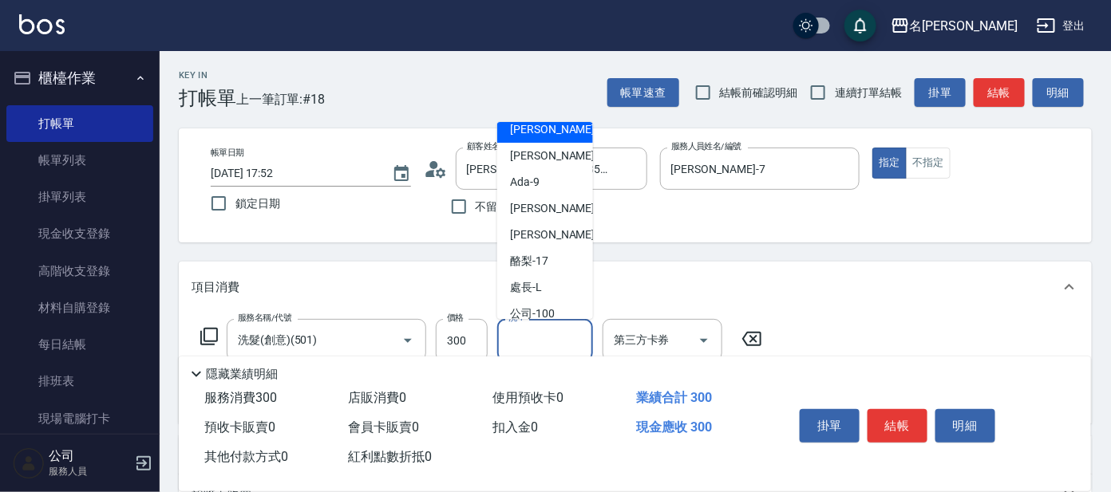
scroll to position [79, 0]
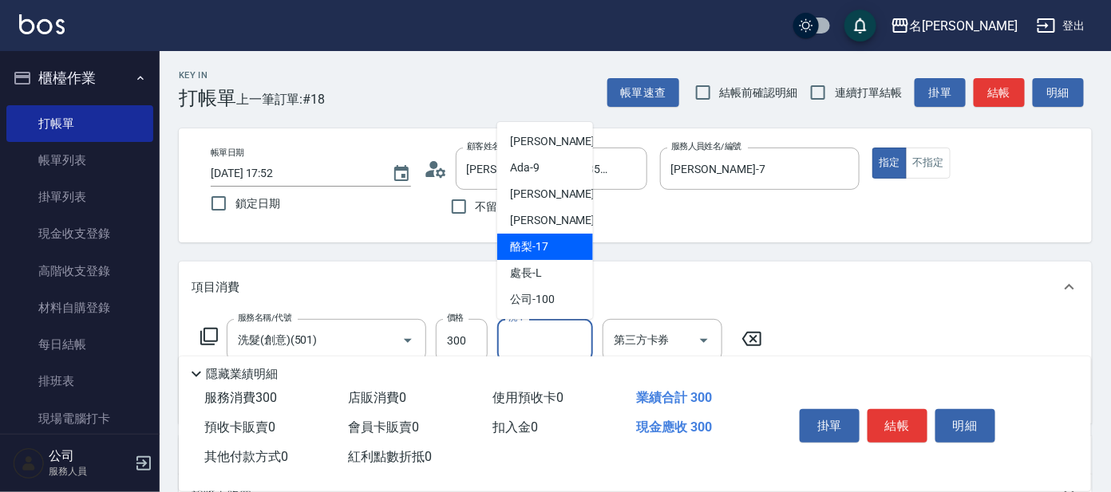
click at [518, 252] on span "酪梨 -17" at bounding box center [529, 247] width 38 height 17
type input "酪梨-17"
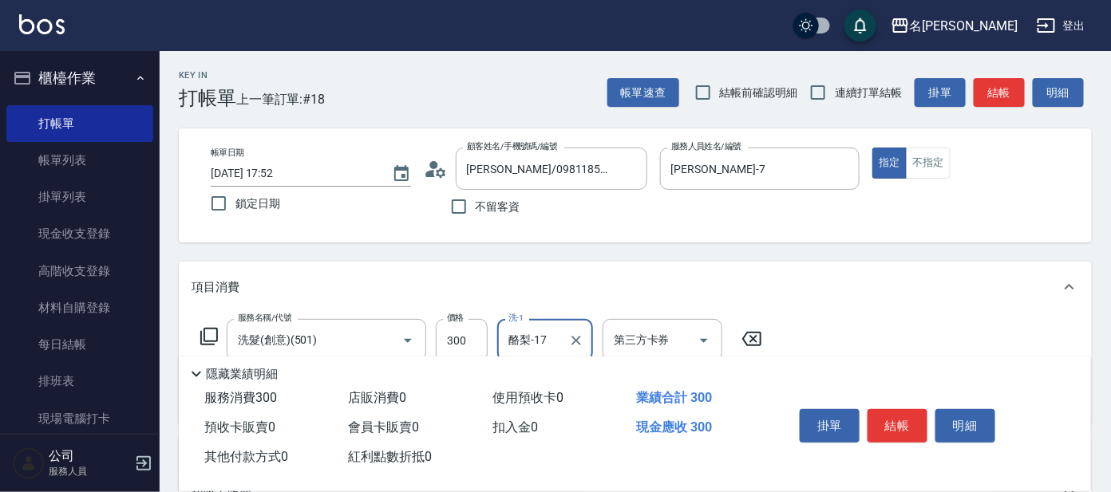
click at [210, 334] on icon at bounding box center [209, 336] width 19 height 19
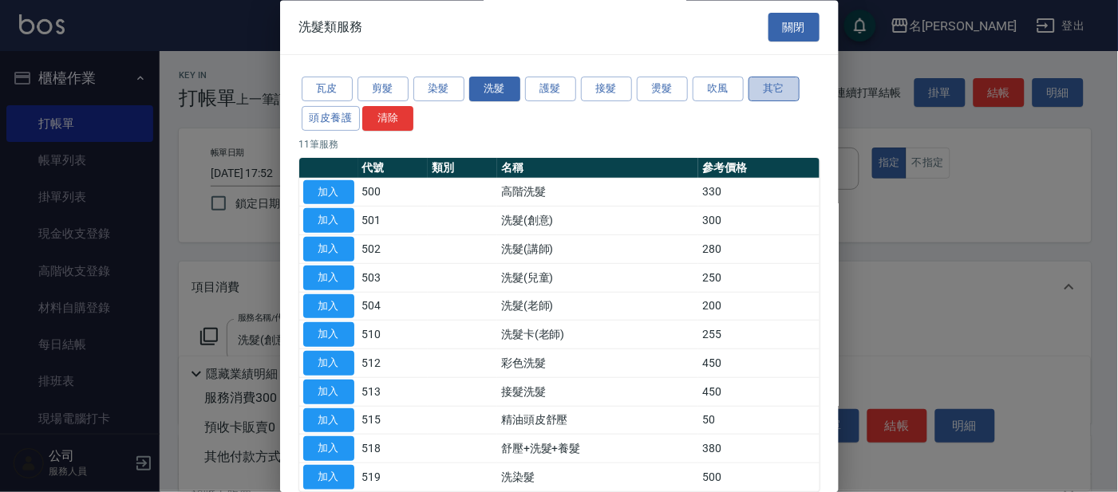
click at [765, 83] on button "其它" at bounding box center [774, 89] width 51 height 25
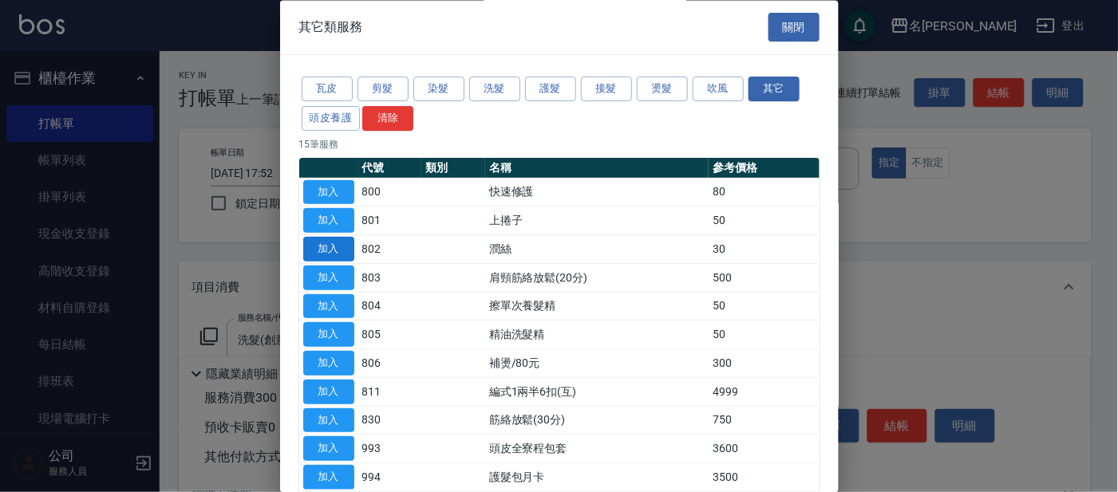
click at [312, 246] on button "加入" at bounding box center [328, 250] width 51 height 25
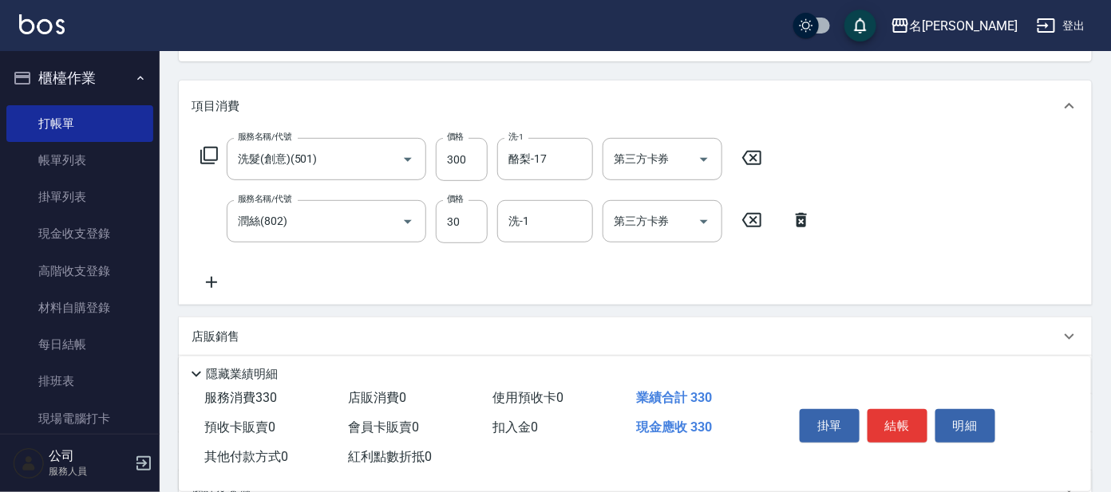
scroll to position [173, 0]
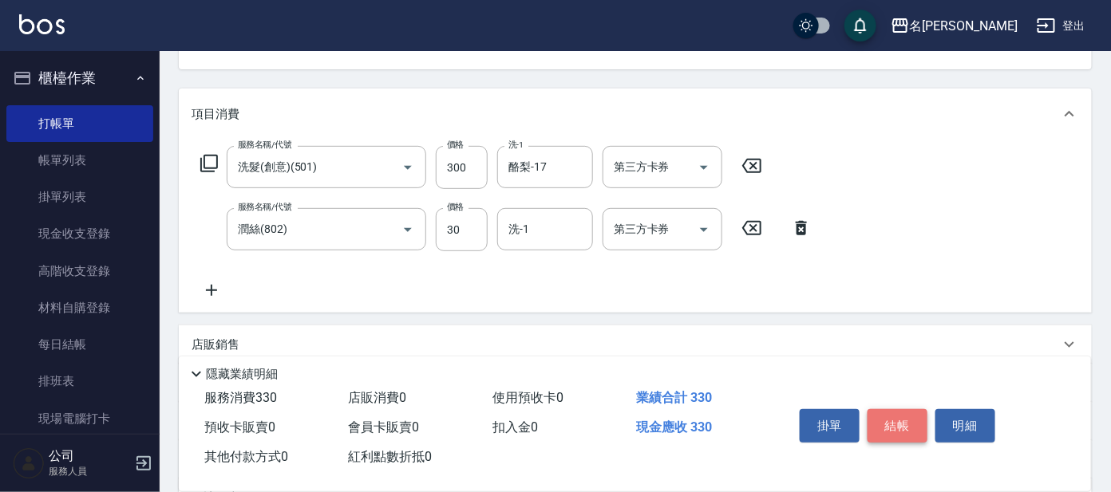
drag, startPoint x: 903, startPoint y: 426, endPoint x: 914, endPoint y: 385, distance: 42.0
click at [903, 425] on button "結帳" at bounding box center [897, 426] width 60 height 34
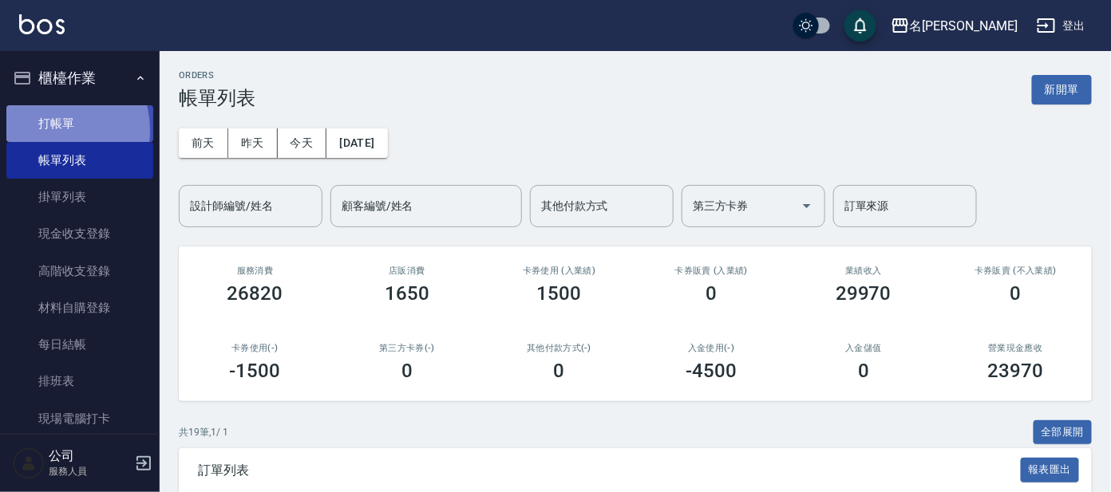
click at [50, 130] on link "打帳單" at bounding box center [79, 123] width 147 height 37
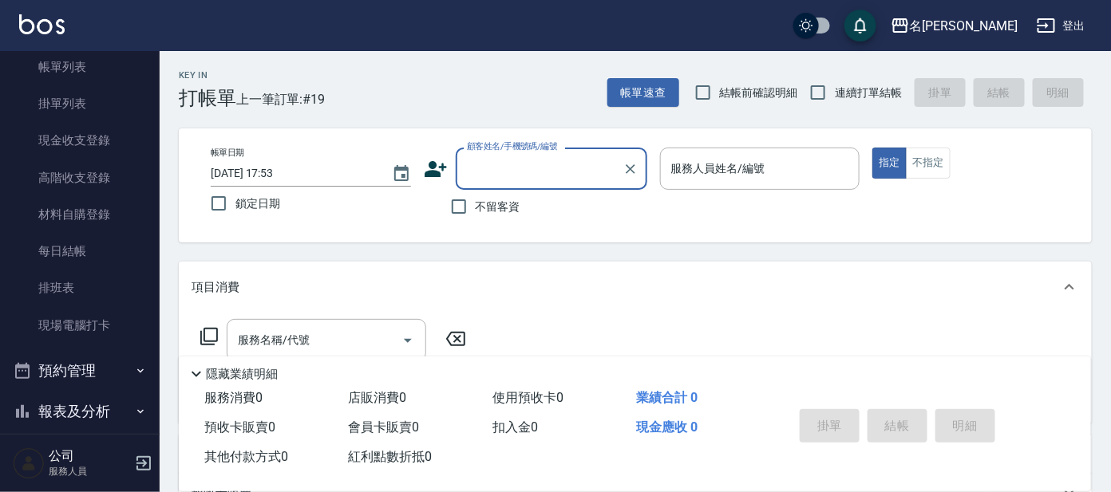
scroll to position [192, 0]
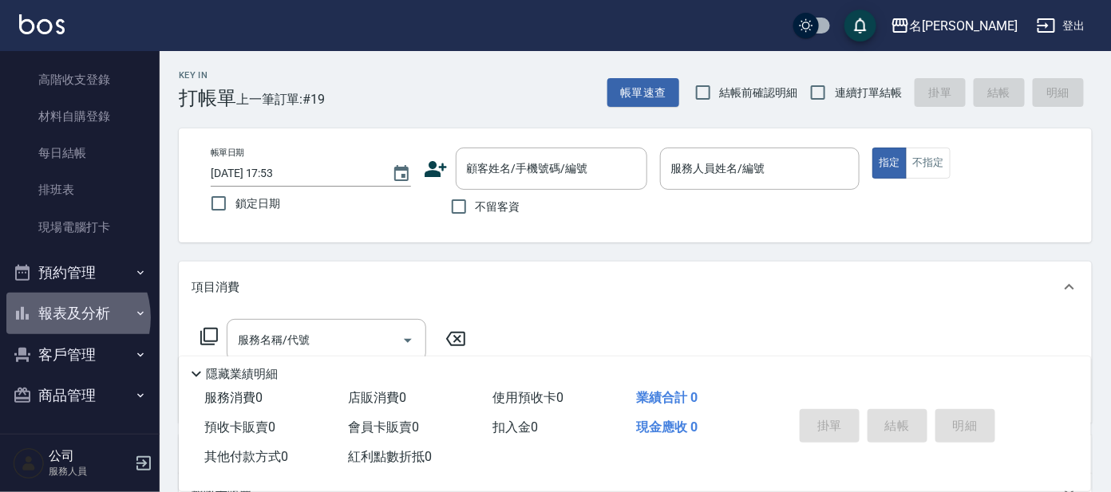
click at [62, 317] on button "報表及分析" at bounding box center [79, 313] width 147 height 41
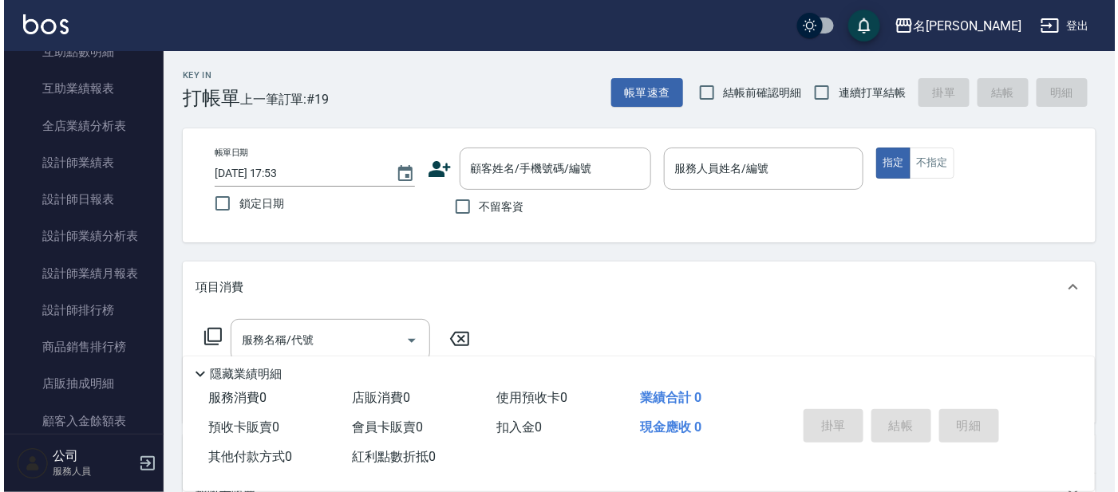
scroll to position [707, 0]
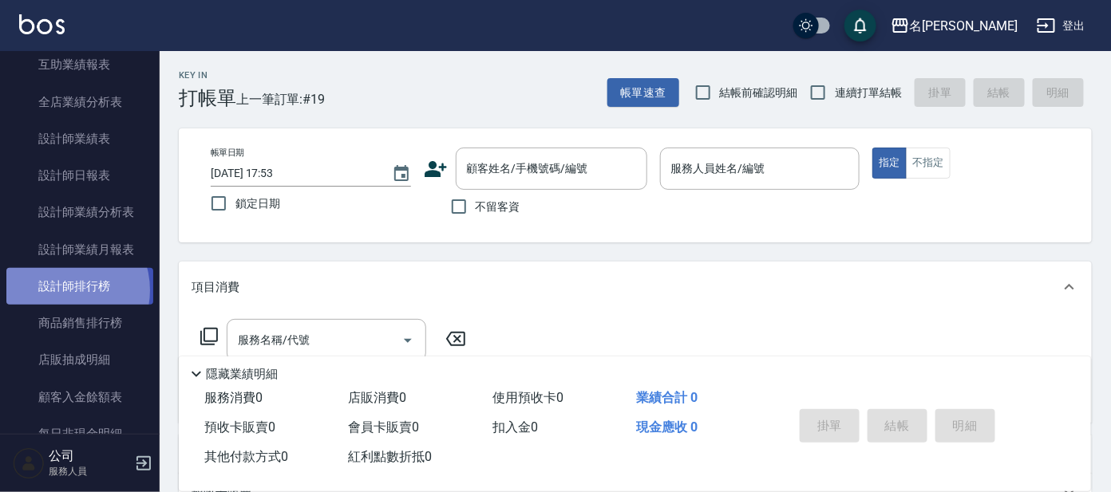
click at [61, 289] on link "設計師排行榜" at bounding box center [79, 286] width 147 height 37
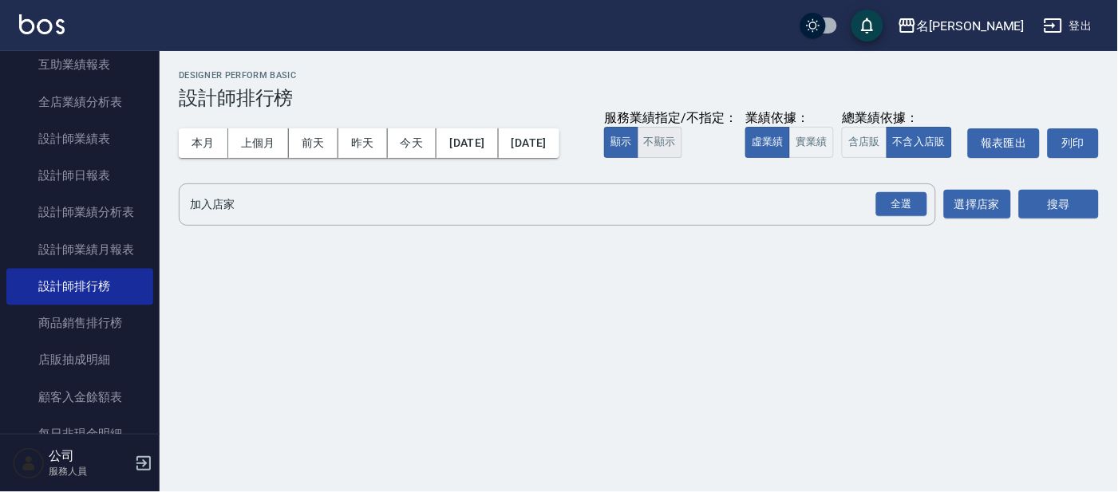
click at [638, 158] on button "不顯示" at bounding box center [660, 142] width 45 height 31
click at [789, 158] on button "實業績" at bounding box center [811, 142] width 45 height 31
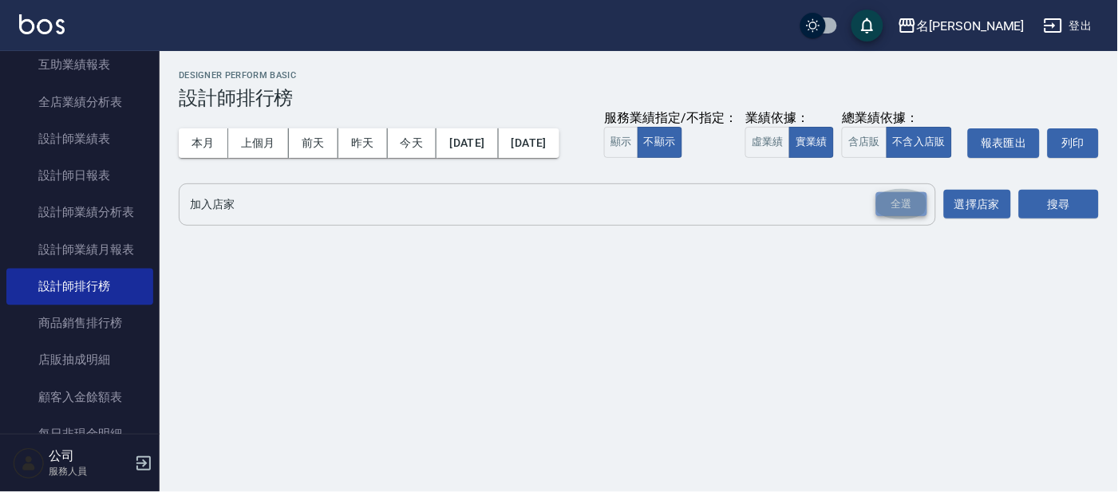
click at [900, 217] on div "全選" at bounding box center [901, 204] width 51 height 25
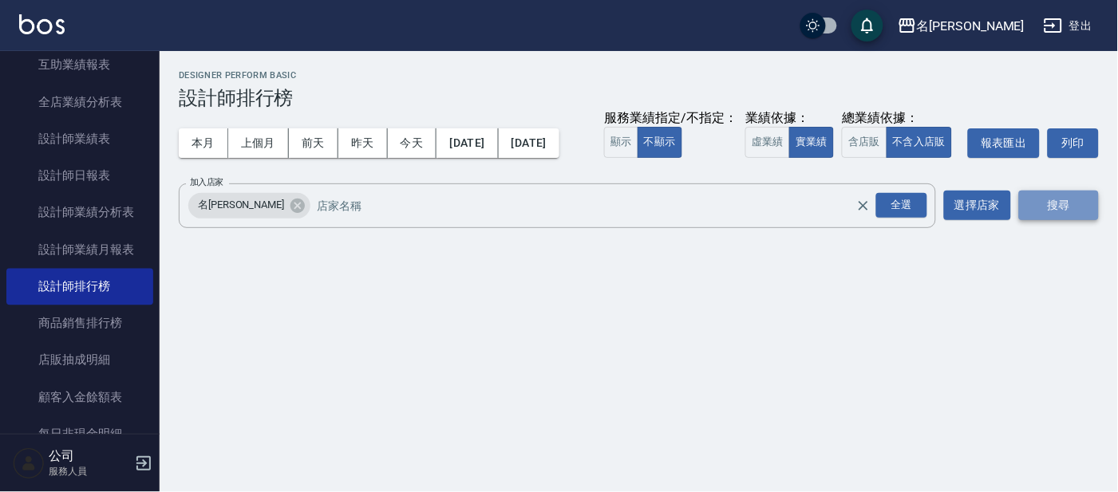
click at [1049, 220] on button "搜尋" at bounding box center [1059, 206] width 80 height 30
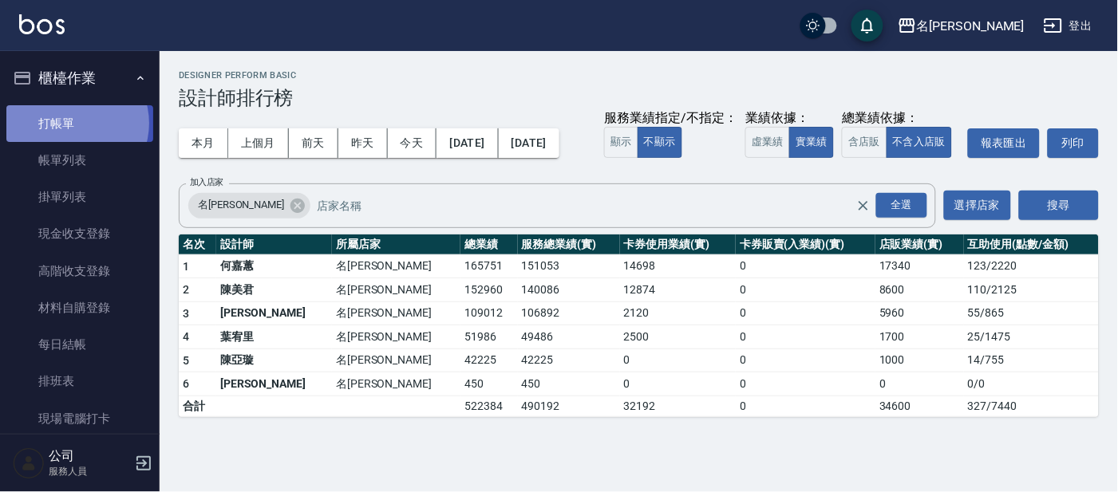
click at [71, 123] on link "打帳單" at bounding box center [79, 123] width 147 height 37
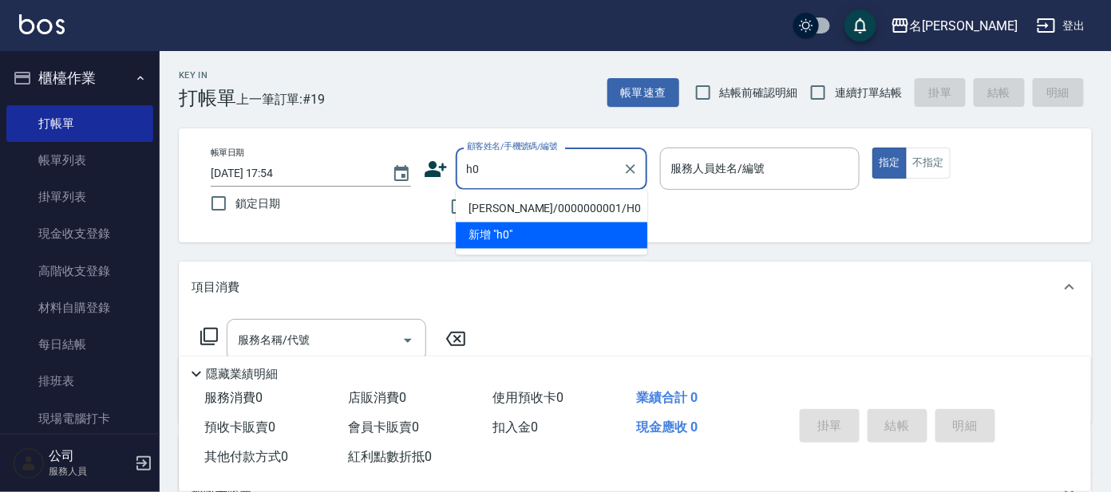
type input "[PERSON_NAME]/0000000001/H0"
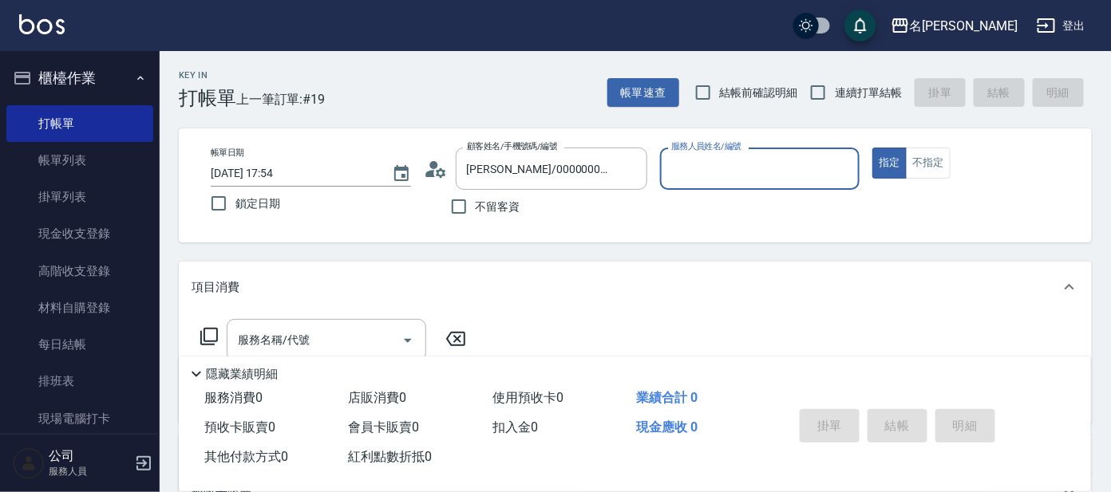
type input "[PERSON_NAME]-8"
click at [872, 148] on button "指定" at bounding box center [889, 163] width 34 height 31
type button "true"
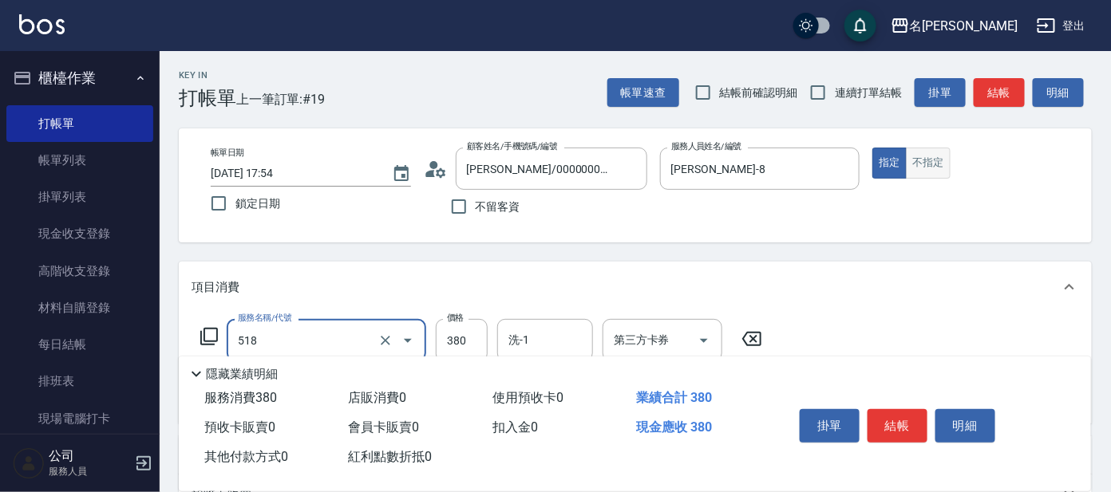
type input "舒壓+洗髮+養髮(518)"
drag, startPoint x: 123, startPoint y: 2, endPoint x: 930, endPoint y: 161, distance: 822.4
click at [930, 161] on button "不指定" at bounding box center [928, 163] width 45 height 31
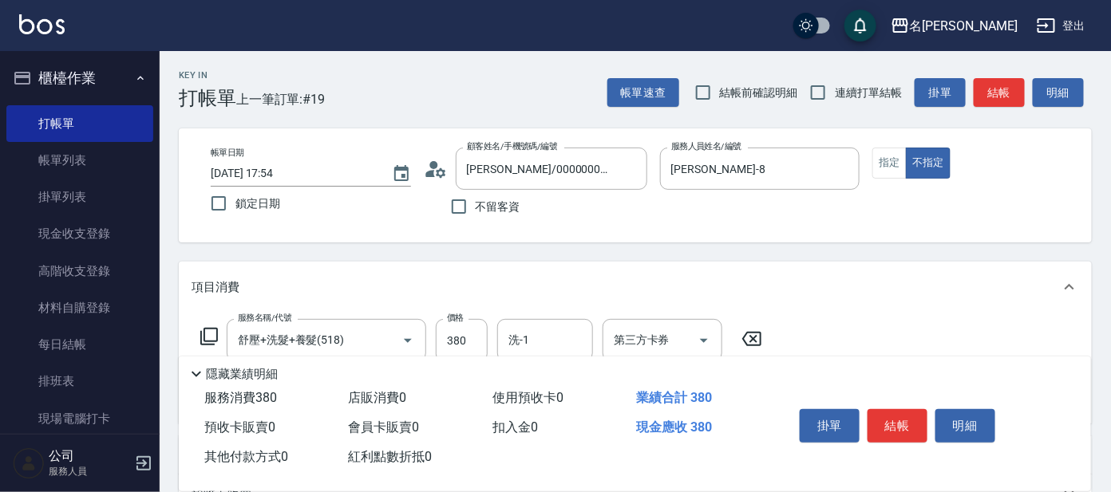
type button "false"
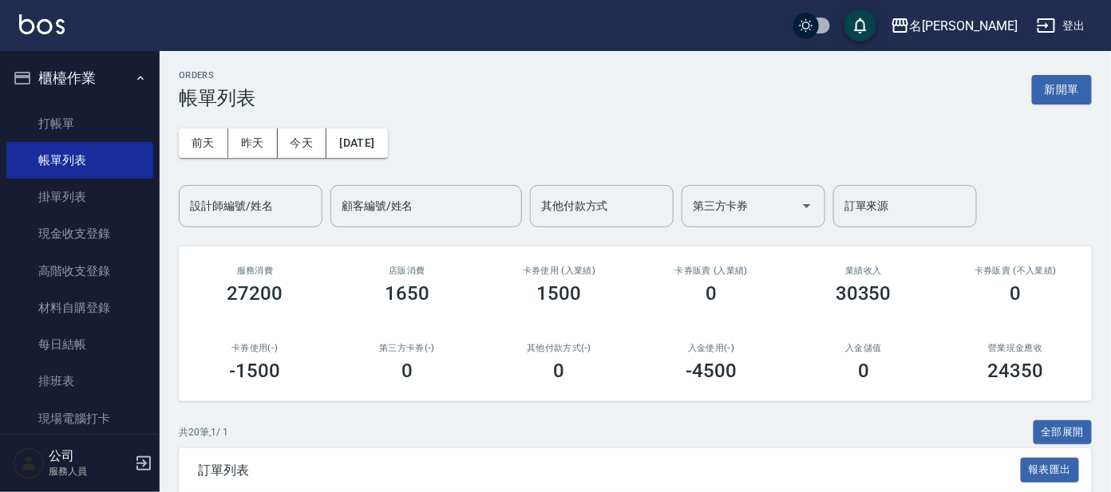
drag, startPoint x: 56, startPoint y: 113, endPoint x: 57, endPoint y: 103, distance: 10.5
click at [56, 112] on link "打帳單" at bounding box center [79, 123] width 147 height 37
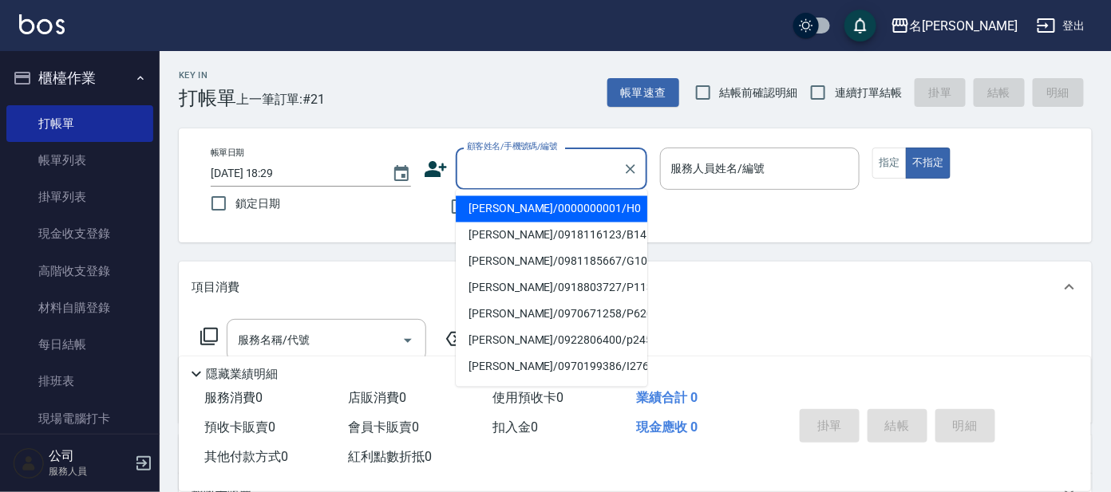
click at [463, 164] on input "顧客姓名/手機號碼/編號" at bounding box center [539, 169] width 153 height 28
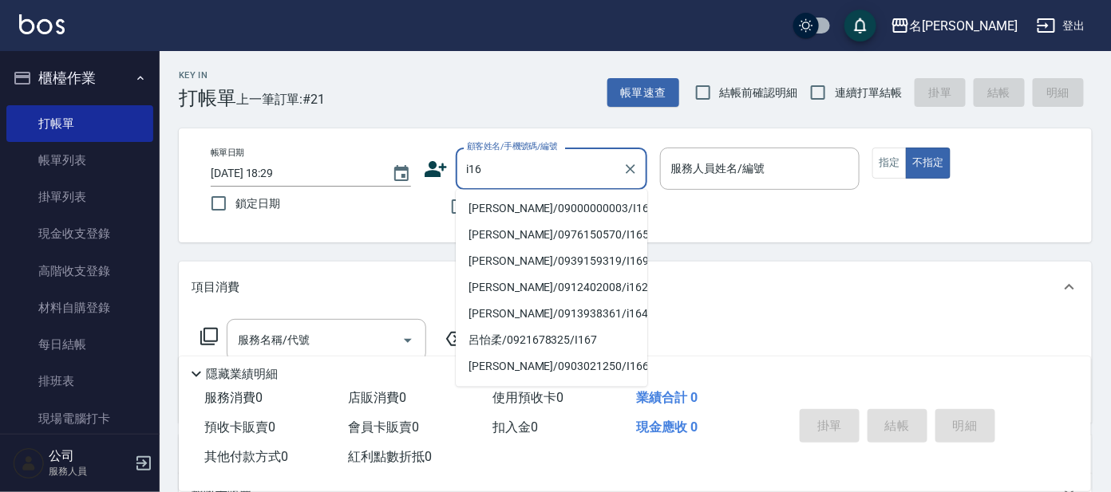
click at [502, 209] on li "[PERSON_NAME]/09000000003/I16" at bounding box center [552, 209] width 192 height 26
type input "[PERSON_NAME]/09000000003/I16"
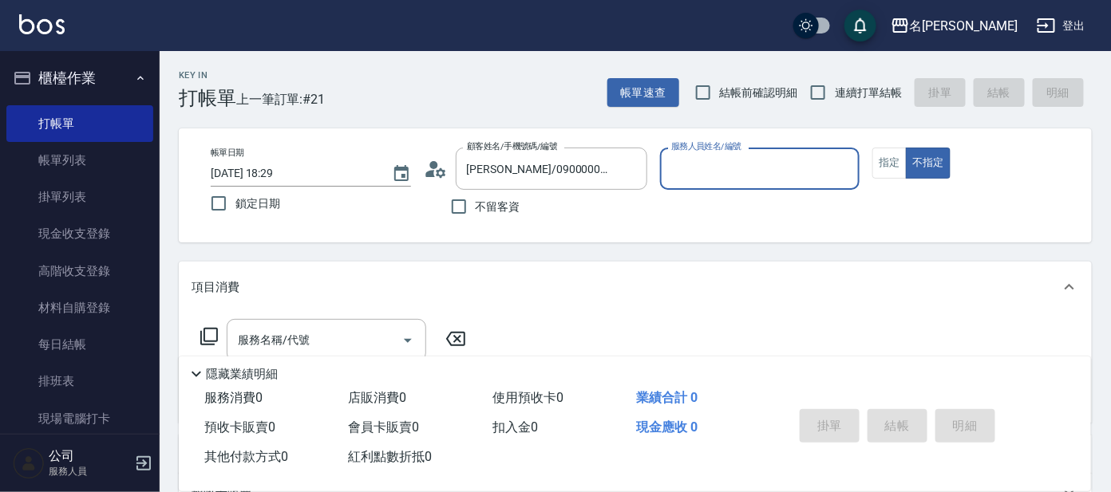
click at [678, 176] on input "服務人員姓名/編號" at bounding box center [760, 169] width 186 height 28
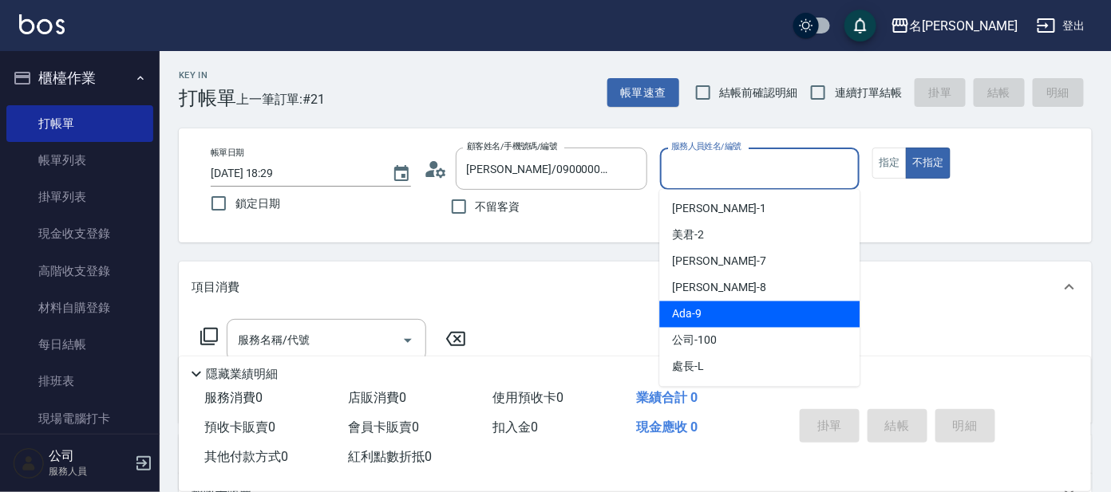
click at [696, 314] on span "Ada -9" at bounding box center [687, 314] width 30 height 17
type input "Ada-9"
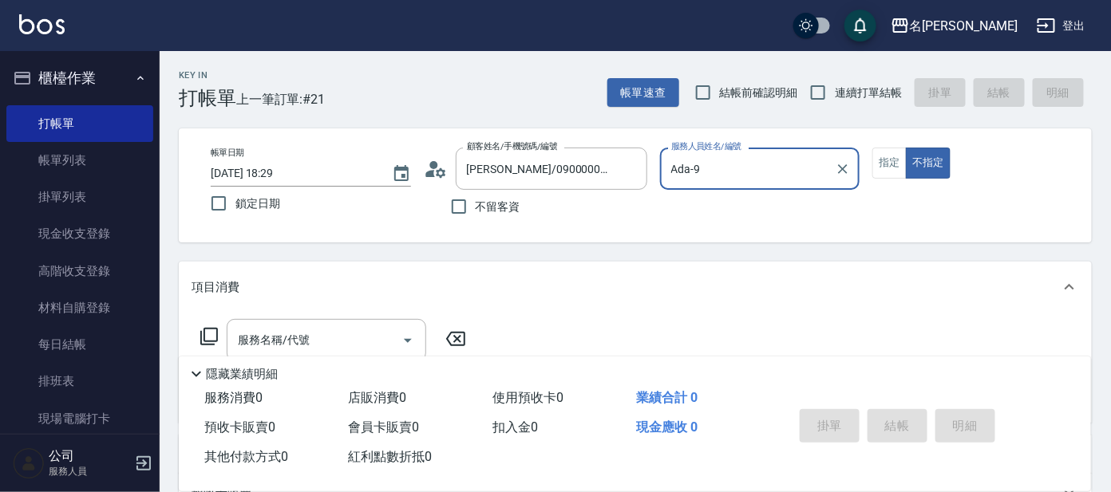
click at [208, 334] on icon at bounding box center [209, 336] width 19 height 19
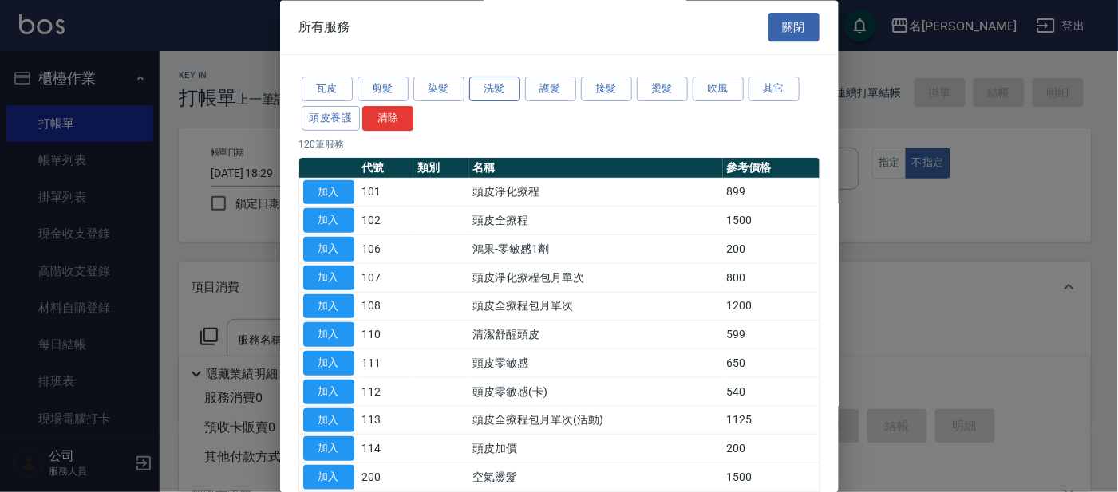
click at [490, 101] on button "洗髮" at bounding box center [494, 89] width 51 height 25
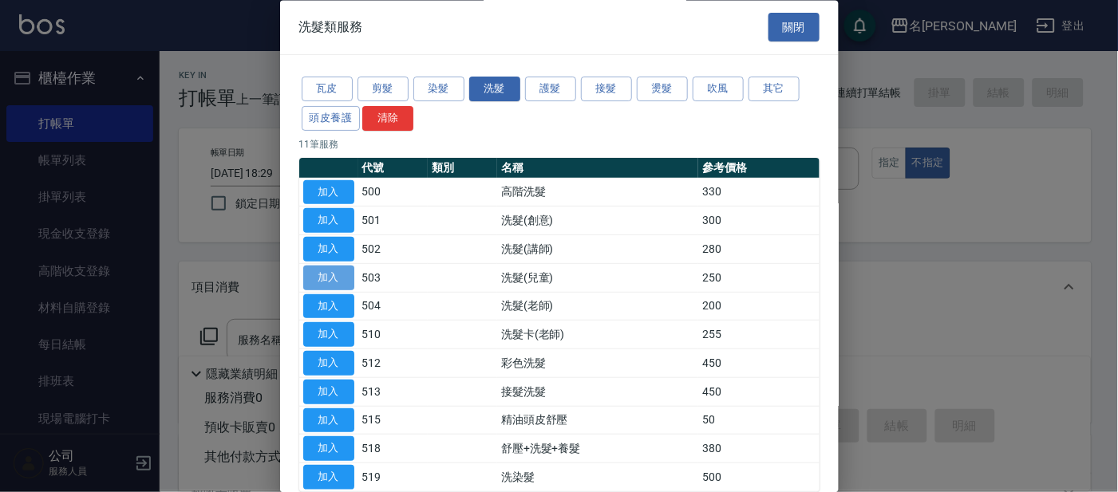
click at [348, 280] on button "加入" at bounding box center [328, 278] width 51 height 25
type input "洗髮(兒童)(503)"
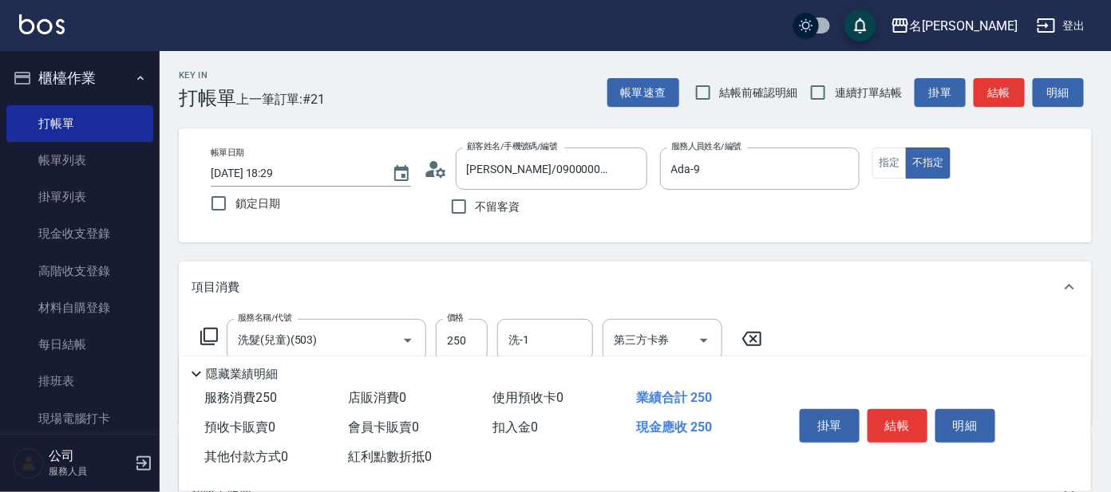
click at [210, 336] on icon at bounding box center [209, 336] width 19 height 19
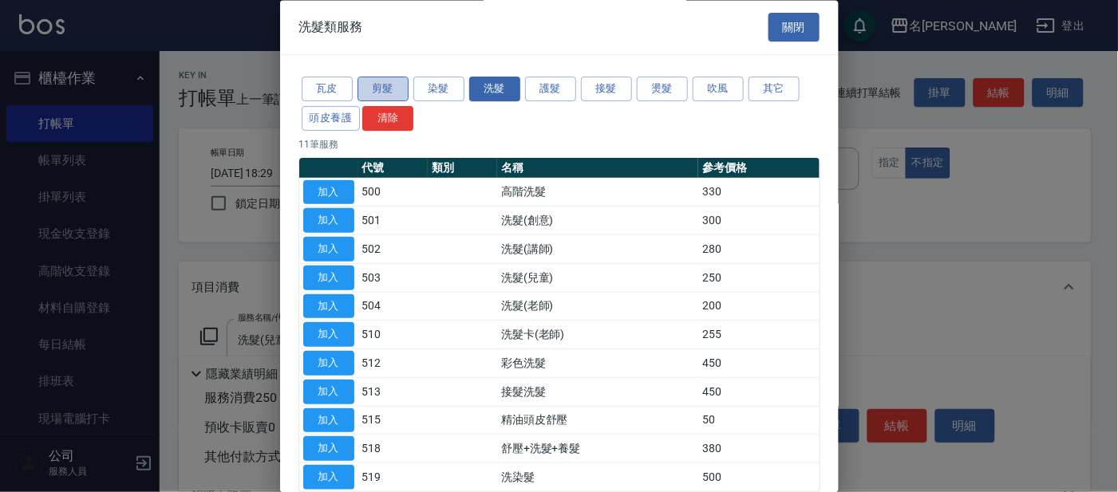
click at [397, 87] on button "剪髮" at bounding box center [383, 89] width 51 height 25
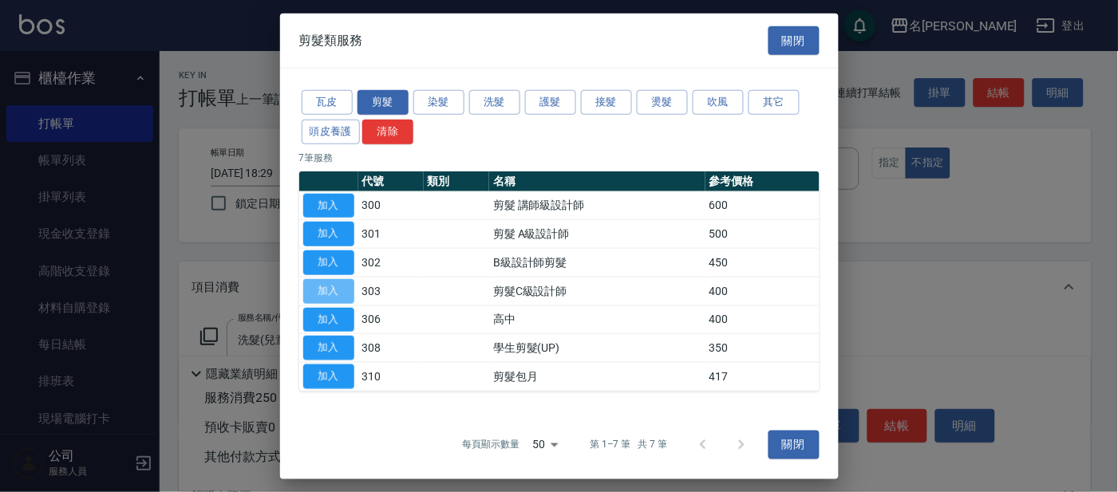
click at [338, 285] on button "加入" at bounding box center [328, 291] width 51 height 25
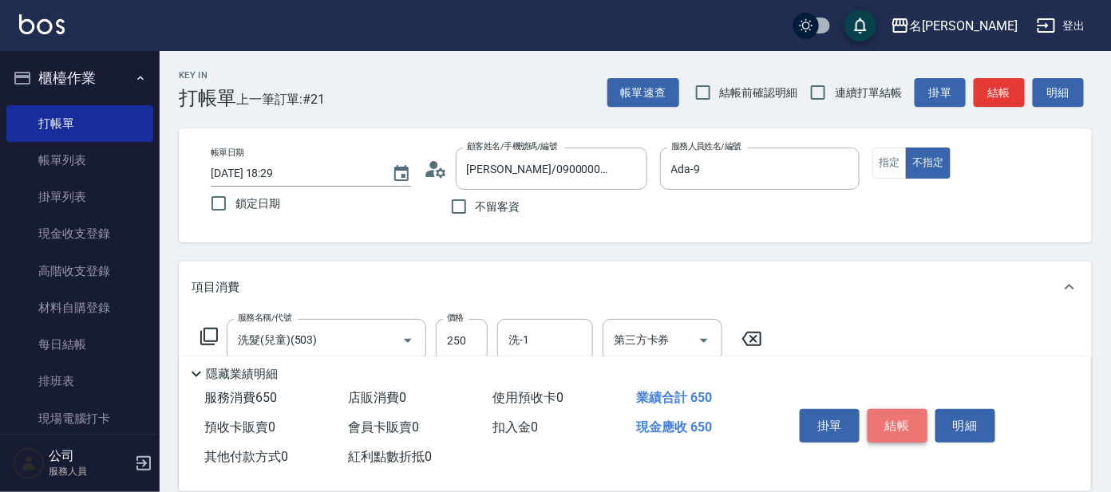
click at [891, 421] on button "結帳" at bounding box center [897, 426] width 60 height 34
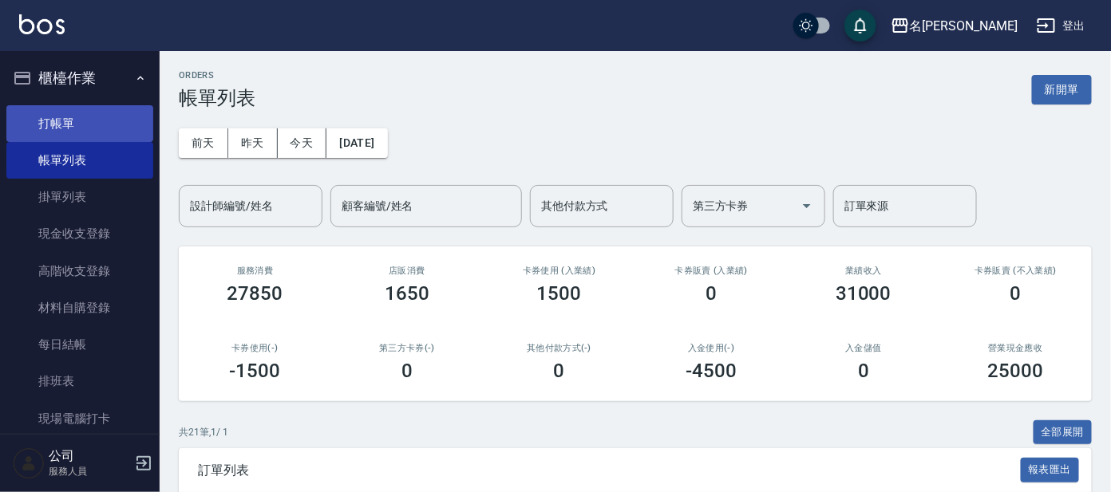
click at [86, 116] on link "打帳單" at bounding box center [79, 123] width 147 height 37
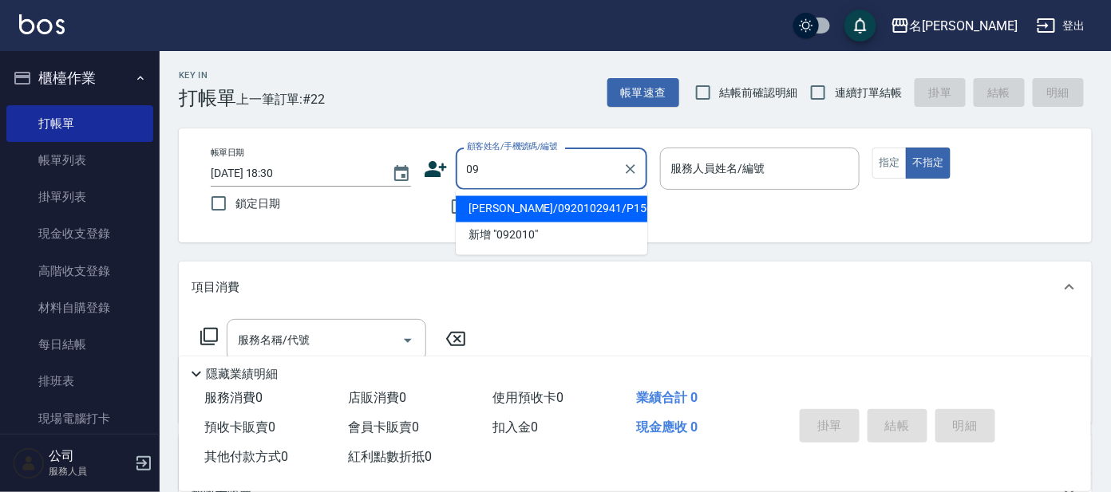
type input "0"
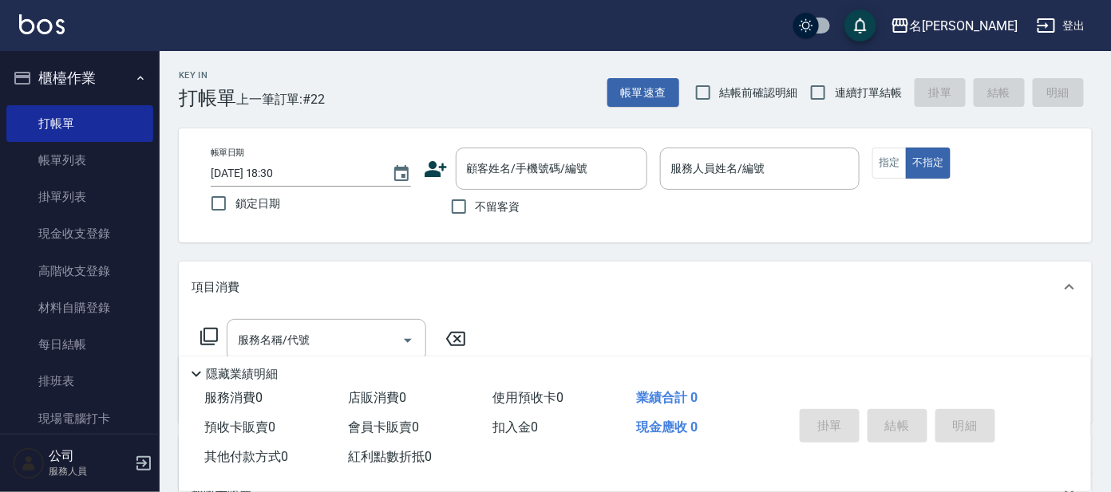
click at [439, 163] on icon at bounding box center [436, 169] width 24 height 24
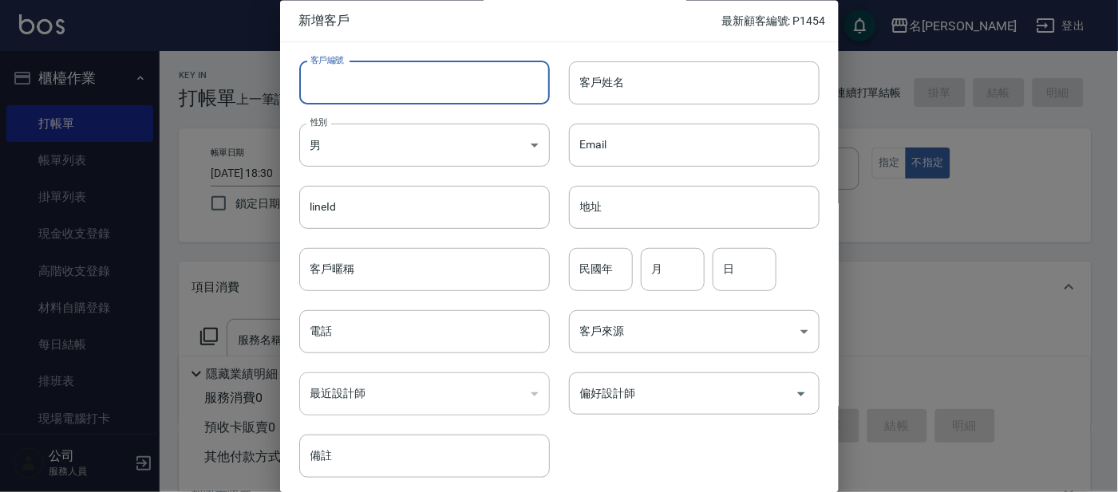
click at [435, 75] on input "客戶編號" at bounding box center [424, 82] width 251 height 43
type input "P1466"
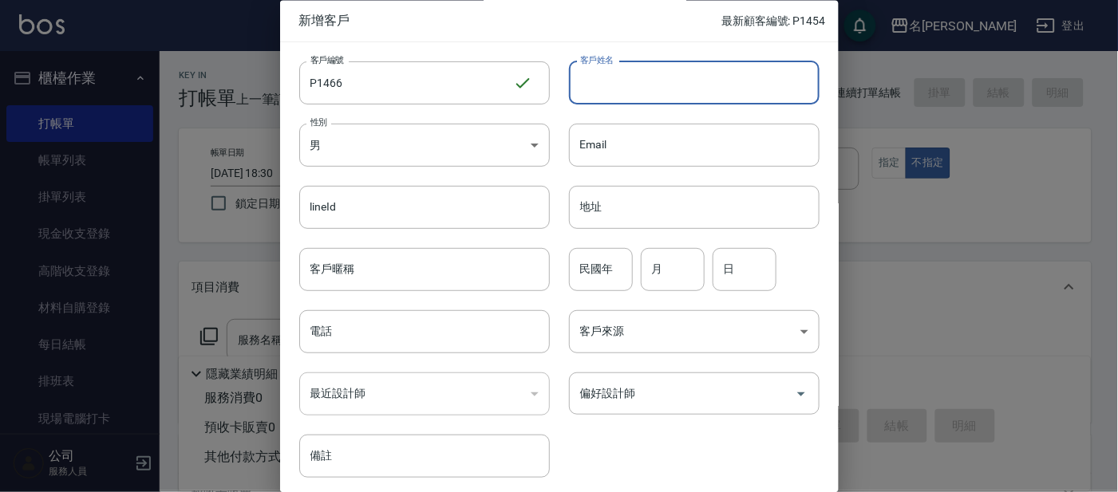
click at [608, 95] on input "客戶姓名" at bounding box center [694, 82] width 251 height 43
click at [676, 88] on input "[PERSON_NAME]ㄤ" at bounding box center [694, 82] width 251 height 43
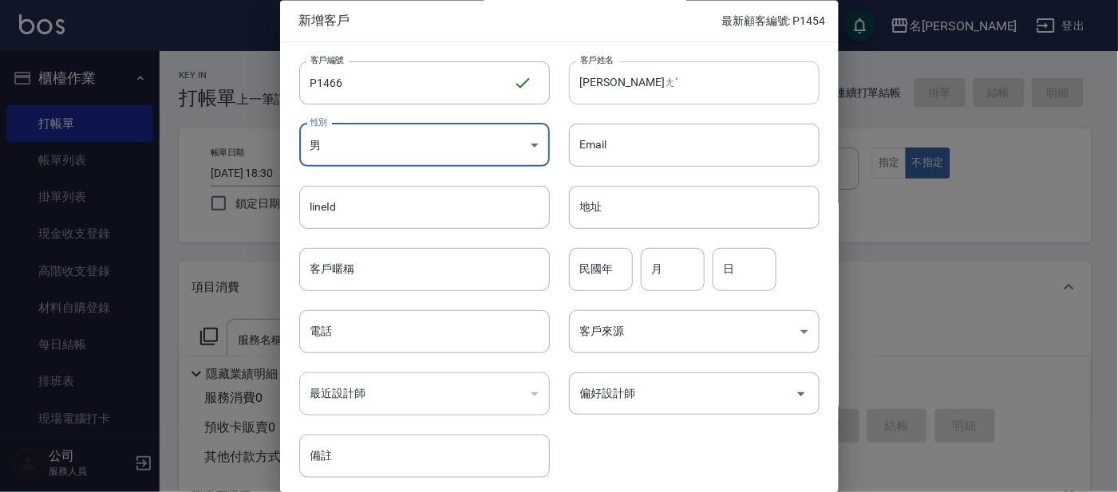
click at [649, 89] on input "[PERSON_NAME]ㄤˊ" at bounding box center [694, 82] width 251 height 43
type input "[PERSON_NAME]肪"
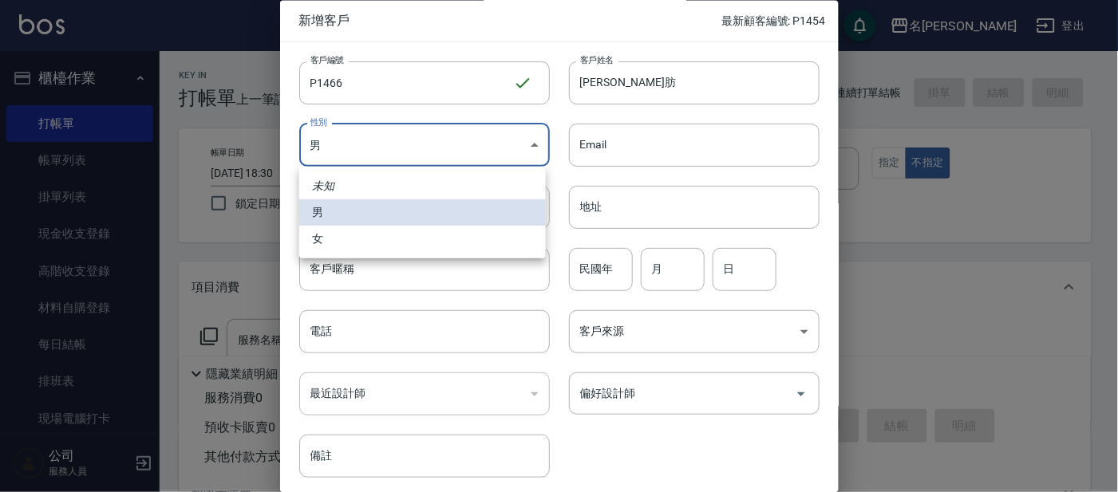
click at [472, 144] on body "名留大龍 登出 櫃檯作業 打帳單 帳單列表 掛單列表 現金收支登錄 高階收支登錄 材料自購登錄 每日結帳 排班表 現場電腦打卡 預約管理 預約管理 單日預約紀…" at bounding box center [559, 388] width 1118 height 777
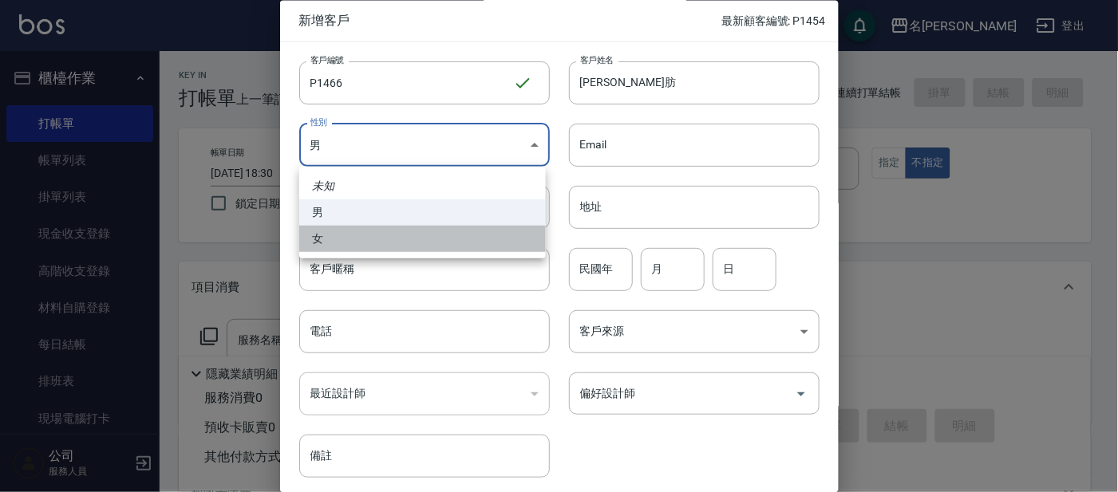
click at [530, 239] on li "女" at bounding box center [422, 239] width 247 height 26
type input "[DEMOGRAPHIC_DATA]"
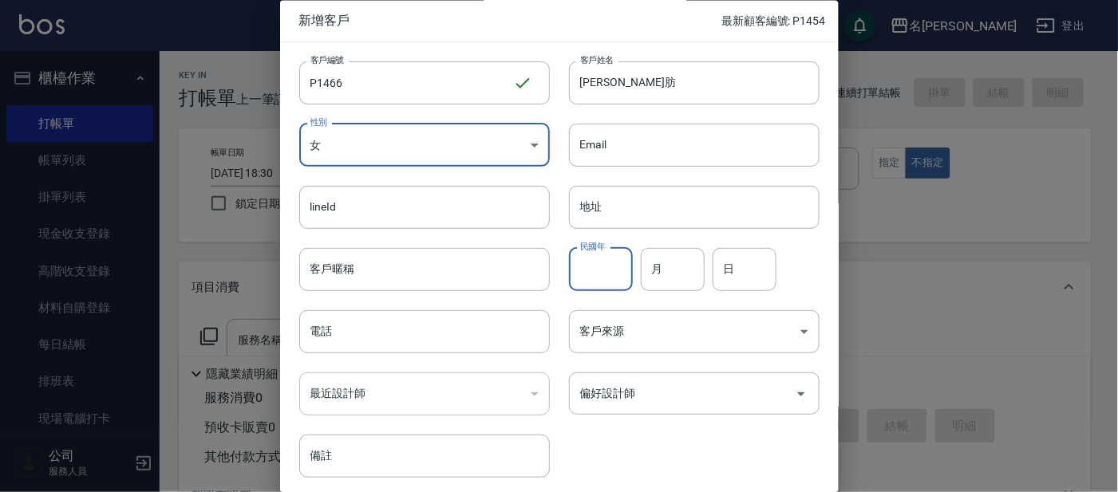
click at [621, 275] on input "民國年" at bounding box center [601, 269] width 64 height 43
type input "72"
click at [658, 265] on input "月" at bounding box center [673, 269] width 64 height 43
type input "10"
click at [725, 271] on input "日" at bounding box center [745, 269] width 64 height 43
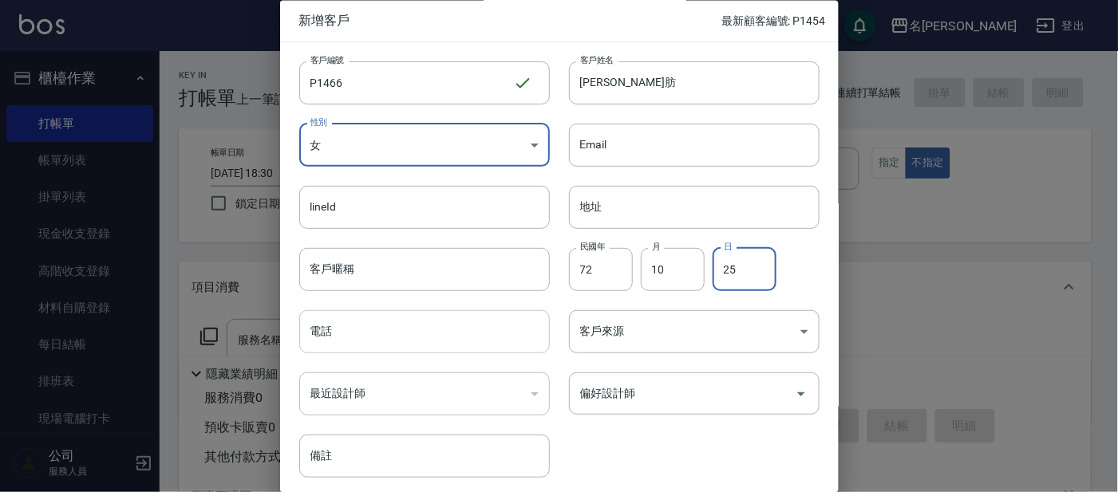
type input "25"
click at [456, 335] on input "電話" at bounding box center [424, 332] width 251 height 43
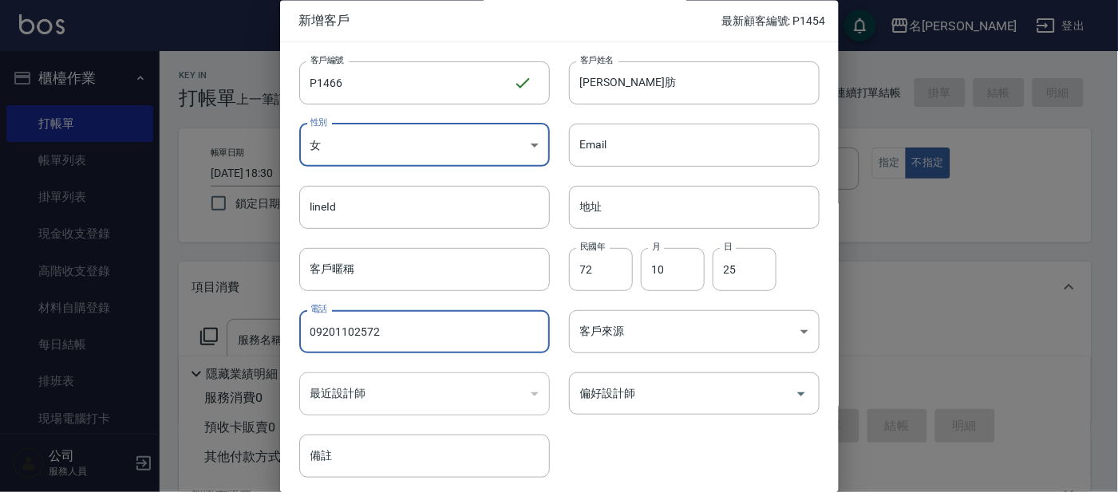
click at [348, 330] on input "09201102572" at bounding box center [424, 332] width 251 height 43
click at [461, 338] on input "0920102572" at bounding box center [424, 332] width 251 height 43
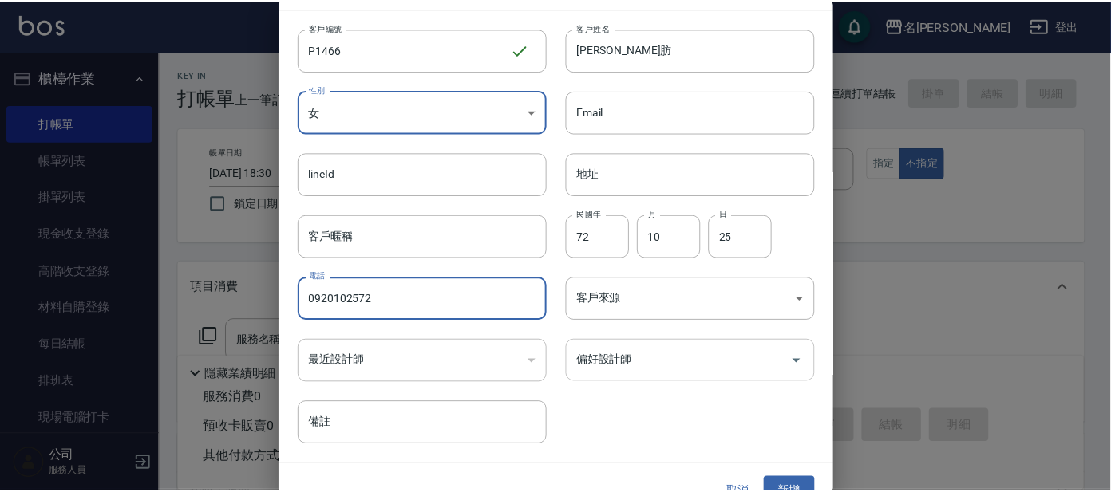
scroll to position [60, 0]
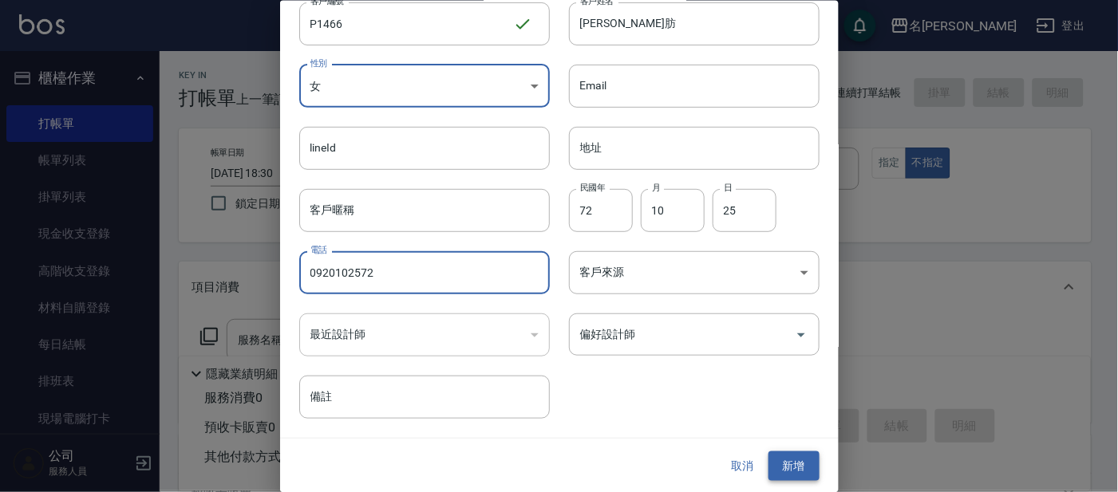
type input "0920102572"
click at [792, 458] on button "新增" at bounding box center [793, 467] width 51 height 30
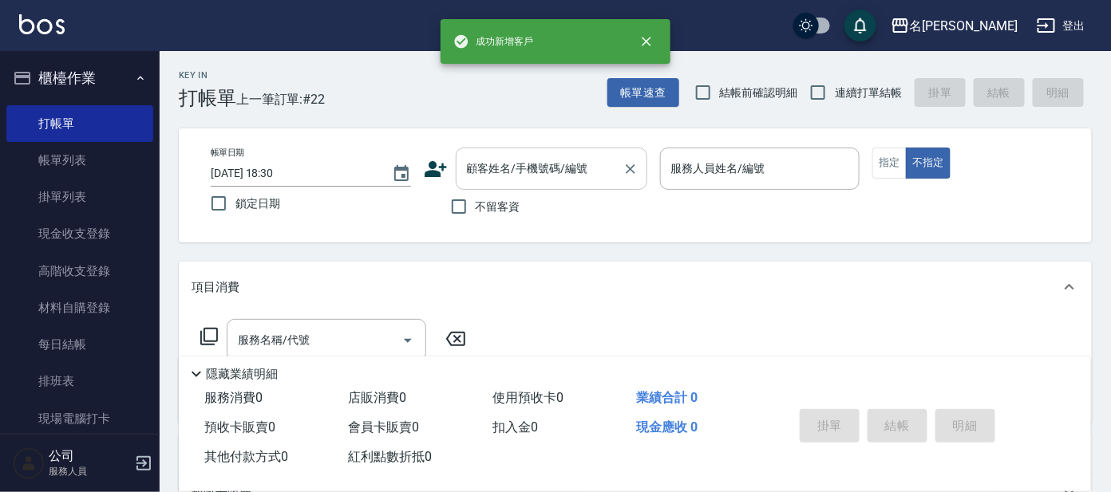
click at [563, 162] on input "顧客姓名/手機號碼/編號" at bounding box center [539, 169] width 153 height 28
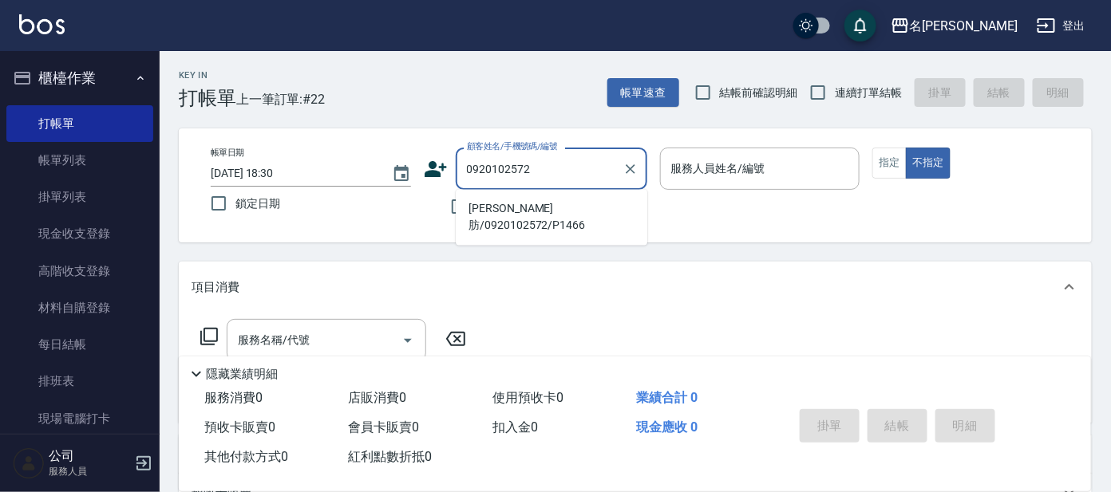
click at [601, 208] on li "[PERSON_NAME]肪/0920102572/P1466" at bounding box center [552, 217] width 192 height 43
type input "[PERSON_NAME]肪/0920102572/P1466"
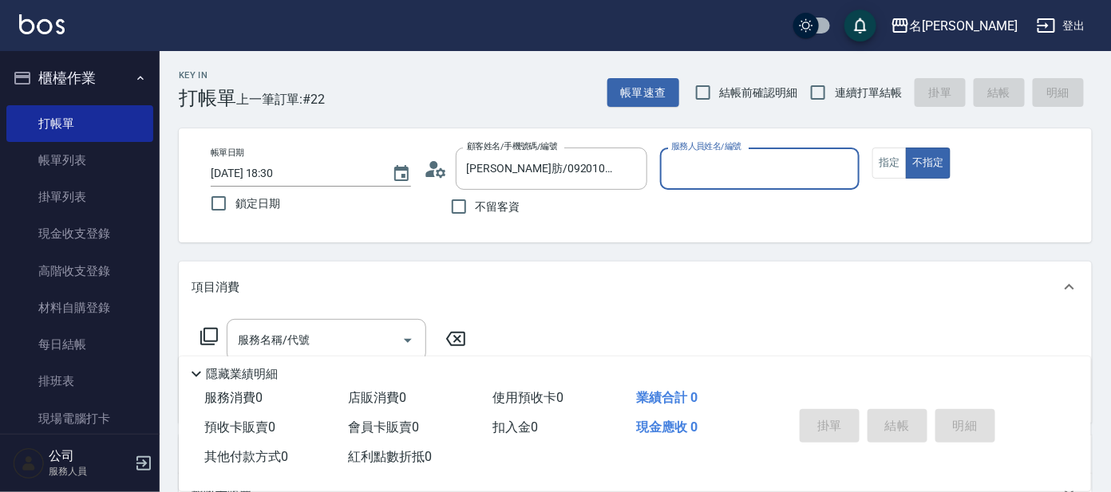
click at [762, 159] on input "服務人員姓名/編號" at bounding box center [760, 169] width 186 height 28
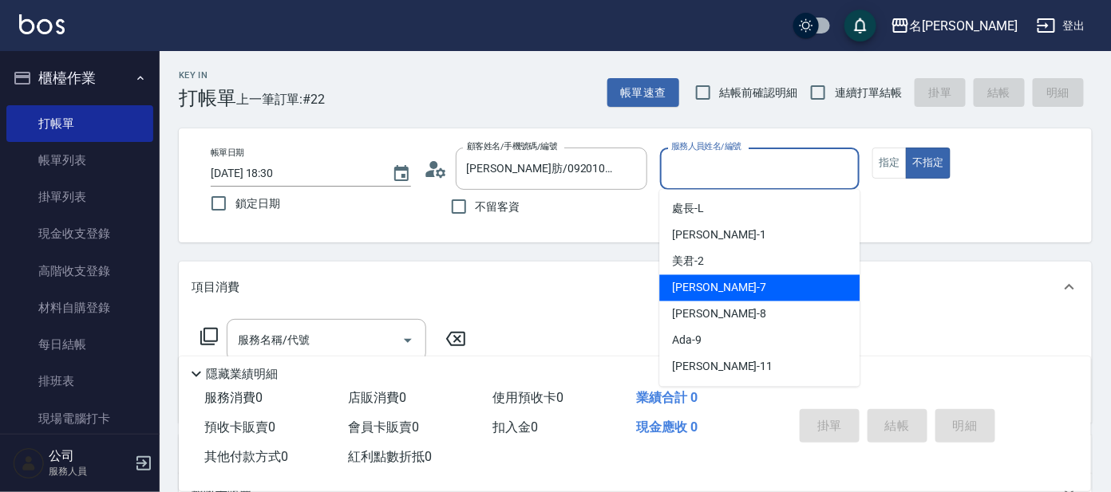
click at [743, 275] on div "[PERSON_NAME] -7" at bounding box center [759, 288] width 200 height 26
type input "[PERSON_NAME]-7"
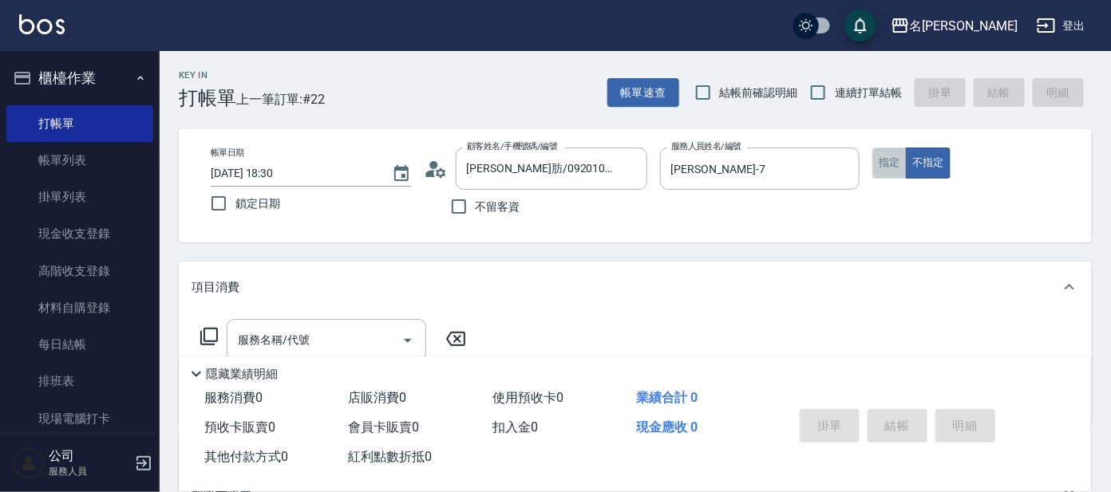
click at [882, 162] on button "指定" at bounding box center [889, 163] width 34 height 31
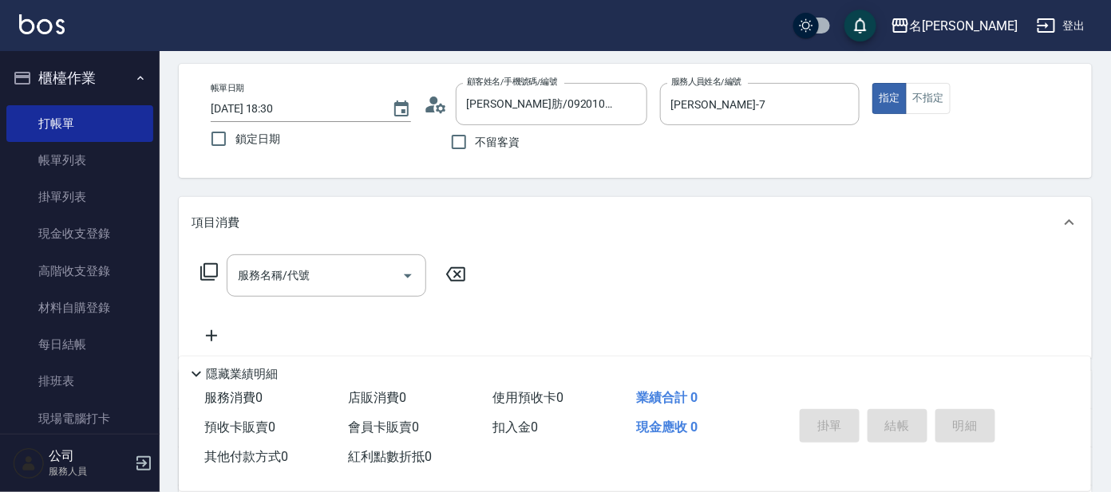
scroll to position [99, 0]
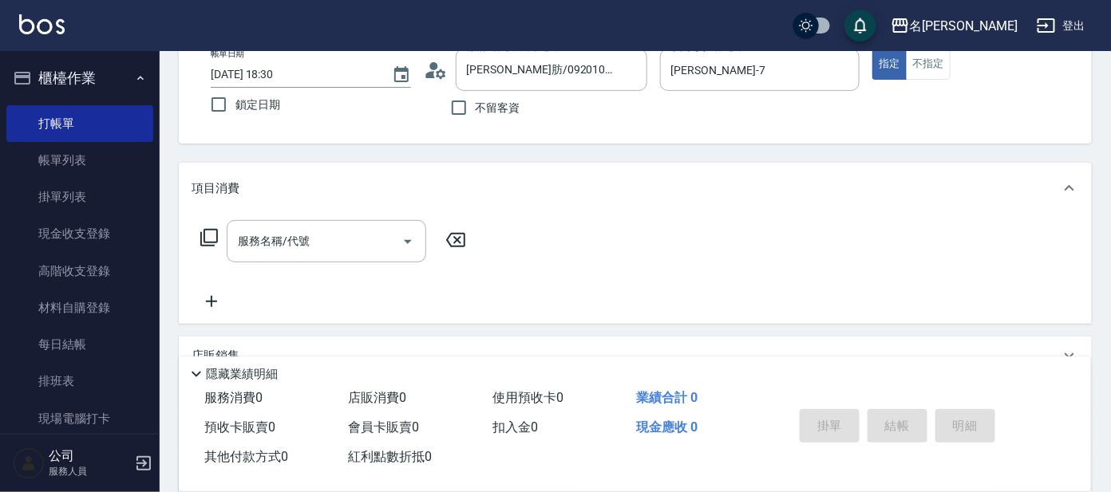
click at [216, 228] on icon at bounding box center [209, 237] width 19 height 19
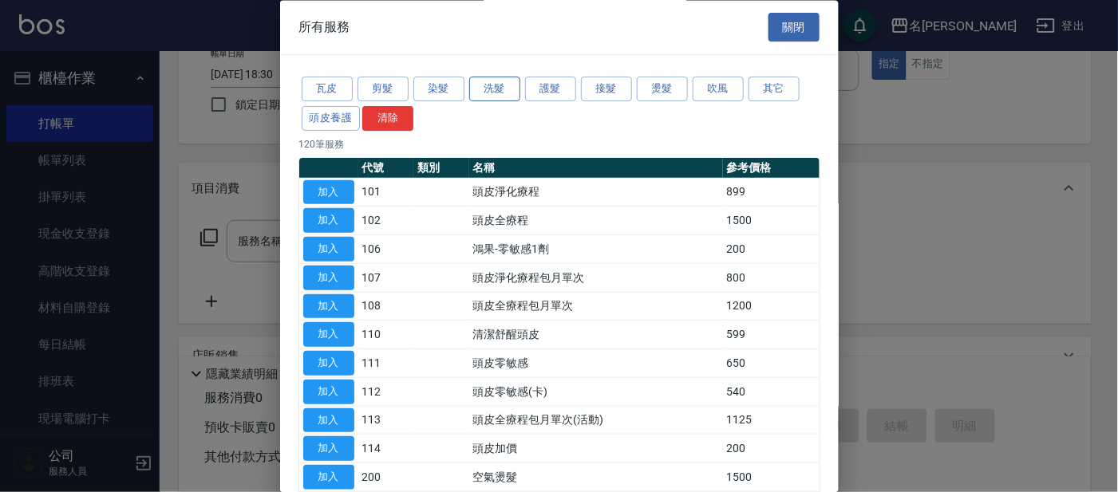
click at [484, 85] on button "洗髮" at bounding box center [494, 89] width 51 height 25
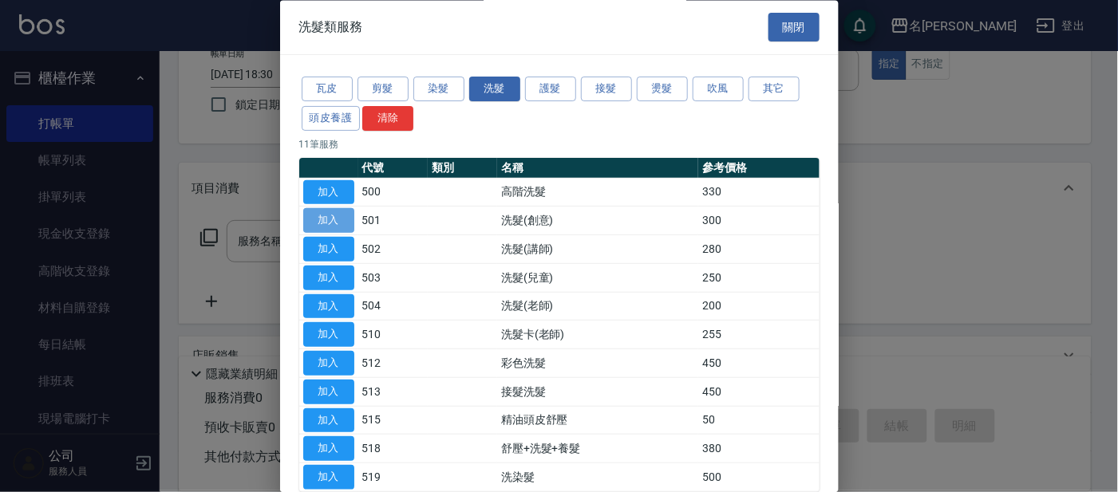
click at [329, 218] on button "加入" at bounding box center [328, 221] width 51 height 25
type input "洗髮(創意)(501)"
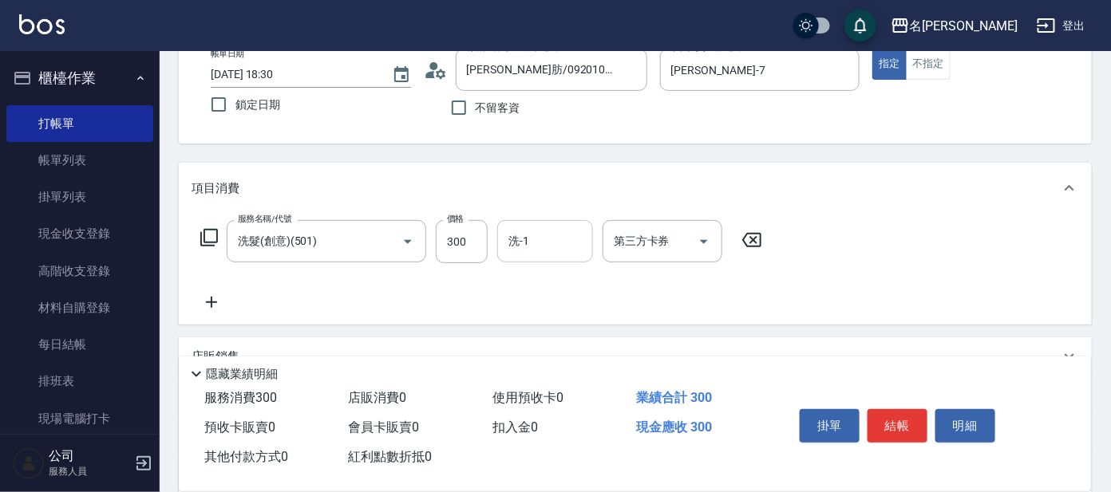
click at [541, 232] on input "洗-1" at bounding box center [544, 241] width 81 height 28
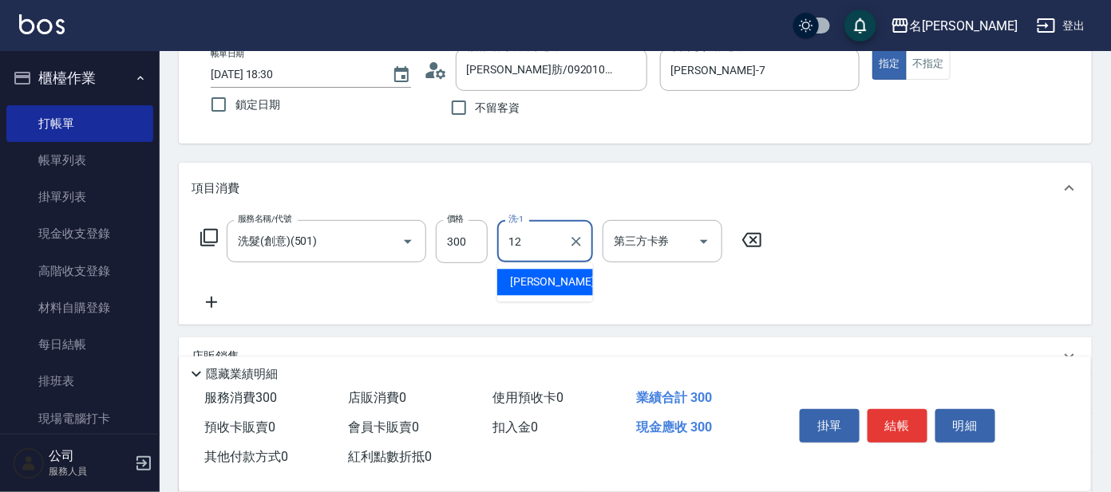
click at [573, 282] on div "云潔 -12" at bounding box center [545, 283] width 96 height 26
type input "云潔-12"
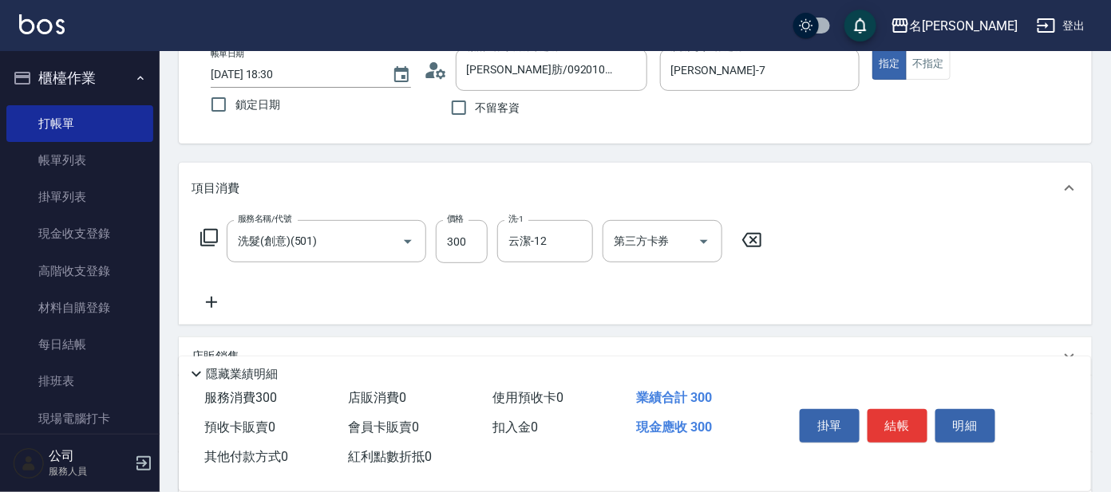
click at [207, 236] on icon at bounding box center [209, 237] width 19 height 19
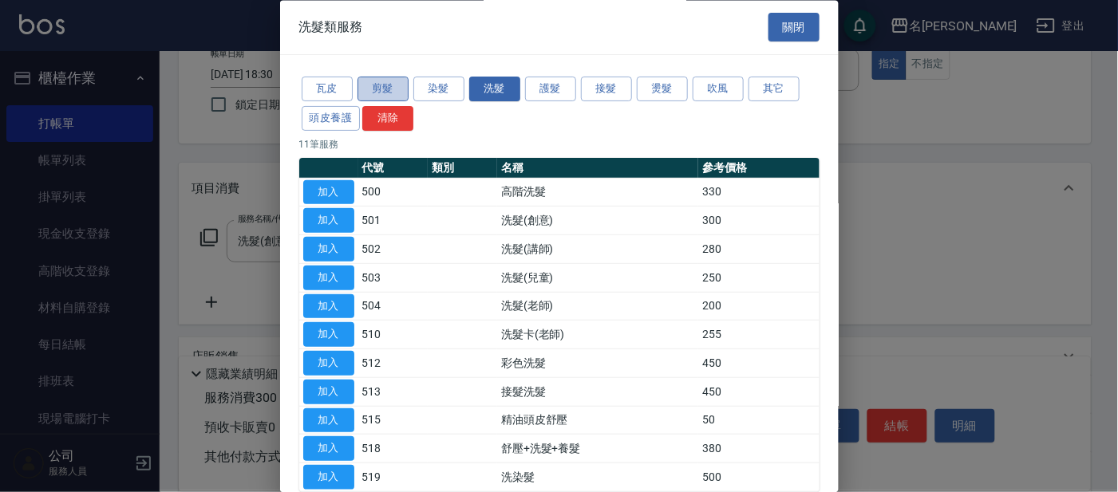
click at [393, 85] on button "剪髮" at bounding box center [383, 89] width 51 height 25
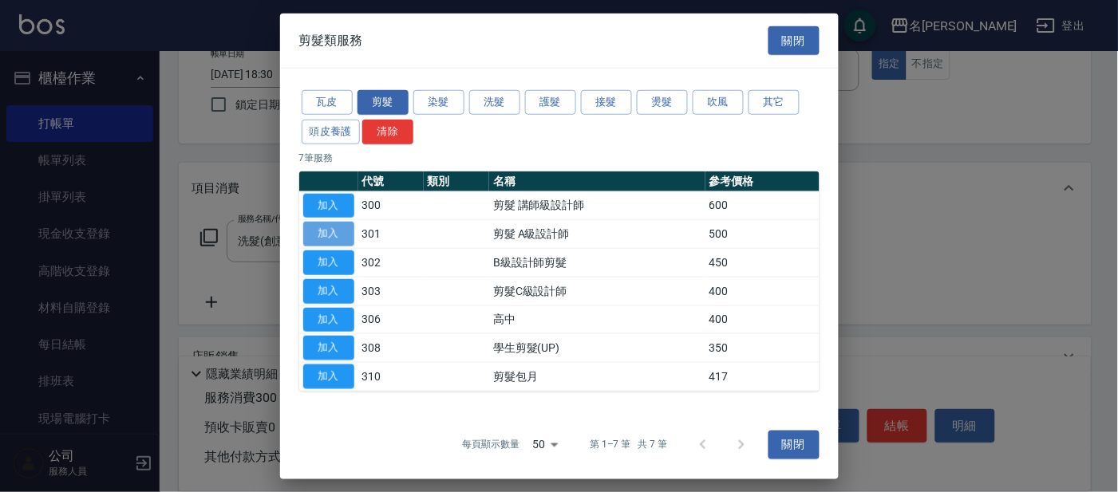
click at [338, 229] on button "加入" at bounding box center [328, 234] width 51 height 25
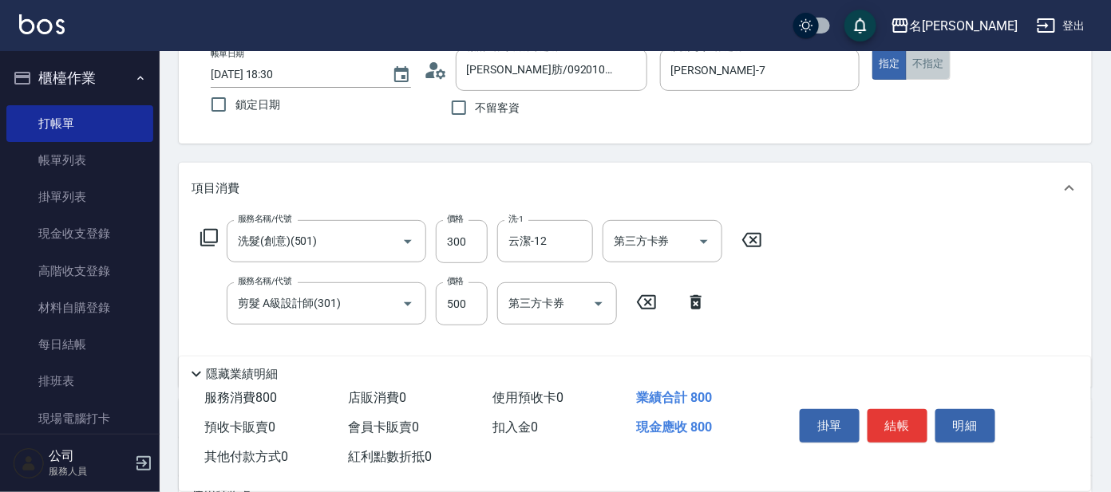
click at [935, 63] on button "不指定" at bounding box center [928, 64] width 45 height 31
click at [889, 61] on button "指定" at bounding box center [889, 64] width 34 height 31
click at [927, 64] on button "不指定" at bounding box center [928, 64] width 45 height 31
click at [474, 308] on input "500" at bounding box center [462, 304] width 52 height 43
click at [452, 306] on input "5500" at bounding box center [462, 304] width 52 height 43
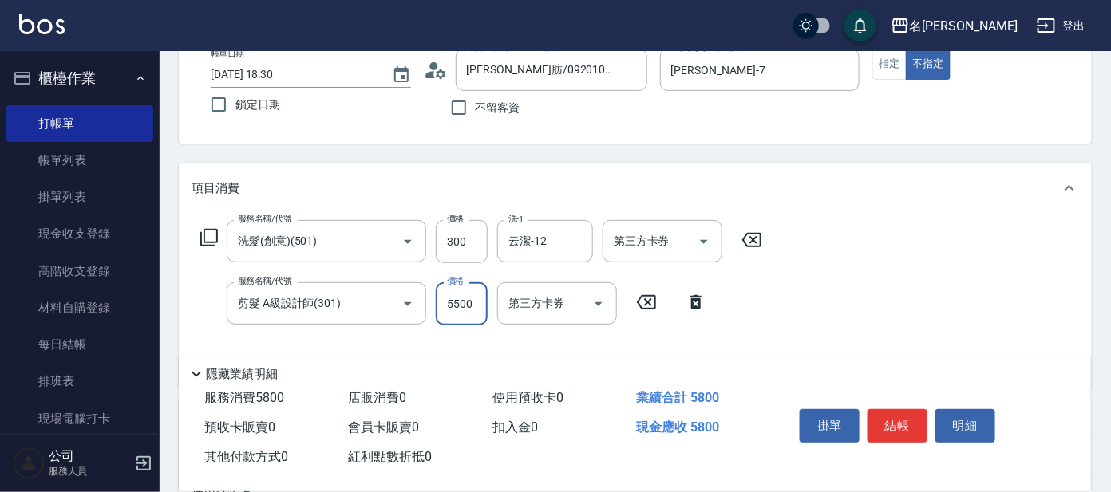
type input "500"
drag, startPoint x: 896, startPoint y: 65, endPoint x: 903, endPoint y: 93, distance: 28.7
click at [896, 68] on button "指定" at bounding box center [889, 64] width 34 height 31
click at [904, 412] on button "結帳" at bounding box center [897, 426] width 60 height 34
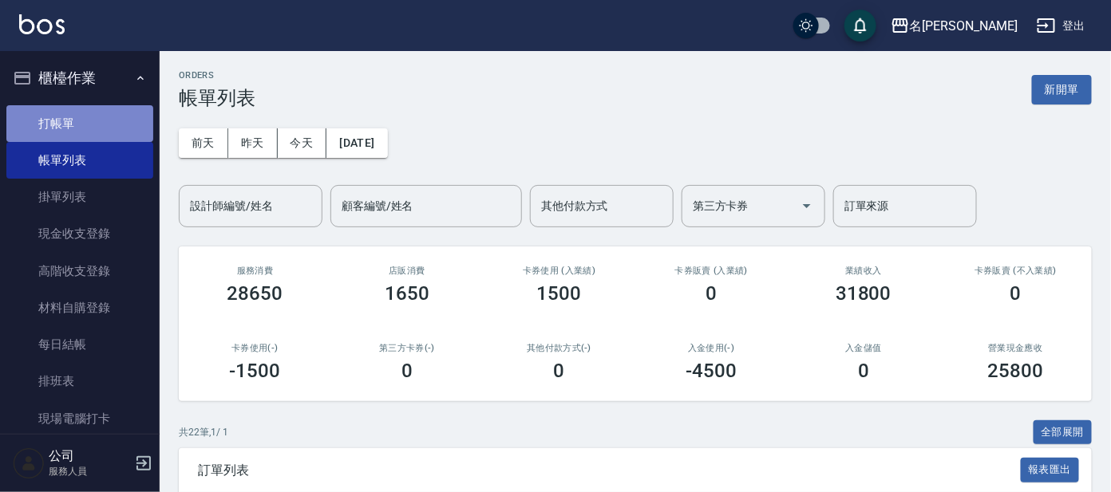
click at [113, 119] on link "打帳單" at bounding box center [79, 123] width 147 height 37
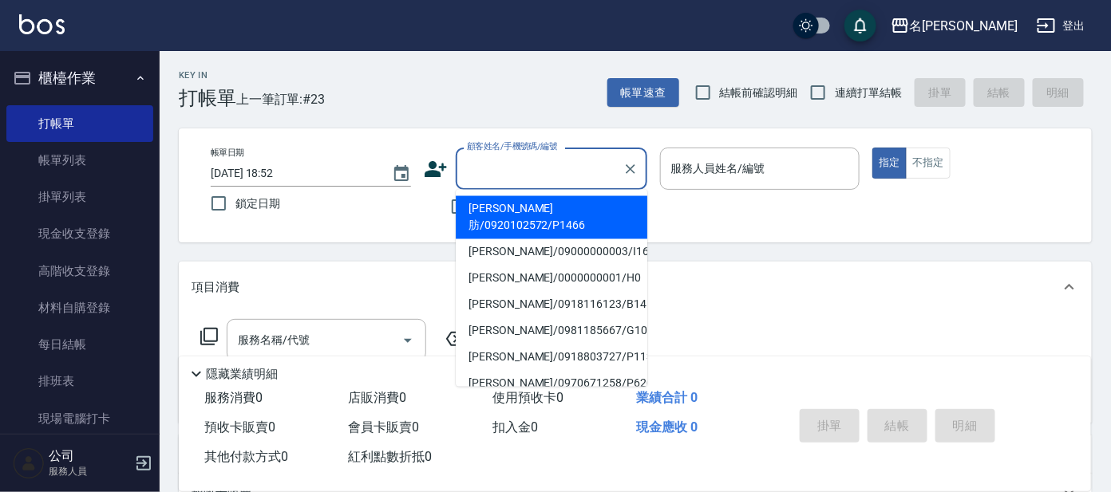
click at [563, 176] on input "顧客姓名/手機號碼/編號" at bounding box center [539, 169] width 153 height 28
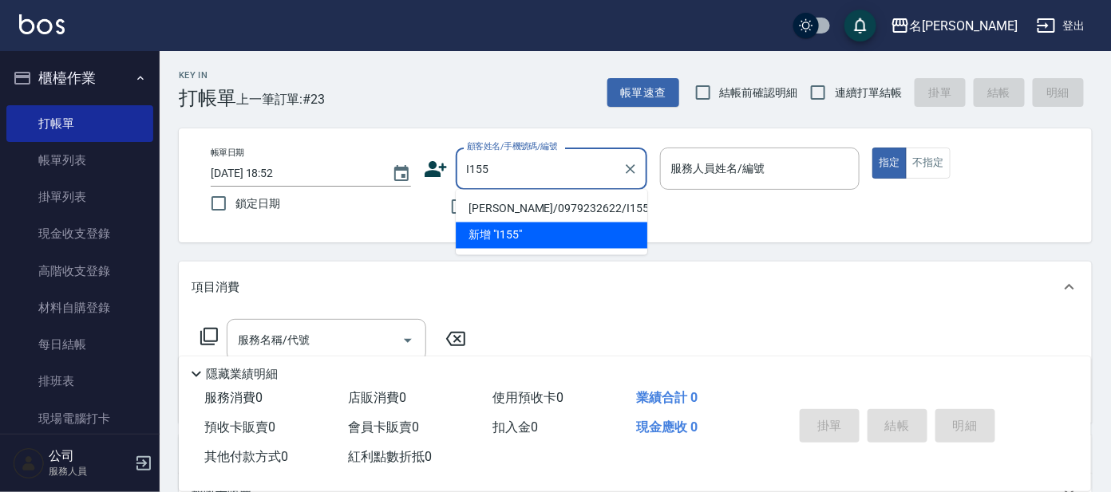
click at [601, 207] on li "[PERSON_NAME]/0979232622/I155" at bounding box center [552, 209] width 192 height 26
type input "[PERSON_NAME]/0979232622/I155"
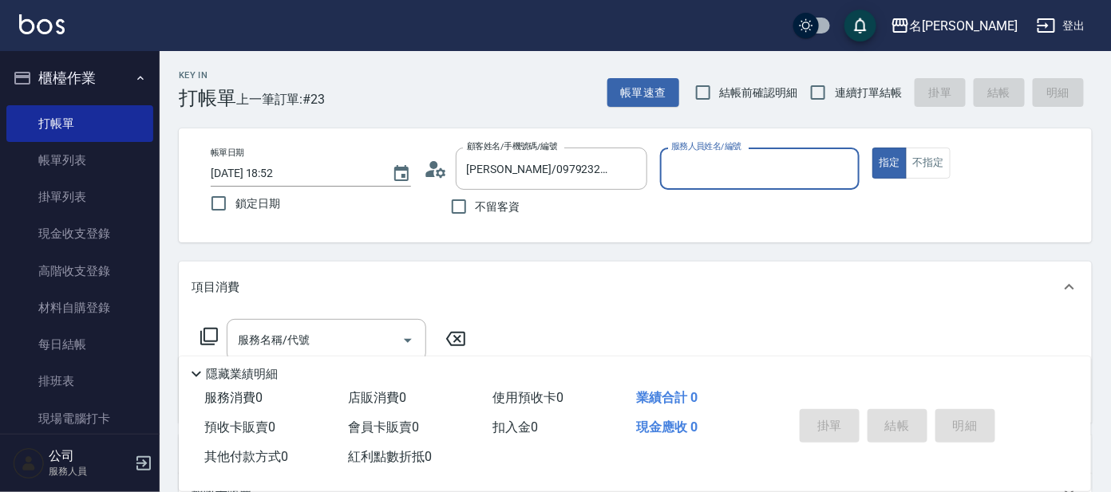
type input "Ada-9"
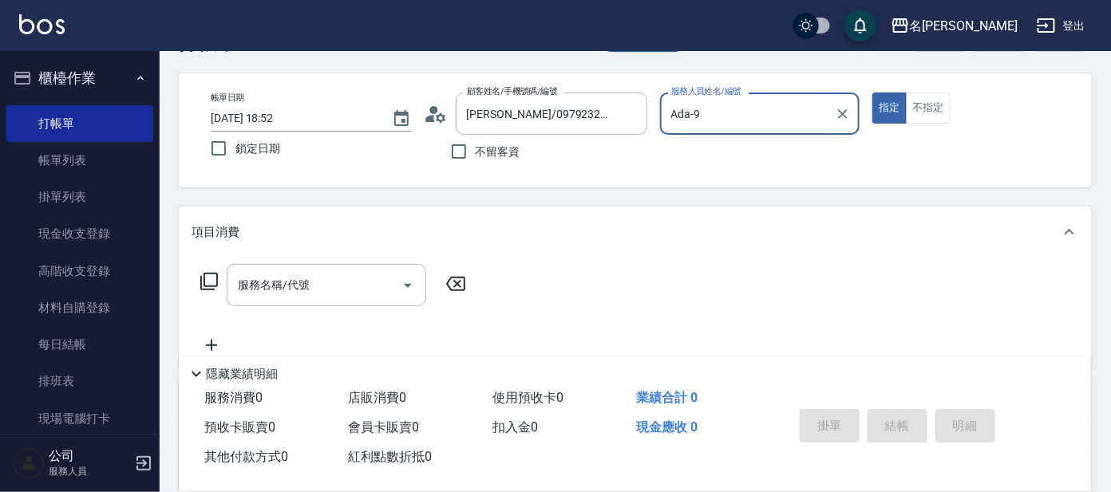
scroll to position [99, 0]
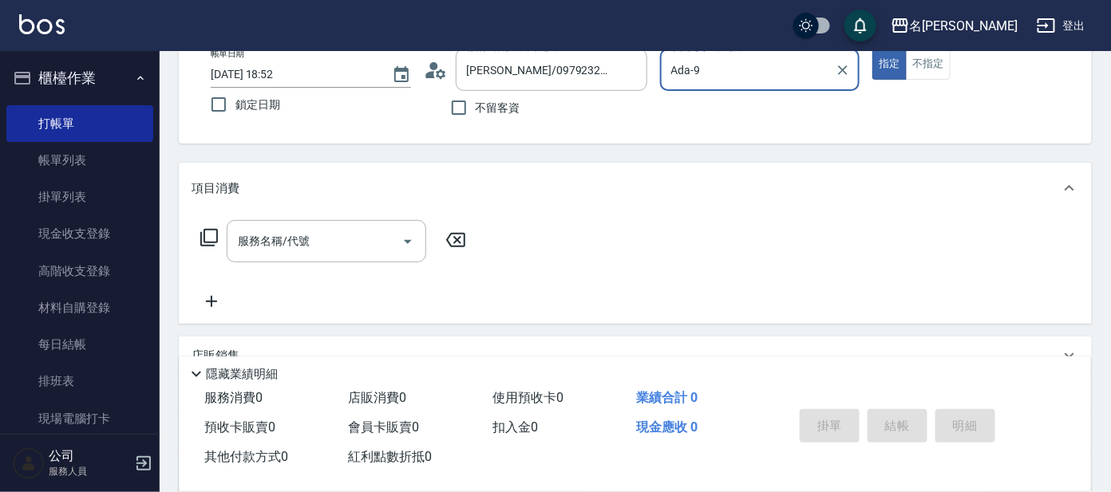
click at [201, 233] on icon at bounding box center [209, 238] width 18 height 18
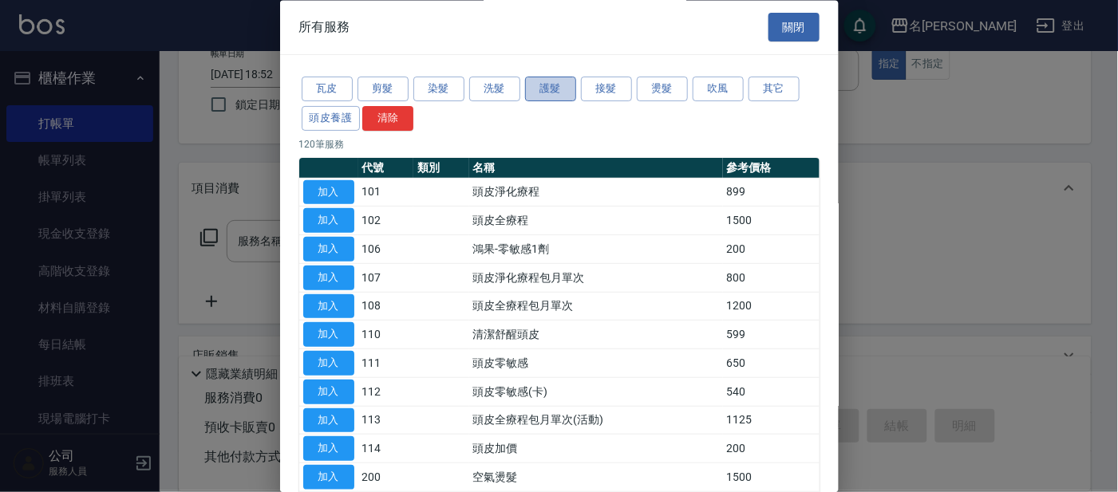
click at [562, 85] on button "護髮" at bounding box center [550, 89] width 51 height 25
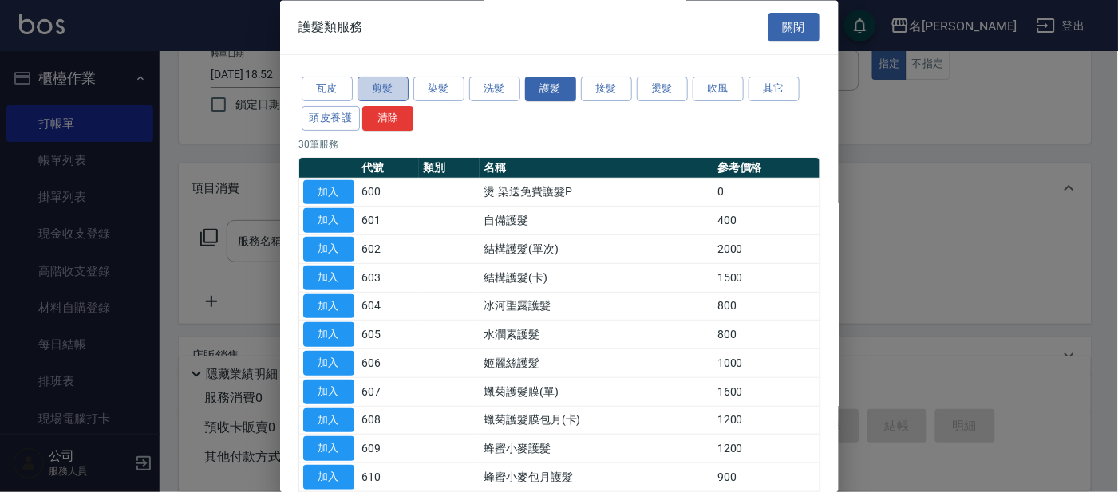
click at [402, 86] on button "剪髮" at bounding box center [383, 89] width 51 height 25
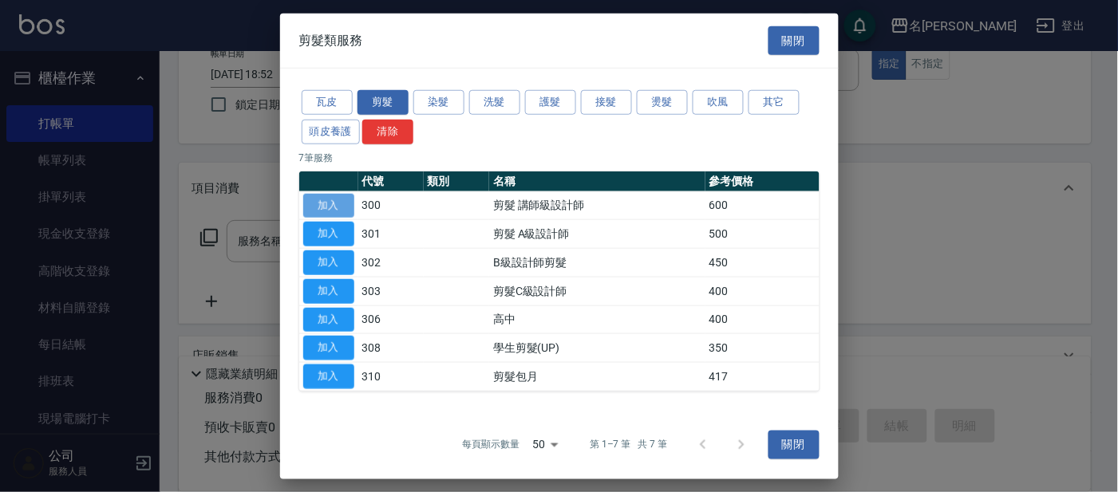
click at [323, 198] on button "加入" at bounding box center [328, 205] width 51 height 25
type input "剪髮 講師級設計師(300)"
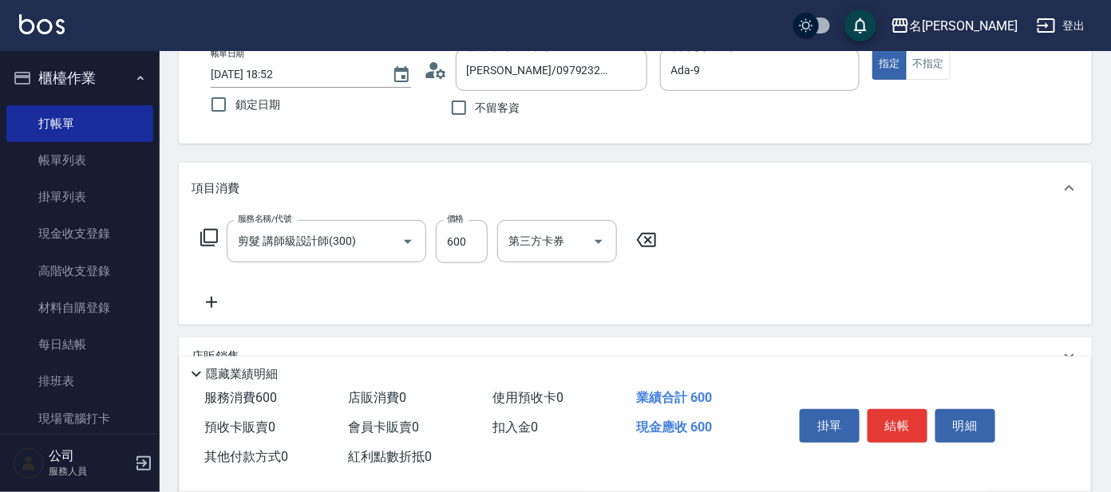
scroll to position [0, 0]
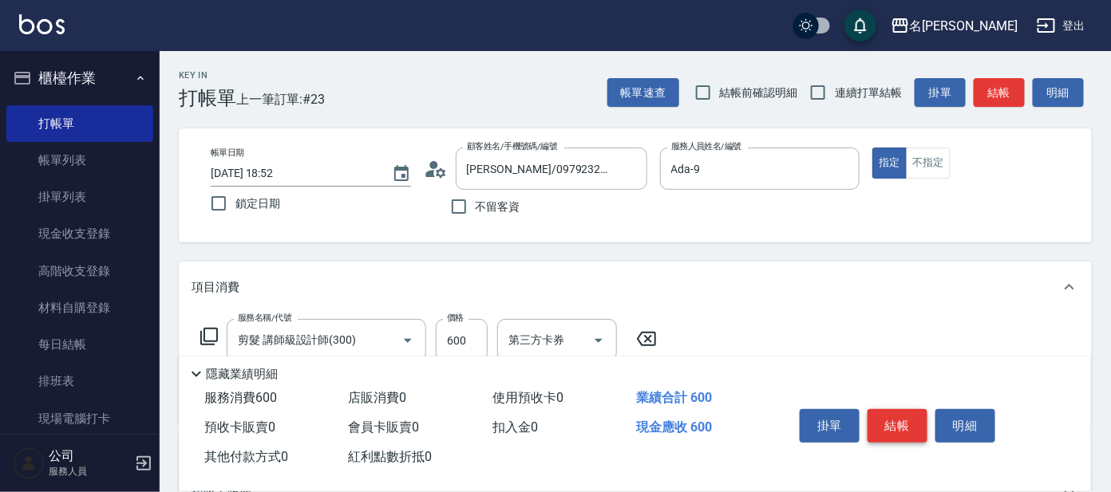
click at [890, 422] on button "結帳" at bounding box center [897, 426] width 60 height 34
